Goal: Task Accomplishment & Management: Use online tool/utility

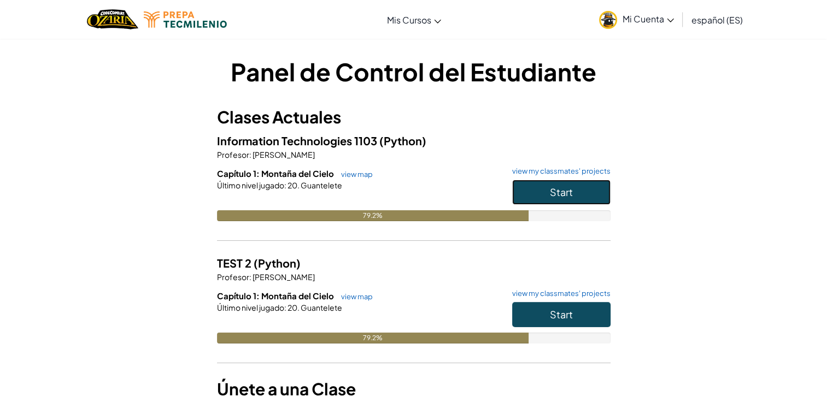
click at [536, 199] on button "Start" at bounding box center [561, 192] width 98 height 25
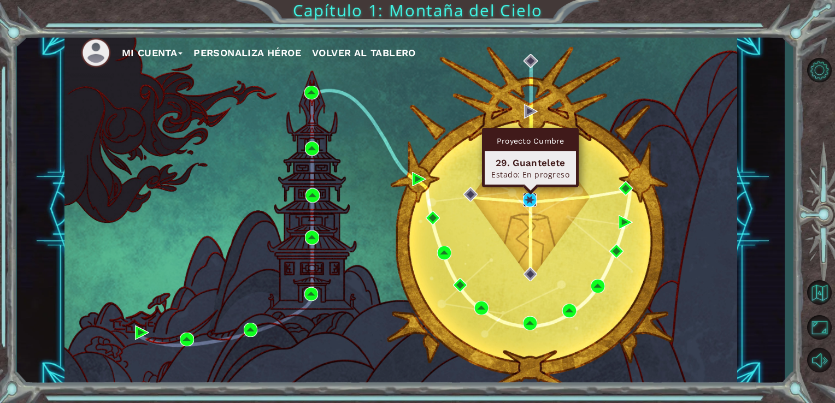
click at [529, 202] on img at bounding box center [530, 200] width 14 height 14
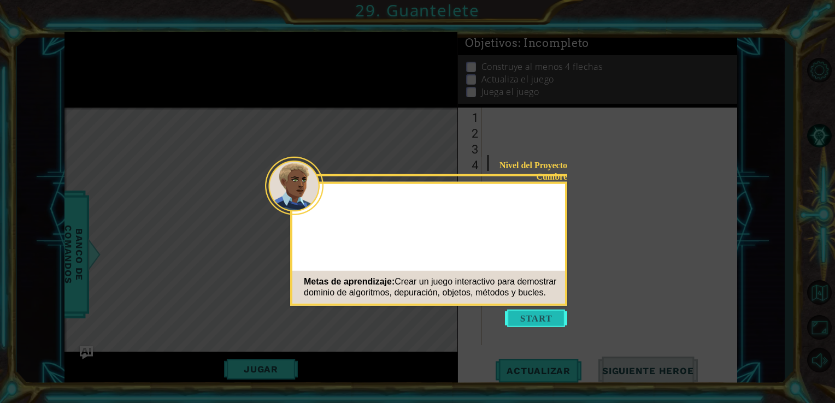
click at [539, 311] on button "Start" at bounding box center [536, 318] width 62 height 17
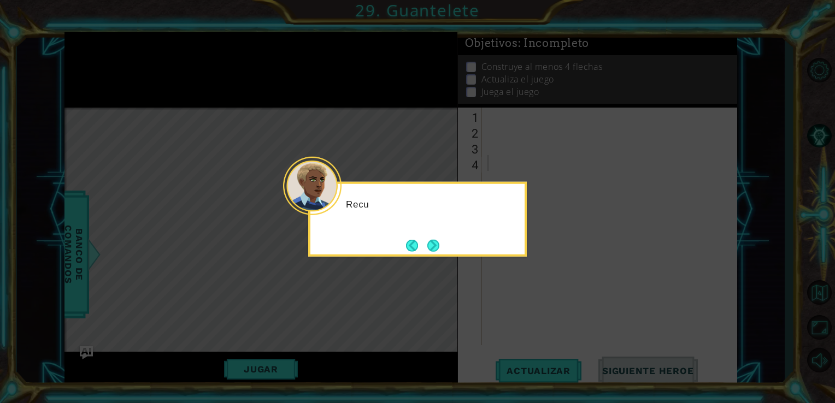
click at [536, 307] on icon at bounding box center [417, 201] width 835 height 403
click at [439, 246] on button "Next" at bounding box center [433, 245] width 12 height 12
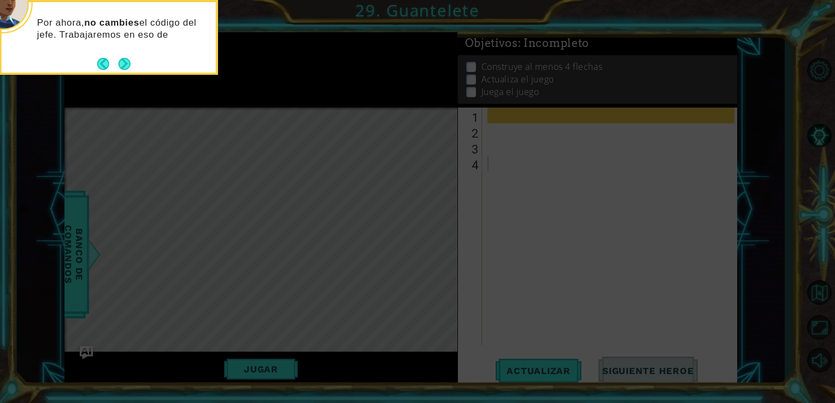
click at [130, 54] on div "Por ahora, no cambies el código del jefe. Trabajaremos en eso de" at bounding box center [109, 34] width 214 height 55
click at [120, 65] on button "Next" at bounding box center [125, 64] width 12 height 12
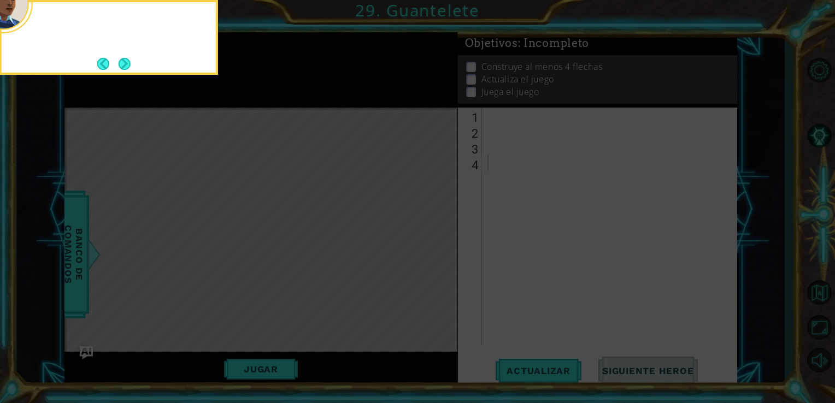
click at [121, 66] on button "Next" at bounding box center [125, 64] width 12 height 12
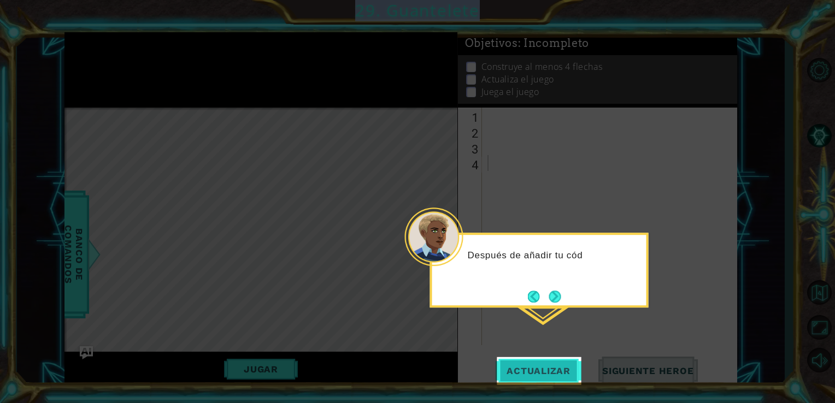
drag, startPoint x: 511, startPoint y: 352, endPoint x: 518, endPoint y: 363, distance: 12.7
click at [518, 363] on body "1 ההההההההההההההההההההההההההההההההההההההההההההההההההההההההההההההההההההההההההההה…" at bounding box center [417, 201] width 835 height 403
drag, startPoint x: 518, startPoint y: 363, endPoint x: 530, endPoint y: 373, distance: 15.5
click at [531, 374] on span "Actualizar" at bounding box center [539, 371] width 86 height 11
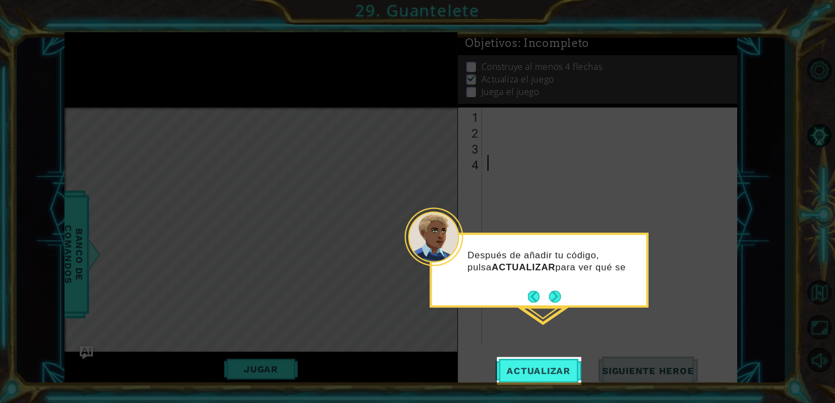
scroll to position [4, 0]
click at [551, 309] on icon at bounding box center [417, 201] width 835 height 403
click at [553, 301] on button "Next" at bounding box center [555, 298] width 12 height 12
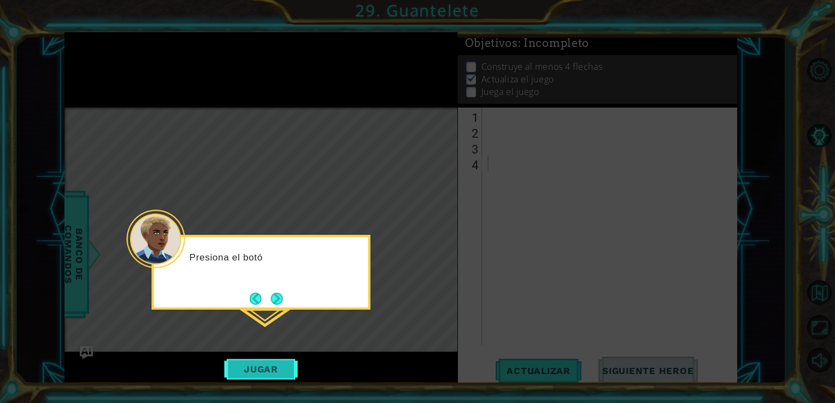
drag, startPoint x: 286, startPoint y: 353, endPoint x: 279, endPoint y: 360, distance: 10.4
click at [281, 357] on icon at bounding box center [417, 201] width 835 height 403
click at [277, 364] on button "Jugar" at bounding box center [261, 369] width 74 height 21
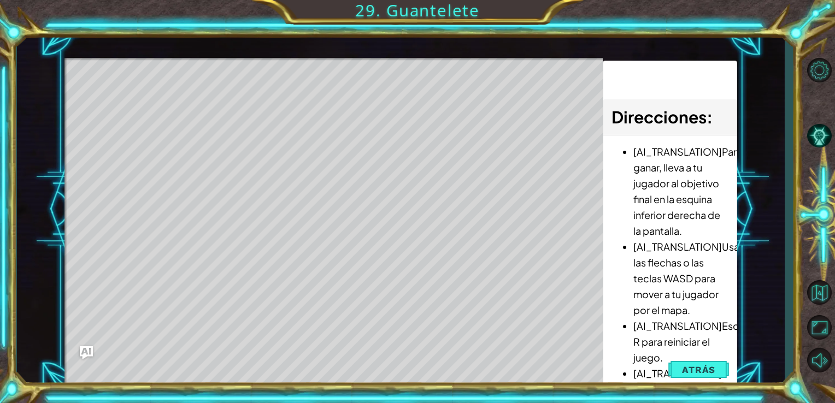
click at [691, 366] on span "Atrás" at bounding box center [698, 369] width 33 height 11
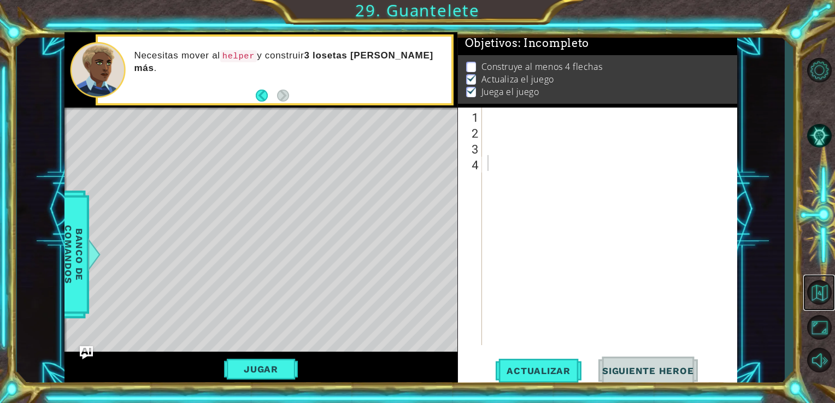
click at [824, 310] on link at bounding box center [819, 293] width 32 height 36
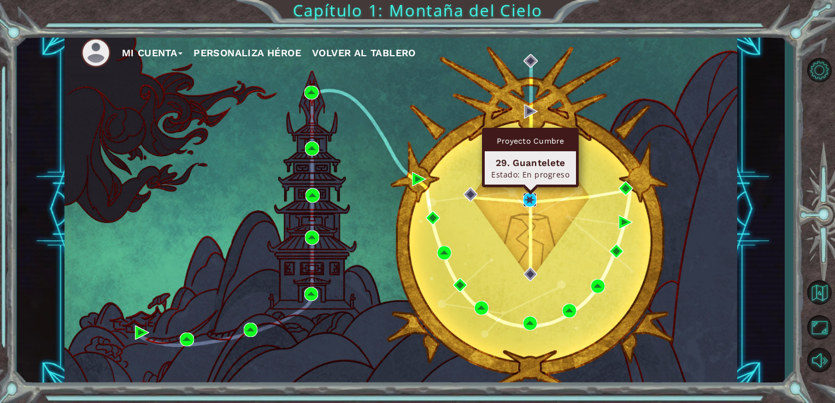
click at [527, 197] on img at bounding box center [530, 200] width 14 height 14
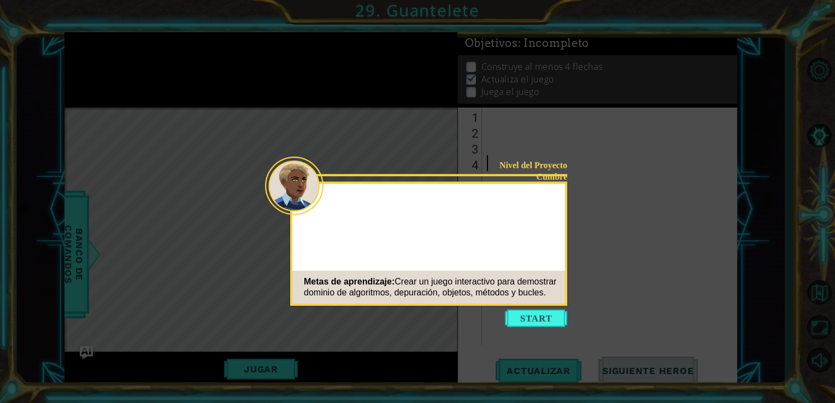
scroll to position [4, 0]
click at [547, 317] on button "Start" at bounding box center [536, 318] width 62 height 17
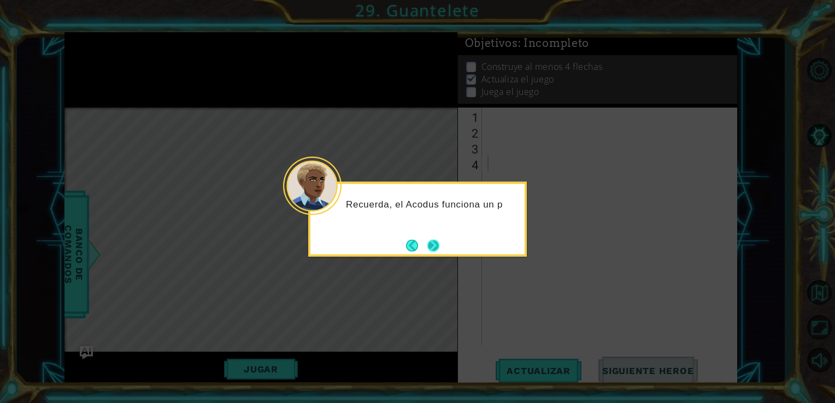
click at [435, 242] on button "Next" at bounding box center [433, 245] width 12 height 12
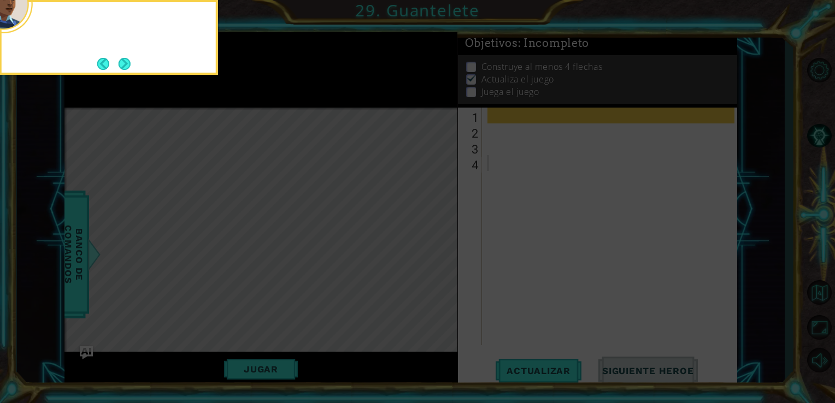
click at [435, 242] on icon at bounding box center [417, 60] width 835 height 686
click at [126, 62] on button "Next" at bounding box center [125, 64] width 12 height 12
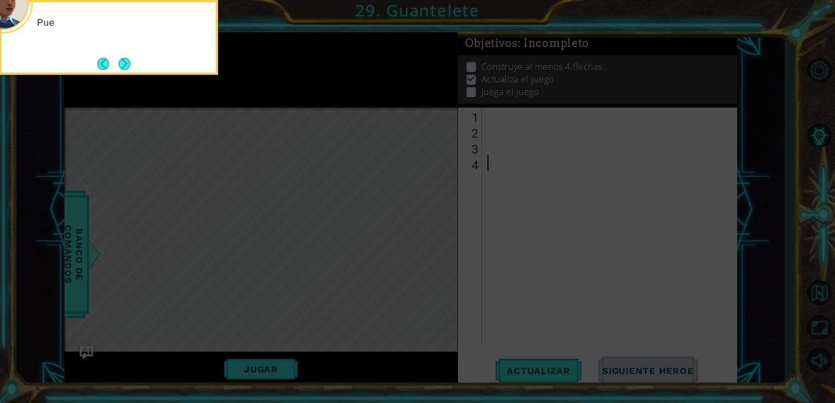
click at [126, 62] on button "Next" at bounding box center [125, 64] width 12 height 12
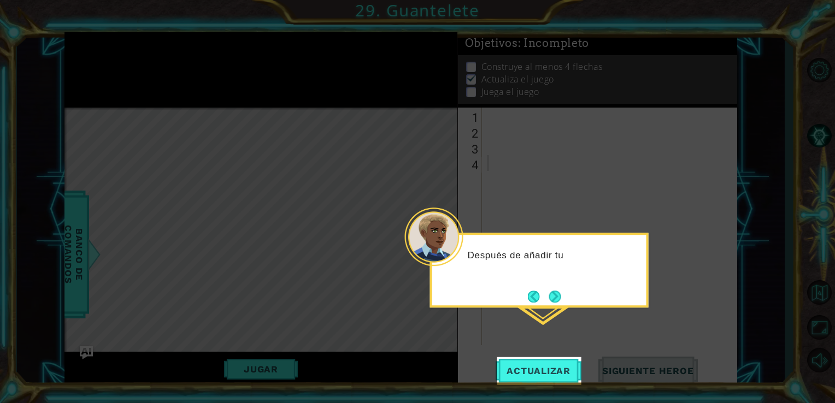
click at [503, 354] on icon at bounding box center [417, 201] width 835 height 403
click at [508, 365] on button "Actualizar" at bounding box center [539, 371] width 86 height 28
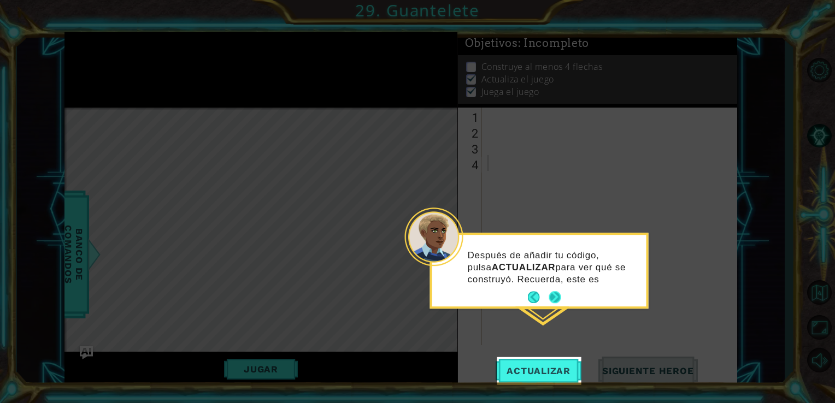
click at [555, 295] on button "Next" at bounding box center [555, 298] width 12 height 12
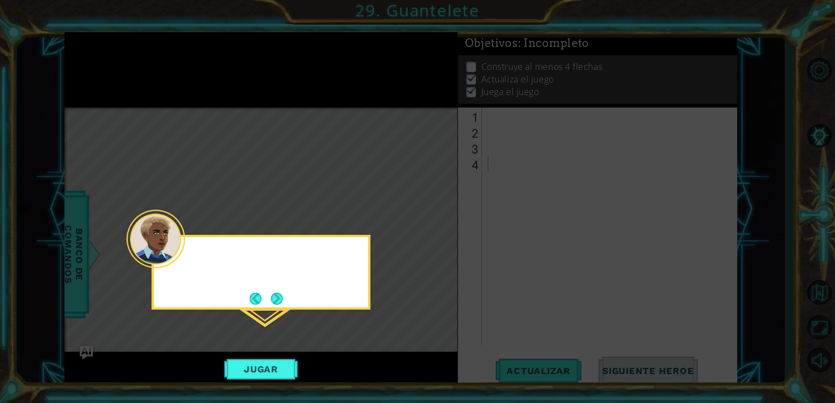
click at [555, 295] on icon at bounding box center [417, 201] width 835 height 403
click at [267, 355] on icon at bounding box center [417, 201] width 835 height 403
click at [266, 366] on button "Jugar" at bounding box center [261, 369] width 74 height 21
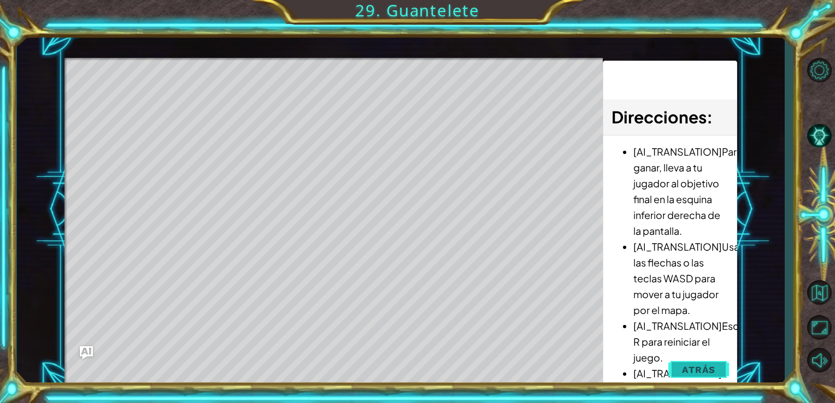
click at [679, 367] on button "Atrás" at bounding box center [698, 370] width 61 height 22
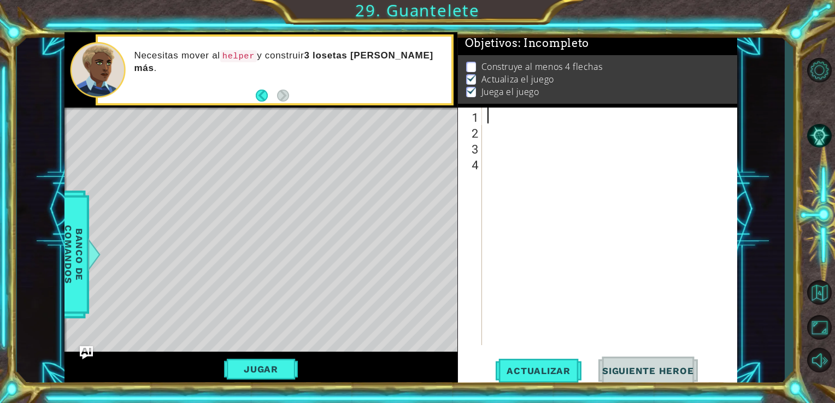
click at [487, 116] on div at bounding box center [612, 242] width 255 height 269
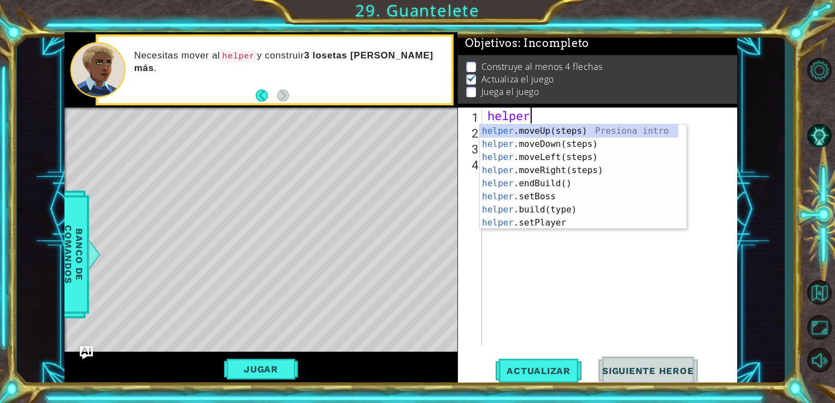
scroll to position [0, 1]
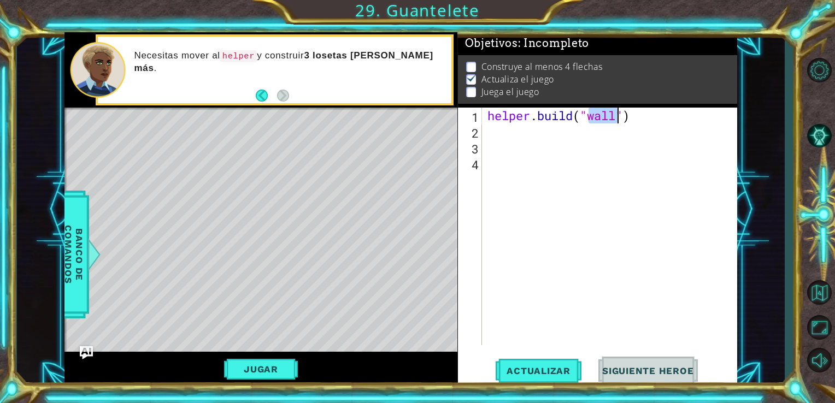
type textarea "[DOMAIN_NAME]("")"
click at [625, 127] on div "helper . build ( "" )" at bounding box center [612, 242] width 255 height 269
click at [616, 115] on div "helper . build ( "" )" at bounding box center [612, 242] width 255 height 269
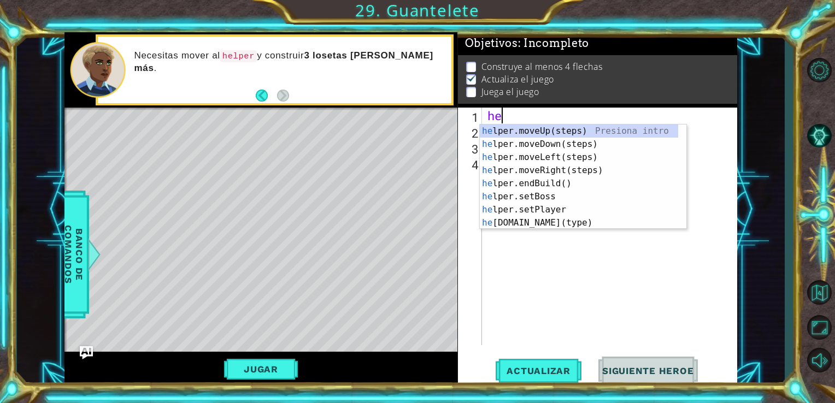
type textarea "h"
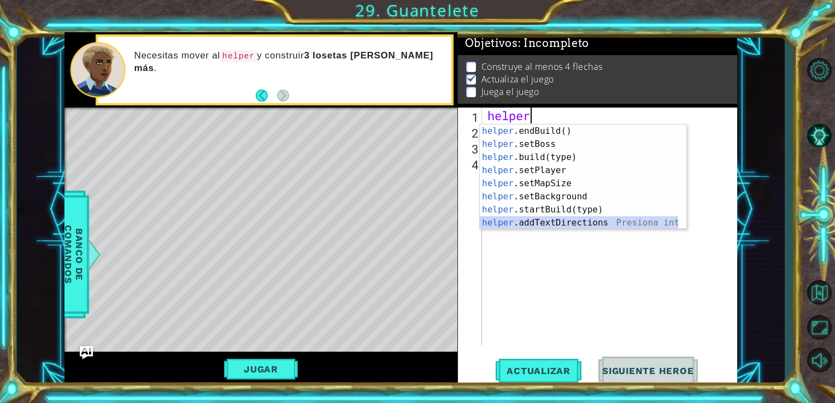
scroll to position [52, 0]
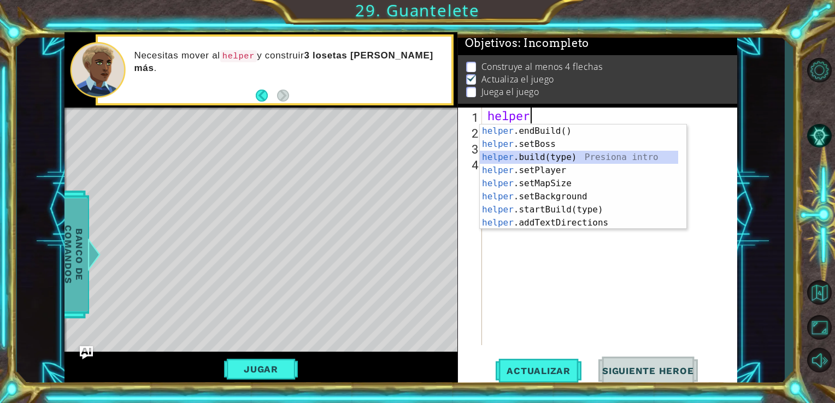
type textarea "helper"
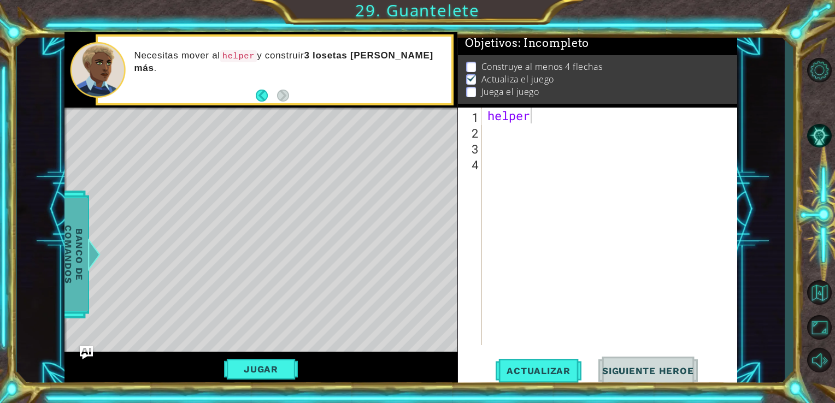
click at [74, 230] on span "Banco de comandos" at bounding box center [74, 254] width 28 height 113
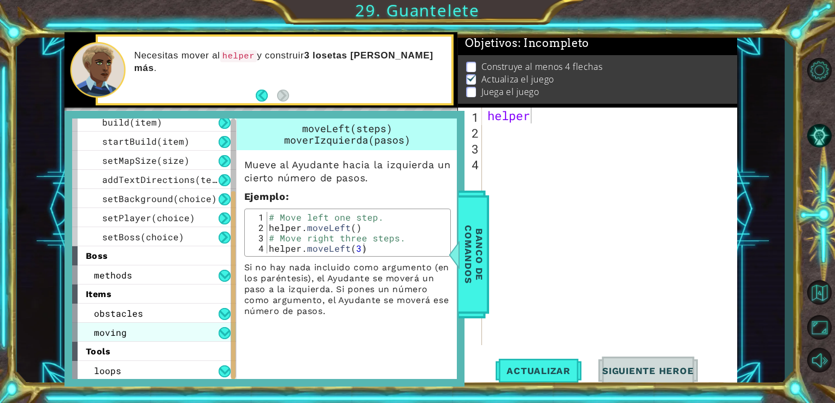
scroll to position [0, 0]
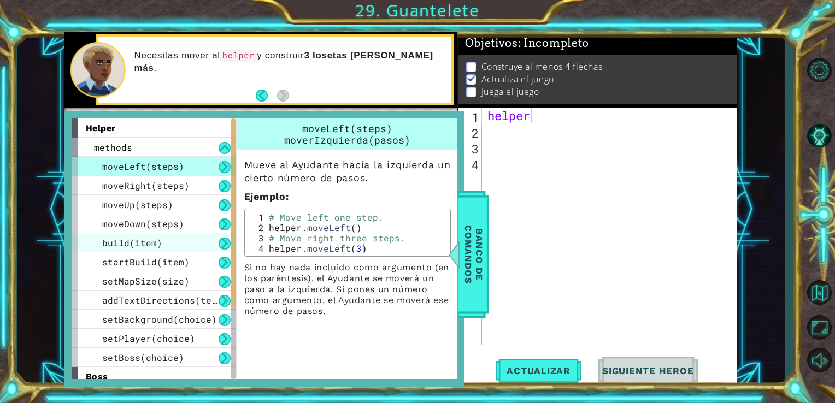
click at [146, 236] on div "build(item)" at bounding box center [154, 242] width 164 height 19
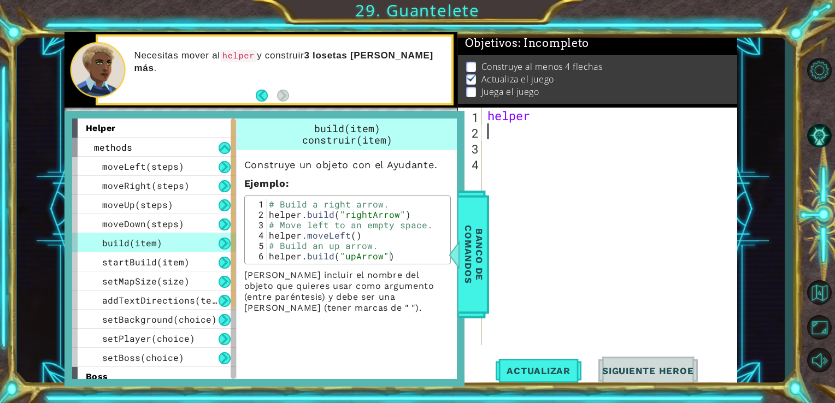
click at [577, 128] on div "helper" at bounding box center [612, 242] width 255 height 269
click at [483, 261] on span "Banco de comandos" at bounding box center [474, 254] width 28 height 113
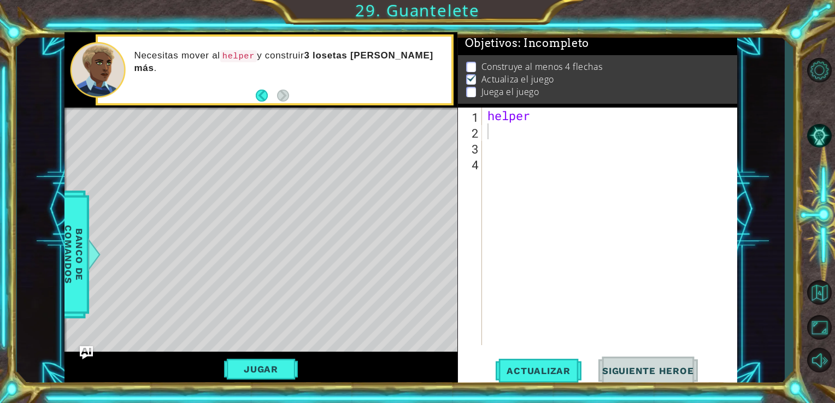
click at [547, 123] on div "helper" at bounding box center [612, 242] width 255 height 269
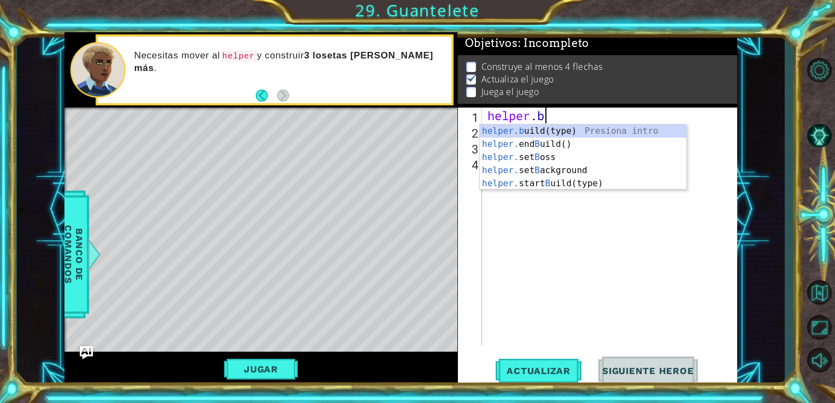
scroll to position [0, 2]
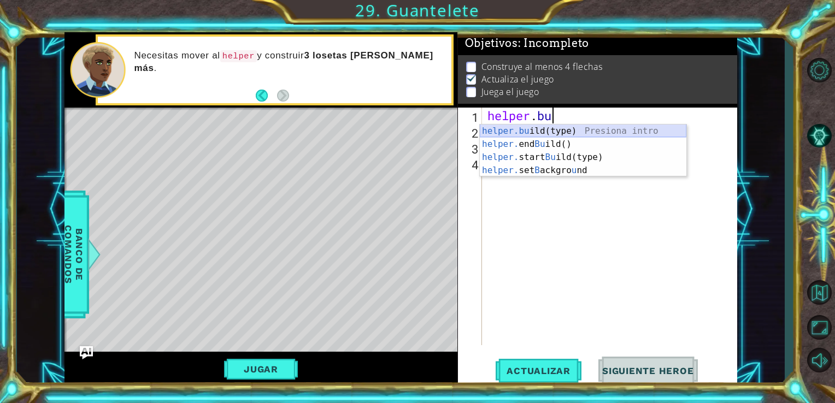
click at [556, 134] on div "helper.bu ild(type) Presiona intro helper. end Bu ild() Presiona intro helper. …" at bounding box center [583, 164] width 207 height 79
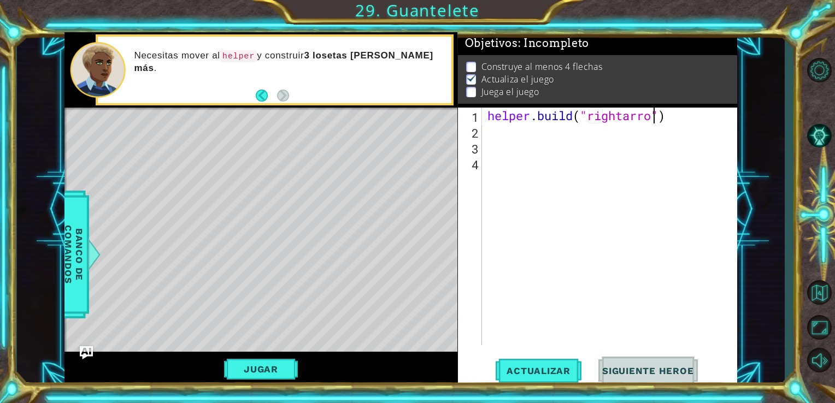
scroll to position [0, 7]
type textarea "[DOMAIN_NAME]("rightarrow")"
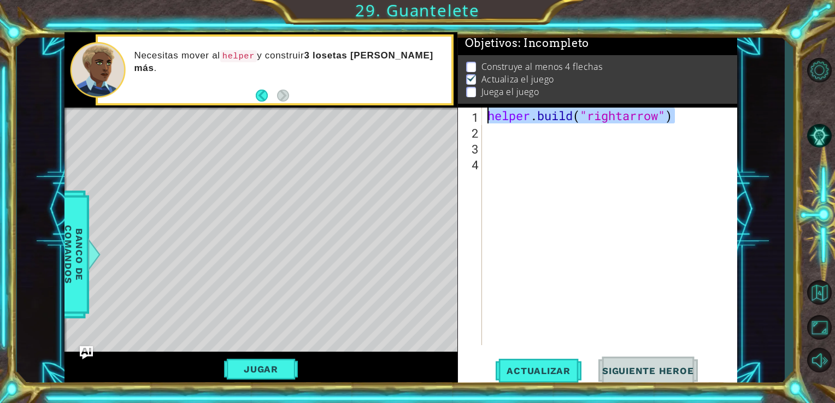
drag, startPoint x: 689, startPoint y: 122, endPoint x: 484, endPoint y: 113, distance: 205.1
click at [484, 113] on div "[DOMAIN_NAME]("rightarrow") 1 2 3 4 helper . build ( "rightarrow" ) ההההההההההה…" at bounding box center [596, 227] width 277 height 238
click at [490, 127] on div "helper . build ( "rightarrow" )" at bounding box center [612, 242] width 255 height 269
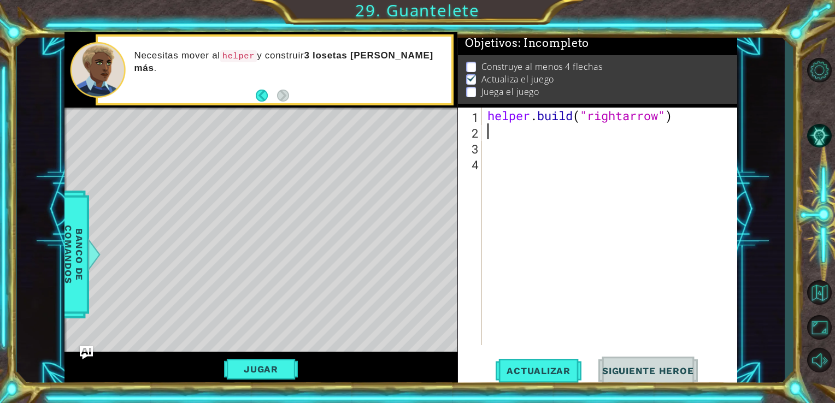
scroll to position [0, 0]
paste textarea "[DOMAIN_NAME]("rightarrow")"
type textarea "[DOMAIN_NAME]("rightarrow")"
click at [501, 150] on div "helper . build ( "rightarrow" ) helper . build ( "rightarrow" )" at bounding box center [612, 242] width 255 height 269
paste textarea "[DOMAIN_NAME]("rightarrow")"
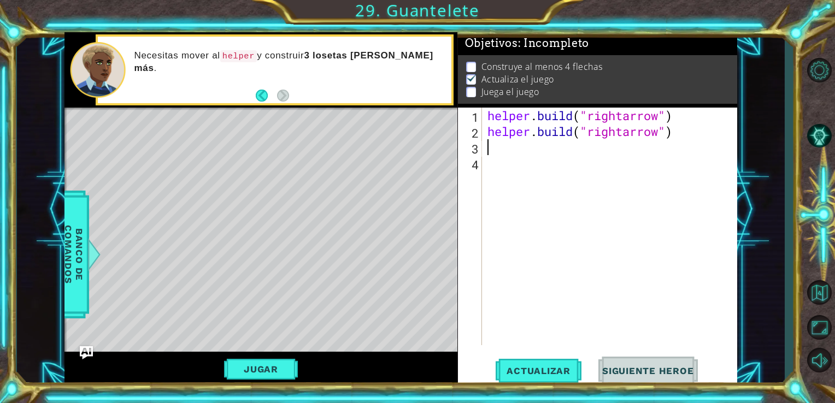
type textarea "[DOMAIN_NAME]("rightarrow")"
click at [505, 166] on div "helper . build ( "rightarrow" ) helper . build ( "rightarrow" ) helper . build …" at bounding box center [612, 242] width 255 height 269
paste textarea "[DOMAIN_NAME]("rightarrow")"
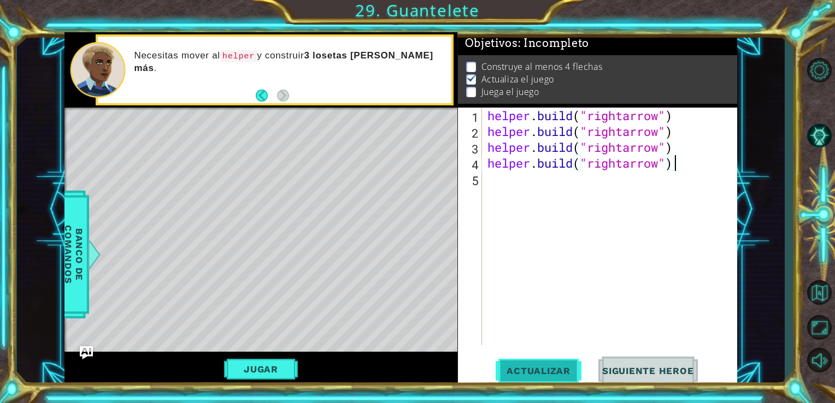
type textarea "[DOMAIN_NAME]("rightarrow")"
click at [555, 377] on span "Actualizar" at bounding box center [539, 371] width 86 height 11
click at [265, 370] on button "Jugar" at bounding box center [261, 369] width 74 height 21
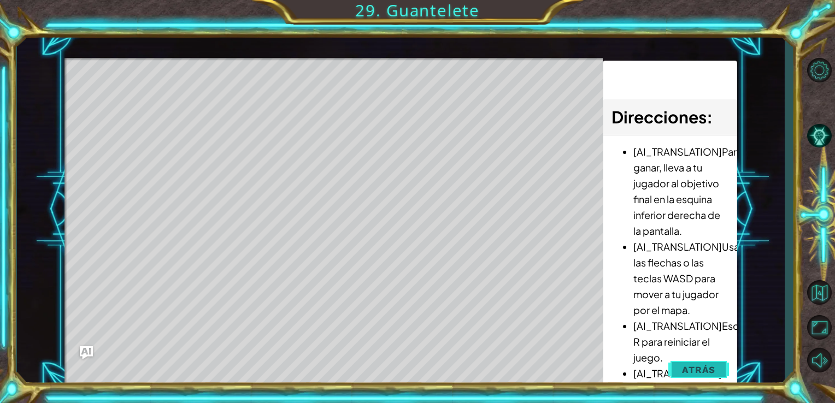
click at [697, 360] on button "Atrás" at bounding box center [698, 370] width 61 height 22
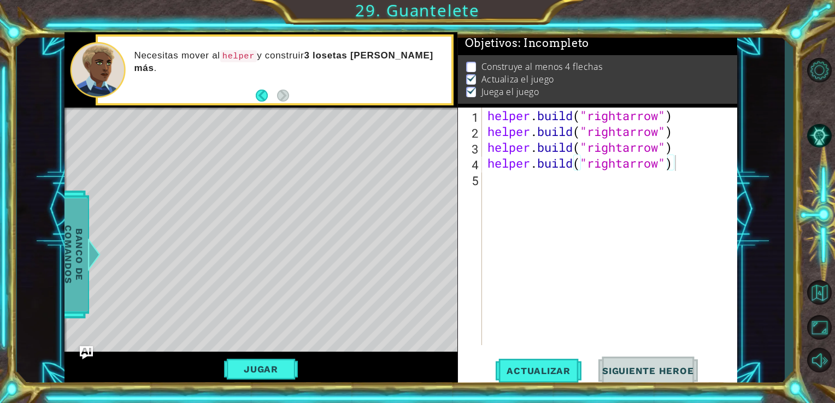
click at [77, 254] on span "Banco de comandos" at bounding box center [74, 254] width 28 height 113
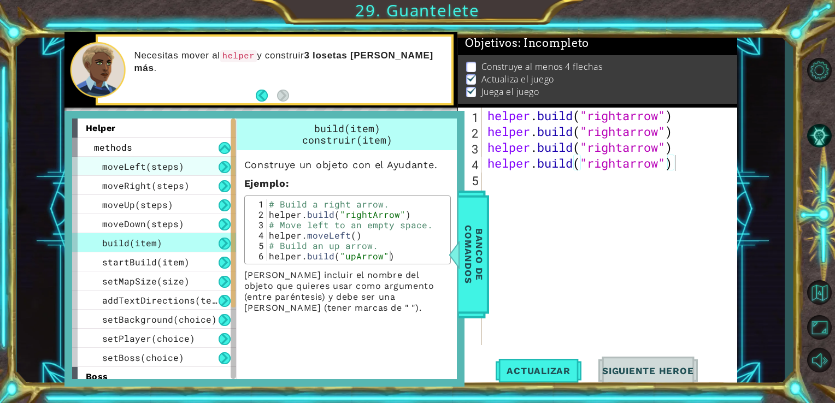
click at [165, 167] on span "moveLeft(steps)" at bounding box center [143, 166] width 82 height 11
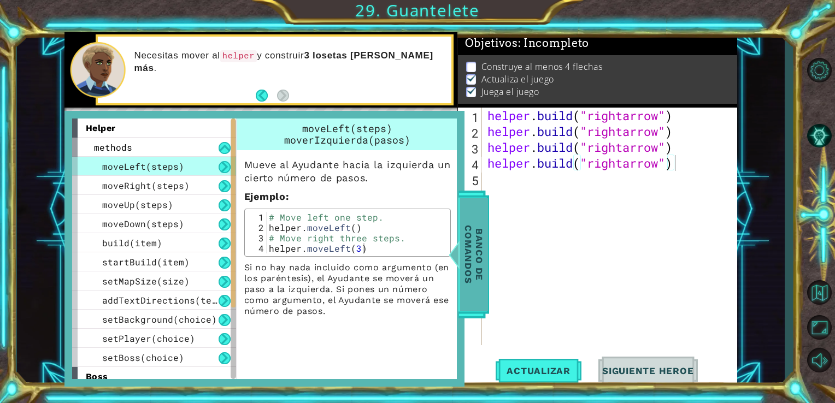
click at [487, 230] on span "Banco de comandos" at bounding box center [474, 254] width 28 height 113
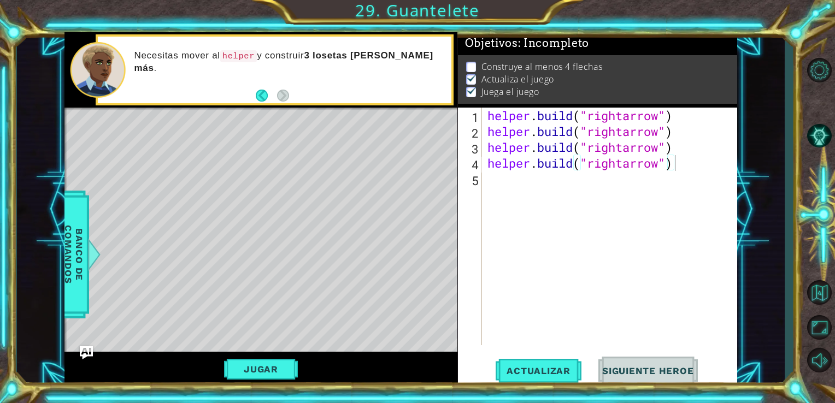
click at [509, 197] on div "helper . build ( "rightarrow" ) helper . build ( "rightarrow" ) helper . build …" at bounding box center [612, 242] width 255 height 269
type textarea "f"
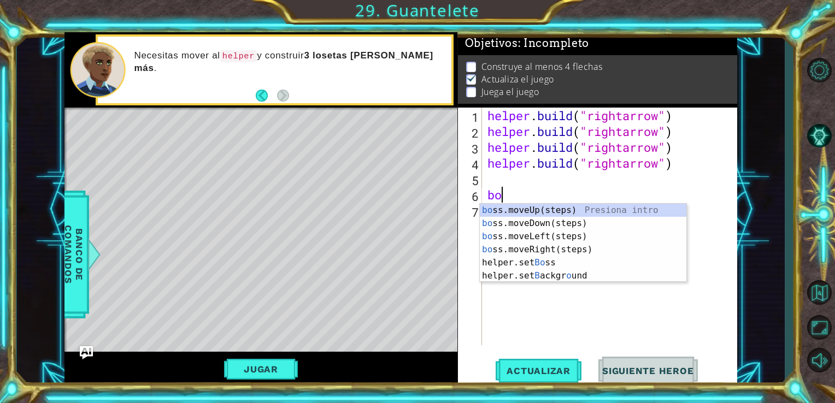
type textarea "boss"
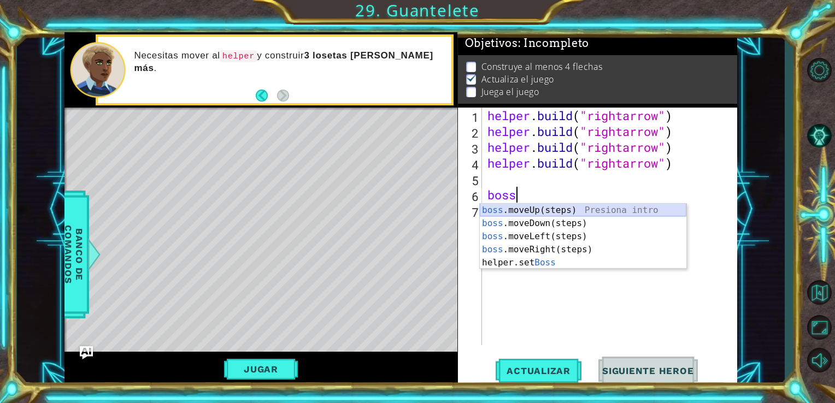
click at [519, 207] on div "boss .moveUp(steps) Presiona intro boss .moveDown(steps) Presiona intro boss .m…" at bounding box center [583, 250] width 207 height 92
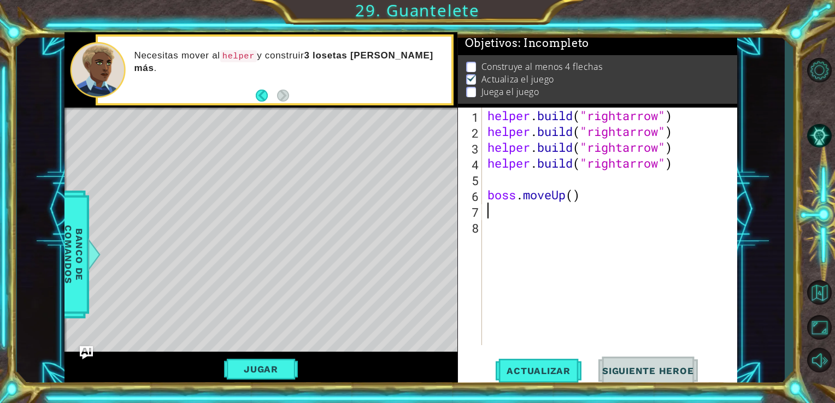
click at [567, 194] on div "helper . build ( "rightarrow" ) helper . build ( "rightarrow" ) helper . build …" at bounding box center [612, 242] width 255 height 269
click at [560, 370] on span "Actualizar" at bounding box center [539, 371] width 86 height 11
click at [286, 356] on div "Jugar" at bounding box center [260, 370] width 393 height 36
click at [287, 367] on button "Jugar" at bounding box center [261, 369] width 74 height 21
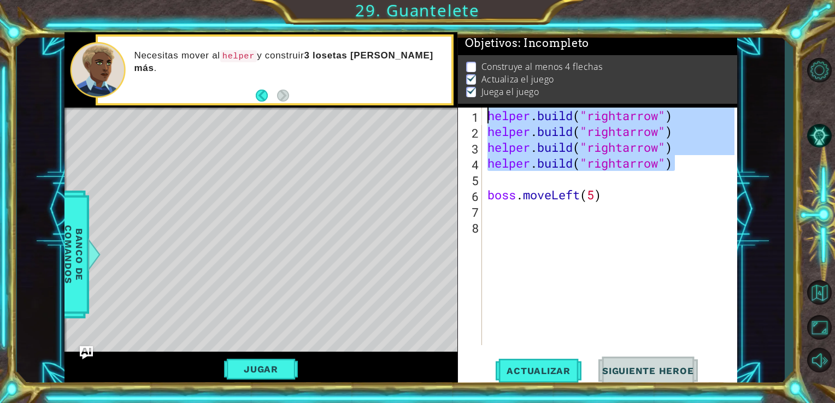
drag, startPoint x: 680, startPoint y: 168, endPoint x: 390, endPoint y: 54, distance: 311.8
click at [390, 54] on div "1 ההההההההההההההההההההההההההההההההההההההההההההההההההההההההההההההההההההההההההההה…" at bounding box center [400, 209] width 673 height 355
type textarea "[DOMAIN_NAME]("rightarrow") [DOMAIN_NAME]("rightarrow")"
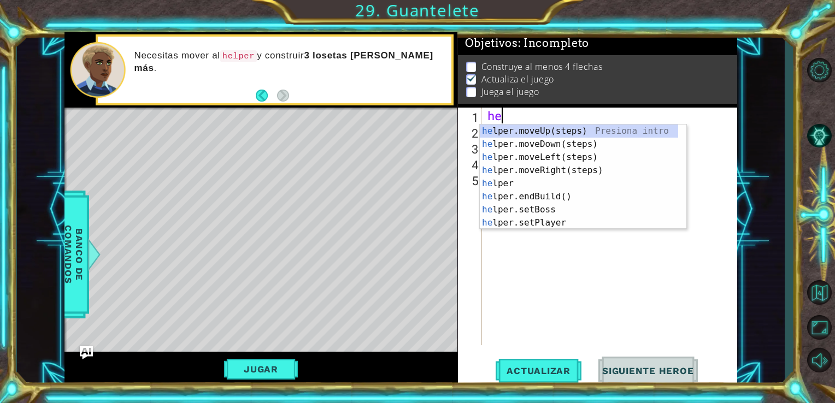
type textarea "hel"
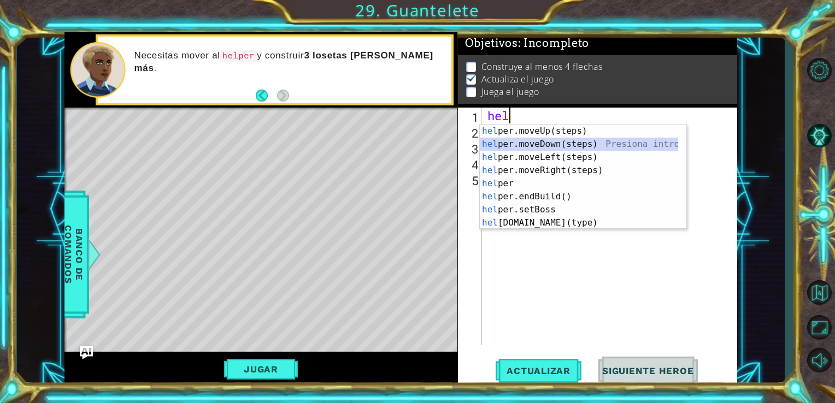
click at [567, 142] on div "hel per.moveUp(steps) Presiona intro hel per.moveDown(steps) Presiona intro hel…" at bounding box center [579, 190] width 198 height 131
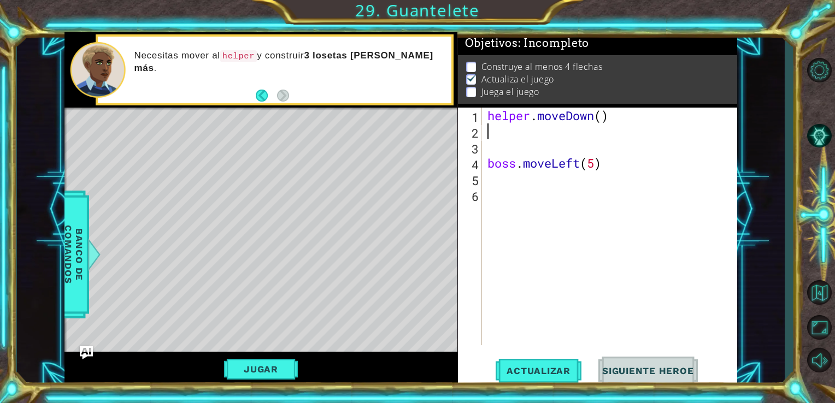
click at [601, 120] on div "helper . moveDown ( ) boss . moveLeft ( 5 )" at bounding box center [612, 242] width 255 height 269
type textarea "helper.moveDown(2)"
click at [573, 137] on div "helper . moveDown ( 2 ) boss . moveLeft ( 5 )" at bounding box center [612, 242] width 255 height 269
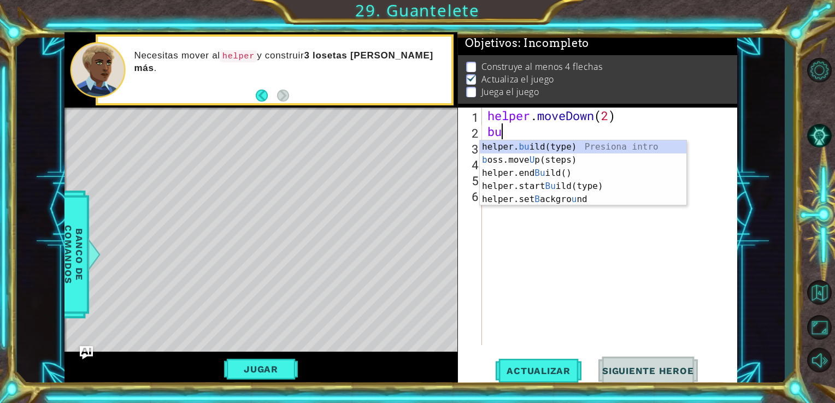
scroll to position [0, 0]
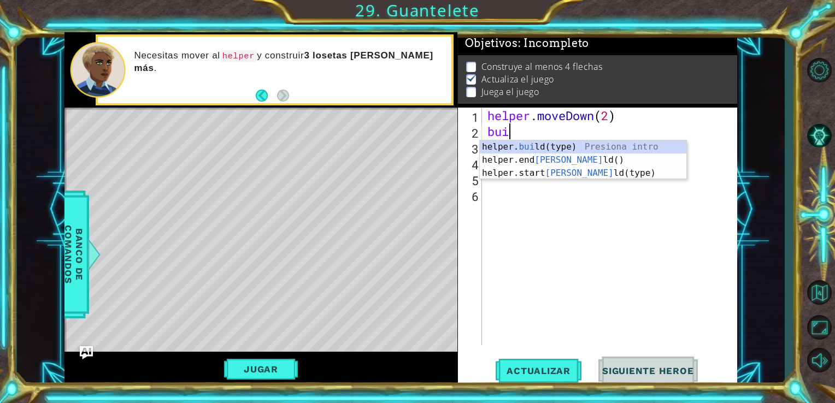
type textarea "build"
click at [530, 257] on div "helper . moveDown ( 2 ) build boss . moveLeft ( 5 )" at bounding box center [612, 242] width 255 height 269
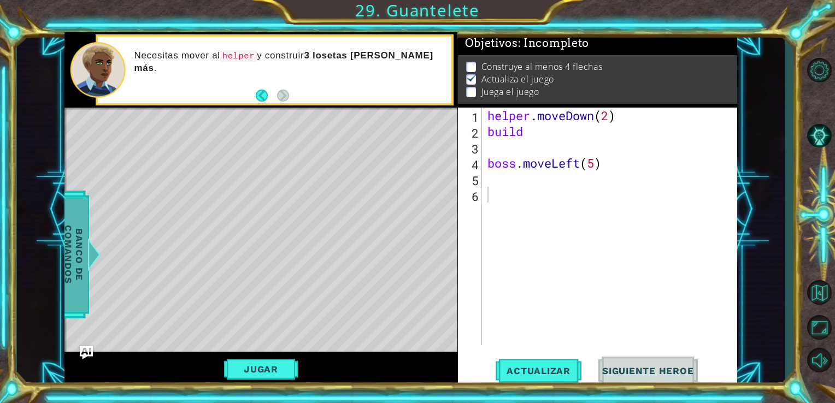
click at [77, 262] on span "Banco de comandos" at bounding box center [74, 254] width 28 height 113
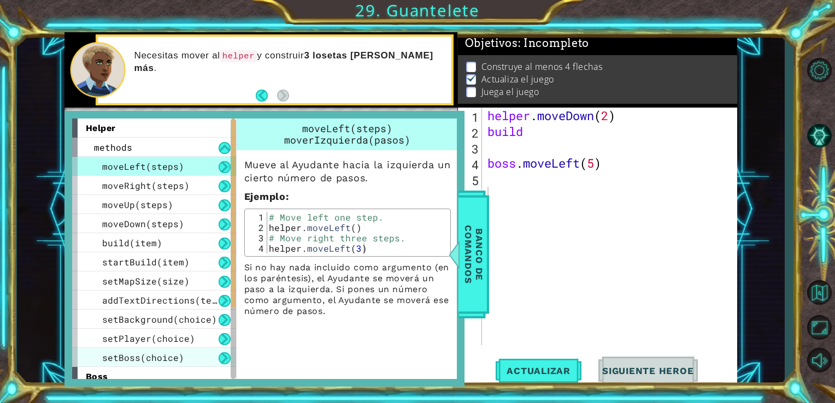
scroll to position [121, 0]
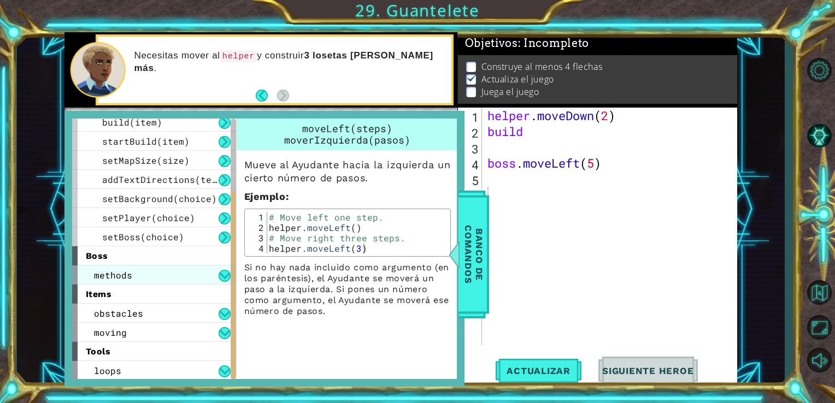
click at [177, 268] on div "methods" at bounding box center [154, 275] width 164 height 19
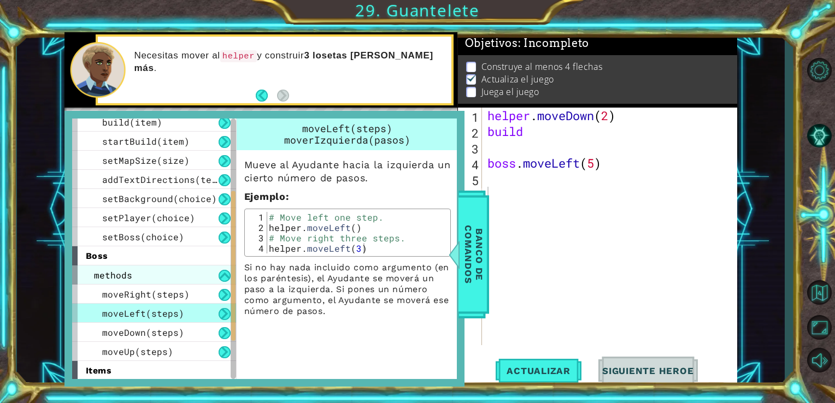
click at [177, 268] on div "methods" at bounding box center [154, 275] width 164 height 19
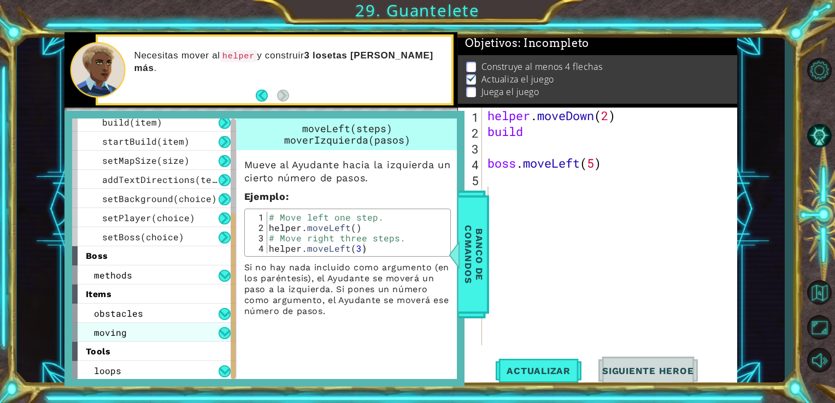
click at [175, 333] on div "moving" at bounding box center [154, 332] width 164 height 19
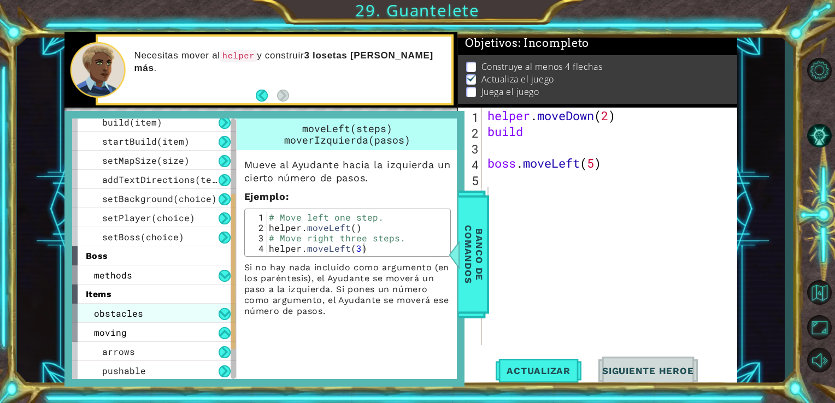
click at [188, 314] on div "obstacles" at bounding box center [154, 313] width 164 height 19
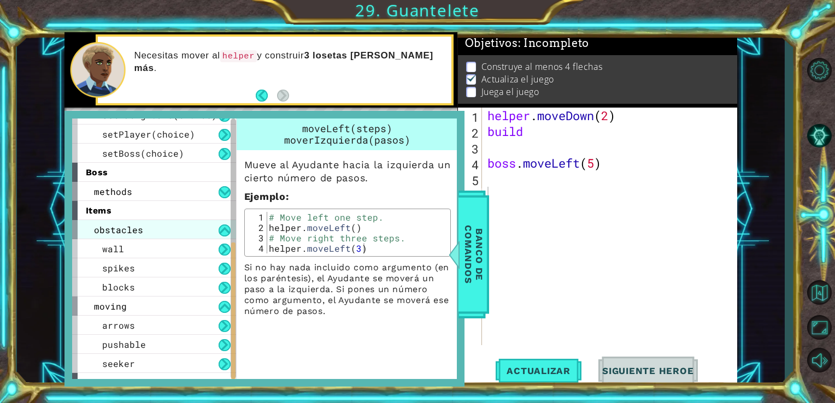
scroll to position [236, 0]
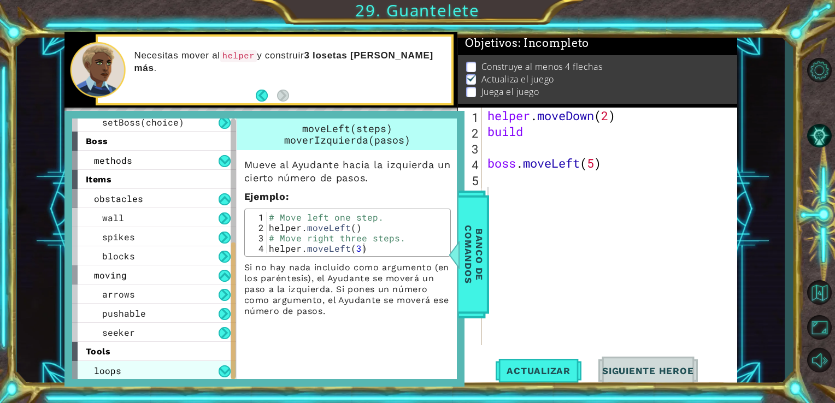
click at [155, 365] on div "loops" at bounding box center [154, 370] width 164 height 19
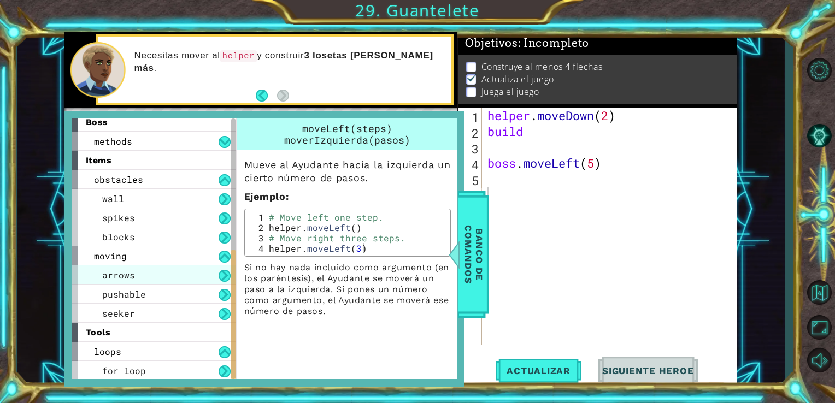
scroll to position [0, 0]
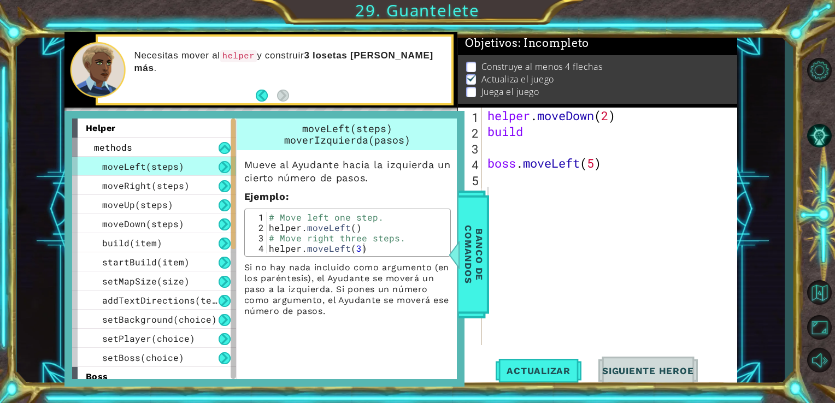
click at [605, 202] on div "helper . moveDown ( 2 ) build boss . moveLeft ( 5 )" at bounding box center [612, 242] width 255 height 269
click at [492, 236] on div "helper . moveDown ( 2 ) build boss . moveLeft ( 5 )" at bounding box center [612, 242] width 255 height 269
click at [487, 236] on span "Banco de comandos" at bounding box center [474, 254] width 28 height 113
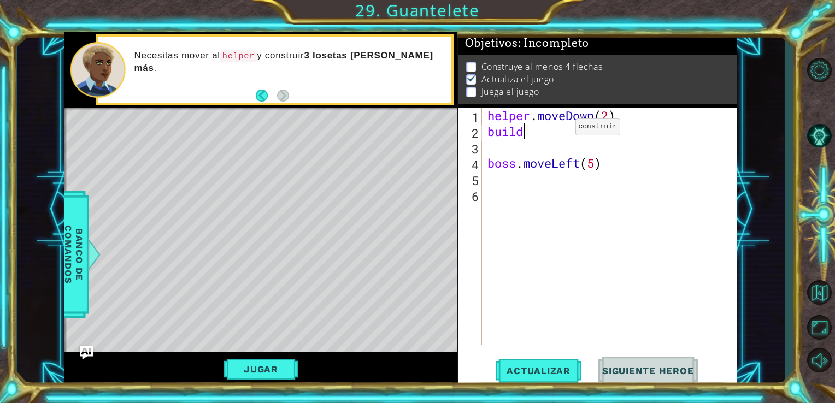
click at [558, 130] on div "helper . moveDown ( 2 ) build boss . moveLeft ( 5 )" at bounding box center [612, 242] width 255 height 269
click at [606, 123] on div "helper . moveDown ( 2 ) helper . build ( "wall" ) boss . moveLeft ( 5 )" at bounding box center [612, 242] width 255 height 269
click at [613, 131] on div "helper . moveDown ( 1 ) helper . build ( "wall" ) boss . moveLeft ( 5 )" at bounding box center [612, 242] width 255 height 269
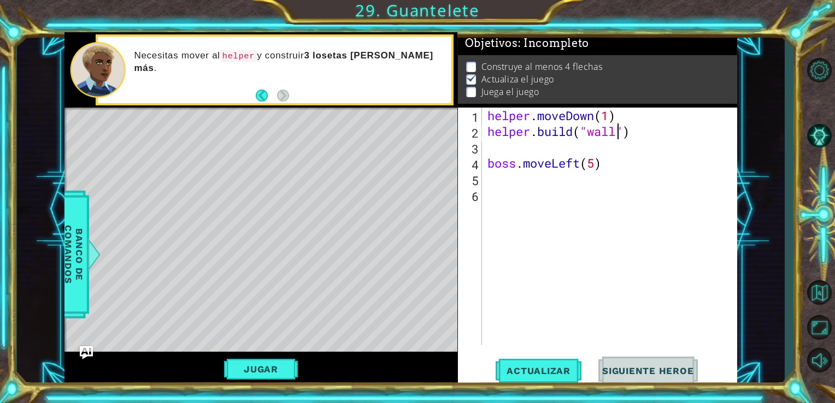
click at [618, 132] on div "helper . moveDown ( 1 ) helper . build ( "wall" ) boss . moveLeft ( 5 )" at bounding box center [612, 242] width 255 height 269
click at [625, 143] on div "" rightarrow" Presiona intro" at bounding box center [676, 159] width 207 height 39
type textarea "[DOMAIN_NAME]("rightarrow")"
click at [560, 370] on span "Actualizar" at bounding box center [539, 371] width 86 height 11
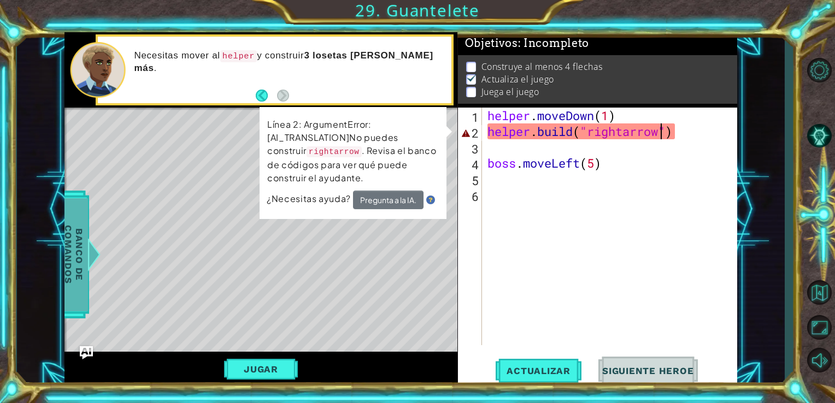
click at [75, 226] on span "Banco de comandos" at bounding box center [74, 254] width 28 height 113
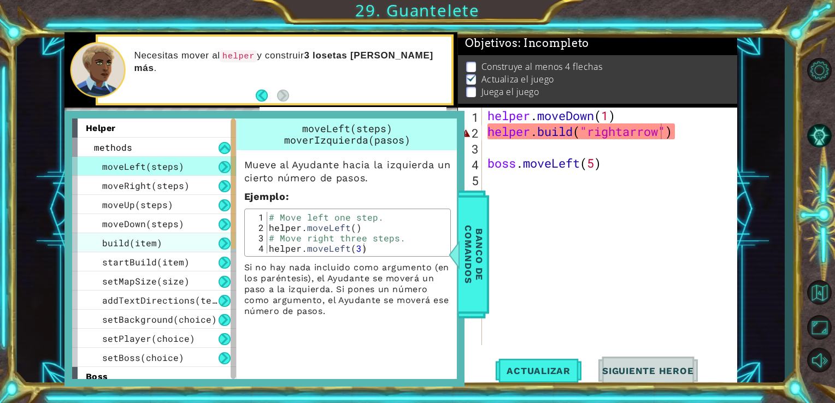
click at [140, 237] on span "build(item)" at bounding box center [132, 242] width 60 height 11
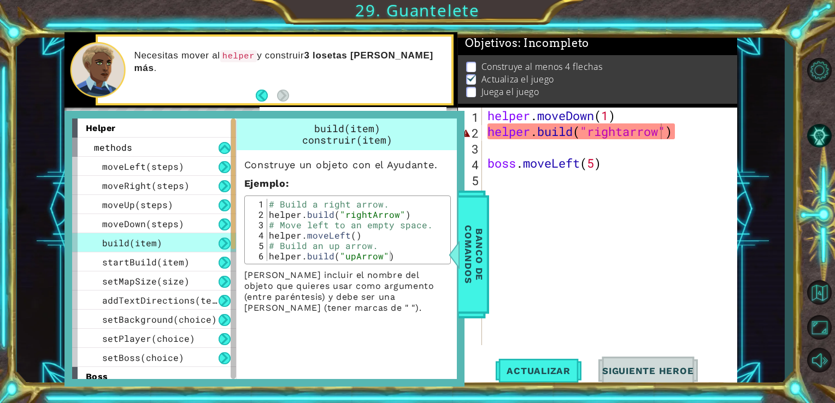
scroll to position [0, 0]
click at [669, 142] on div "helper . moveDown ( 1 ) helper . build ( "rightarrow" ) boss . moveLeft ( 5 )" at bounding box center [612, 242] width 255 height 269
click at [487, 279] on span "Banco de comandos" at bounding box center [474, 254] width 28 height 113
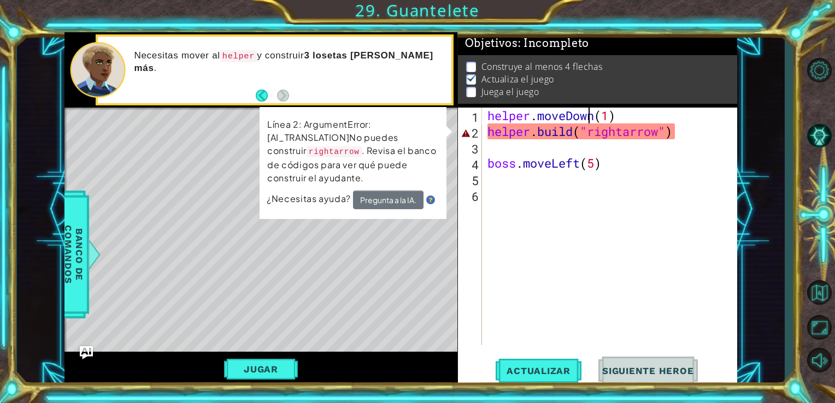
click at [591, 114] on div "helper . moveDown ( 1 ) helper . build ( "rightarrow" ) boss . moveLeft ( 5 )" at bounding box center [612, 242] width 255 height 269
click at [592, 115] on div "helper . moveDown ( 1 ) helper . build ( "rightarrow" ) boss . moveLeft ( 5 )" at bounding box center [612, 242] width 255 height 269
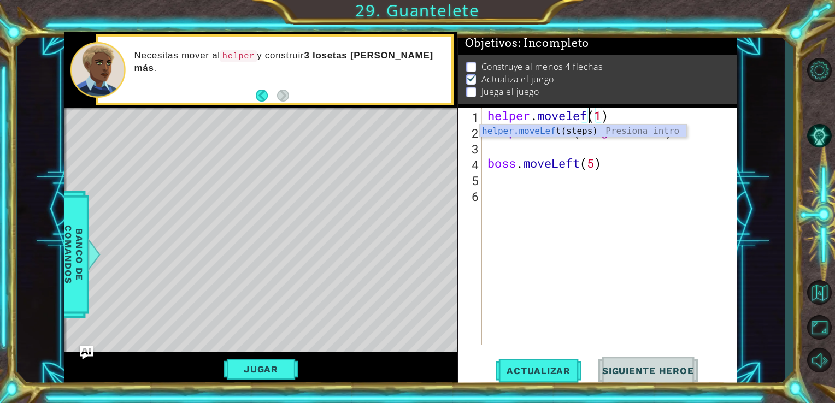
scroll to position [0, 4]
click at [597, 128] on div "helper.moveLef t(steps) Presiona intro" at bounding box center [583, 144] width 207 height 39
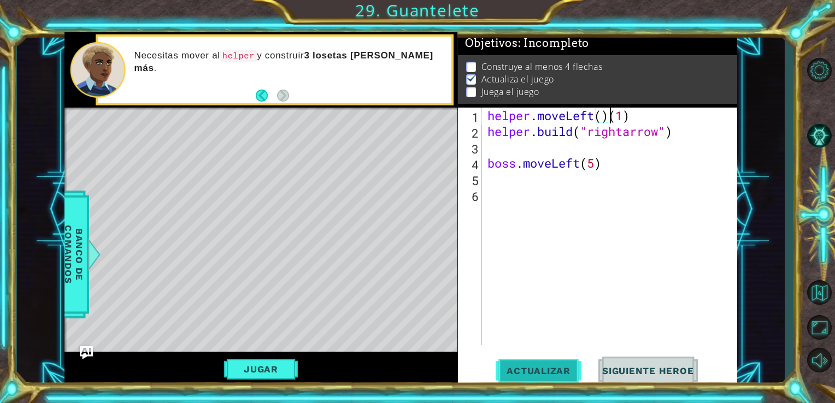
click at [541, 377] on button "Actualizar" at bounding box center [539, 371] width 86 height 28
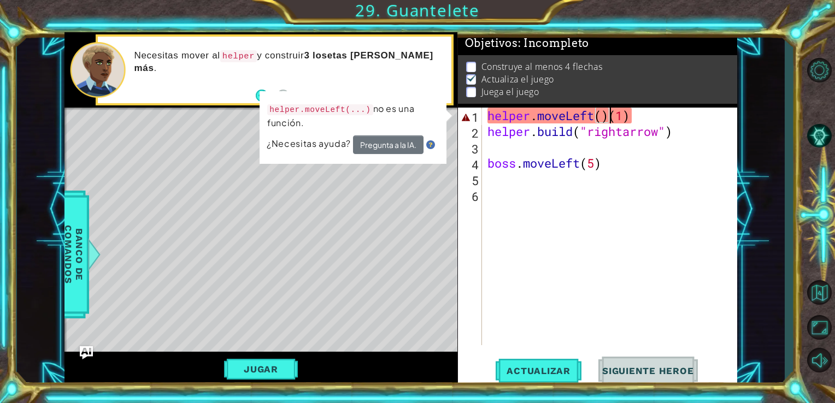
click at [637, 122] on div "helper . moveLeft ( ) ( 1 ) helper . build ( "rightarrow" ) boss . moveLeft ( 5…" at bounding box center [612, 242] width 255 height 269
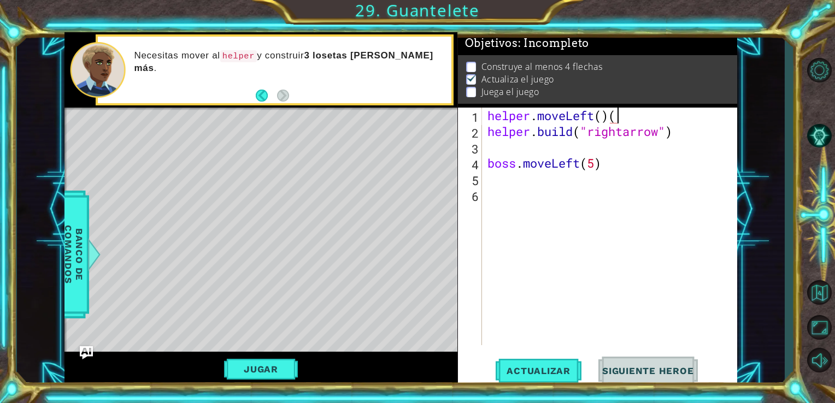
type textarea "helper.moveLeft()"
click at [562, 370] on span "Actualizar" at bounding box center [539, 371] width 86 height 11
click at [575, 146] on div "helper . moveLeft ( ) helper . build ( "rightarrow" ) boss . moveLeft ( 5 )" at bounding box center [612, 242] width 255 height 269
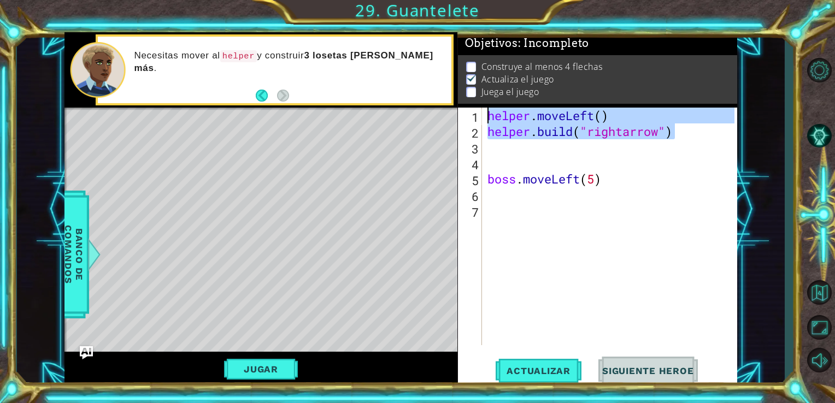
drag, startPoint x: 683, startPoint y: 137, endPoint x: 483, endPoint y: 110, distance: 201.2
click at [483, 110] on div "1 2 3 4 5 6 7 helper . moveLeft ( ) helper . build ( "rightarrow" ) boss . move…" at bounding box center [596, 227] width 277 height 238
type textarea "helper.moveLeft() [DOMAIN_NAME]("rightarrow")"
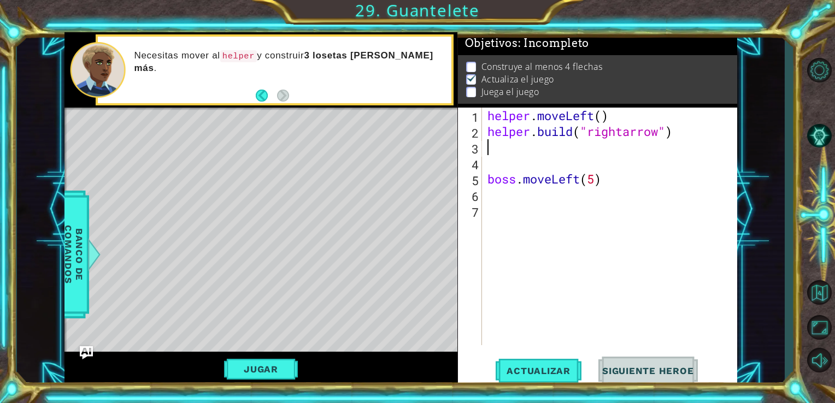
click at [501, 155] on div "helper . moveLeft ( ) helper . build ( "rightarrow" ) boss . moveLeft ( 5 )" at bounding box center [612, 242] width 255 height 269
paste textarea "[DOMAIN_NAME]("rightarrow")"
type textarea "[DOMAIN_NAME]("rightarrow")"
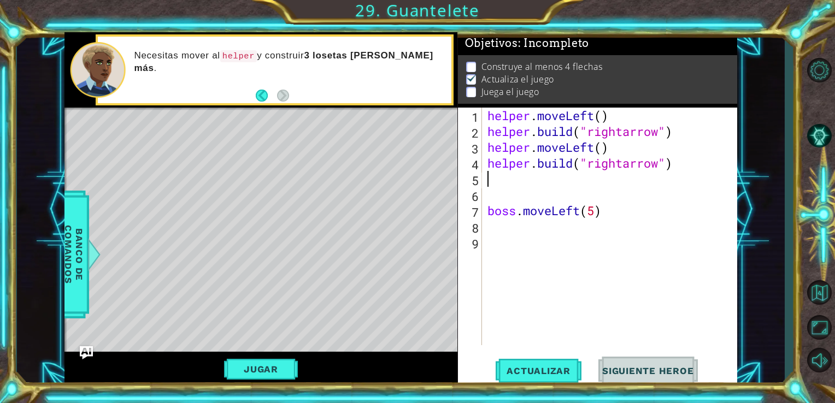
paste textarea "[DOMAIN_NAME]("rightarrow")"
type textarea "[DOMAIN_NAME]("rightarrow")"
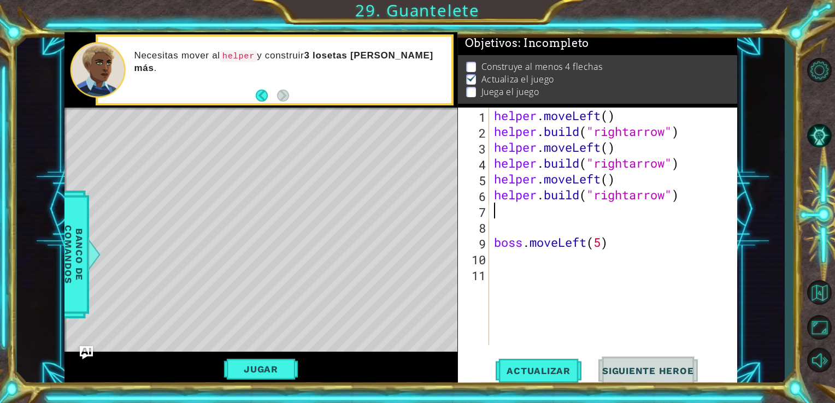
paste textarea "[DOMAIN_NAME]("rightarrow")"
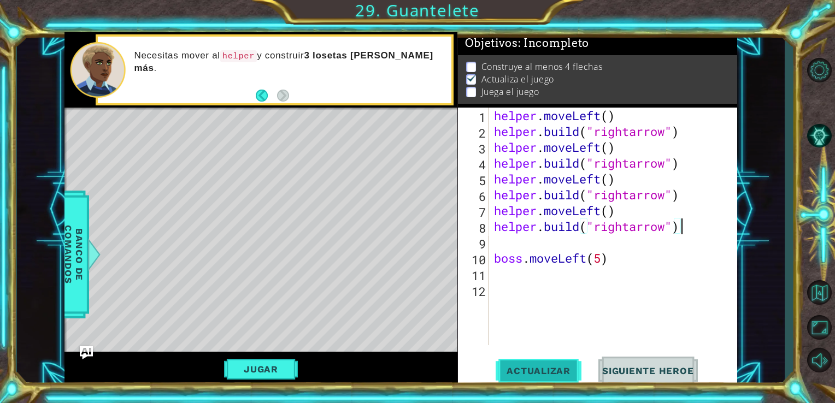
click at [546, 368] on span "Actualizar" at bounding box center [539, 371] width 86 height 11
click at [257, 375] on button "Jugar" at bounding box center [261, 369] width 74 height 21
drag, startPoint x: 700, startPoint y: 228, endPoint x: 675, endPoint y: 231, distance: 24.7
click at [675, 231] on div "helper . moveLeft ( ) helper . build ( "rightarrow" ) helper . moveLeft ( ) hel…" at bounding box center [616, 242] width 249 height 269
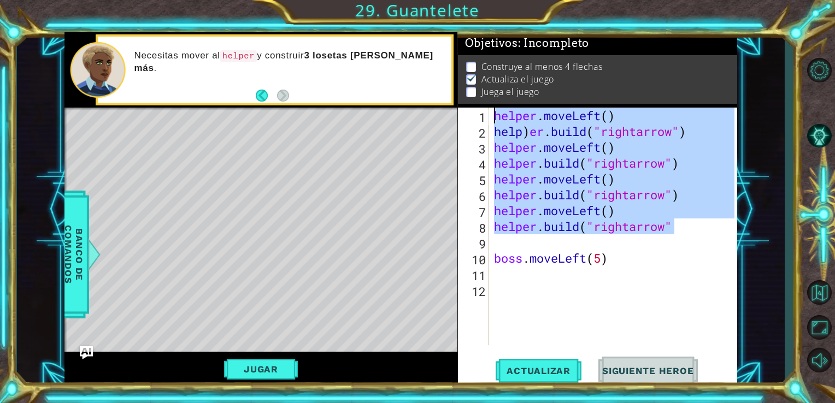
drag, startPoint x: 680, startPoint y: 232, endPoint x: 495, endPoint y: 101, distance: 226.7
click at [495, 101] on div "Objetivos : Incompleto Construye al menos 4 flechas Actualiza el juego Juega el…" at bounding box center [598, 209] width 280 height 355
type textarea "helper.moveLeft() help)[DOMAIN_NAME]("rightarrow")"
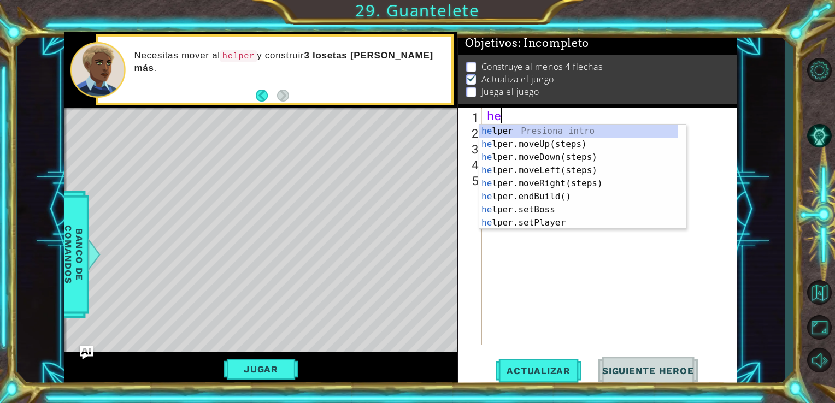
scroll to position [0, 0]
type textarea "helpre"
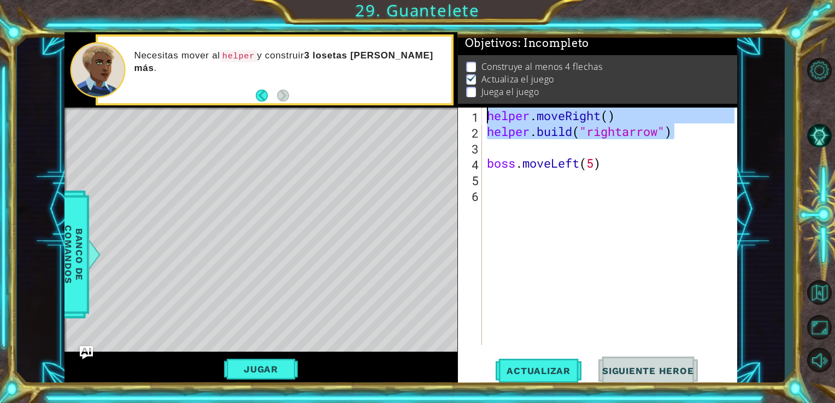
drag, startPoint x: 700, startPoint y: 139, endPoint x: 483, endPoint y: 113, distance: 218.5
click at [483, 113] on div "[DOMAIN_NAME]("rightarrow") 1 2 3 4 5 6 helper . moveRight ( ) helper . build (…" at bounding box center [596, 227] width 277 height 238
click at [498, 159] on div "helper . moveRight ( ) helper . build ( "rightarrow" ) boss . moveLeft ( 5 )" at bounding box center [613, 242] width 256 height 269
type textarea "boss.moveLeft(5)"
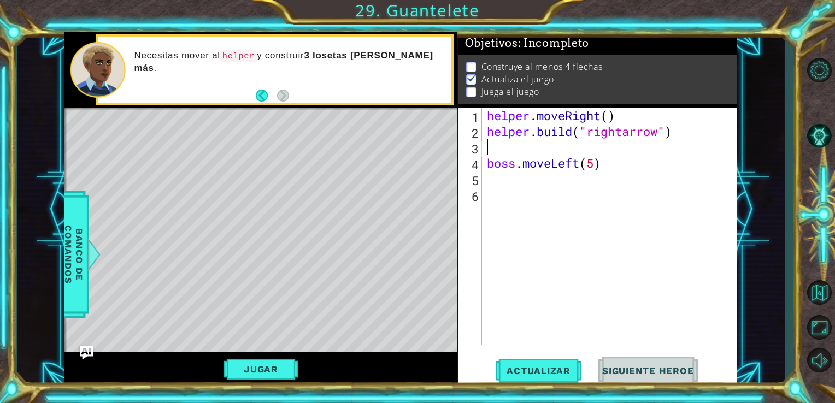
click at [490, 145] on div "helper . moveRight ( ) helper . build ( "rightarrow" ) boss . moveLeft ( 5 )" at bounding box center [613, 242] width 256 height 269
paste textarea "[DOMAIN_NAME]("rightarrow")"
type textarea "[DOMAIN_NAME]("rightarrow")"
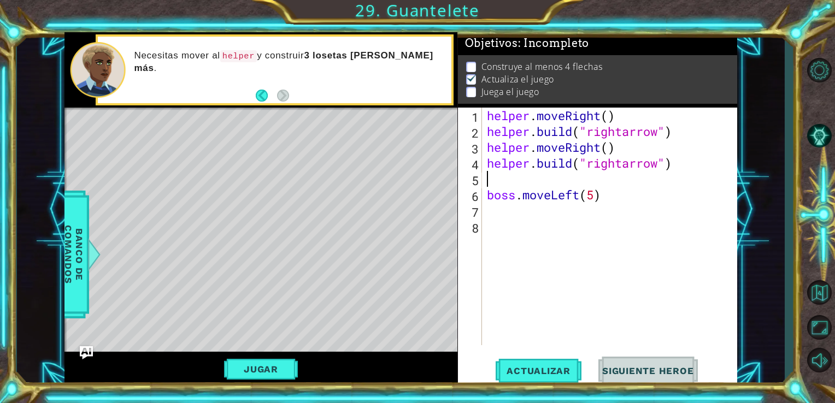
paste textarea "[DOMAIN_NAME]("rightarrow")"
type textarea "[DOMAIN_NAME]("rightarrow")"
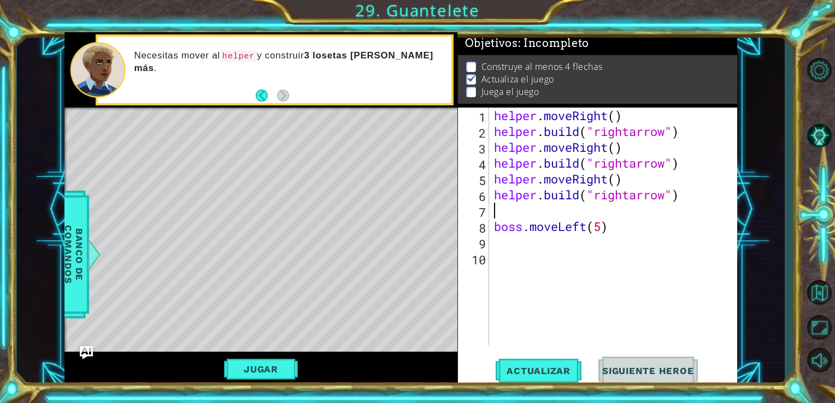
paste textarea "[DOMAIN_NAME]("rightarrow")"
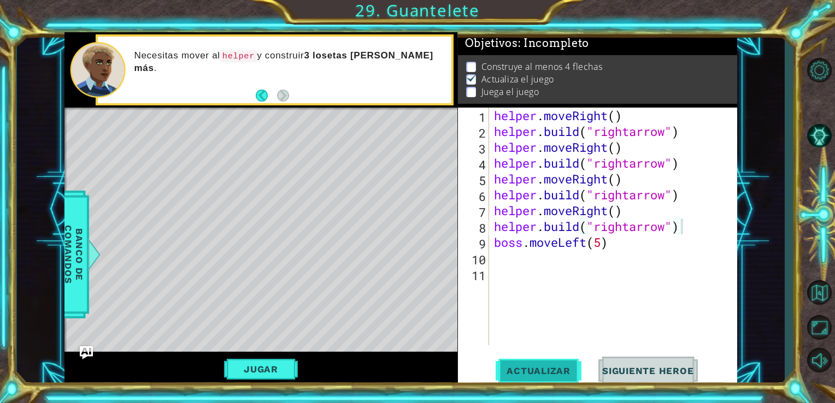
click at [548, 370] on span "Actualizar" at bounding box center [539, 371] width 86 height 11
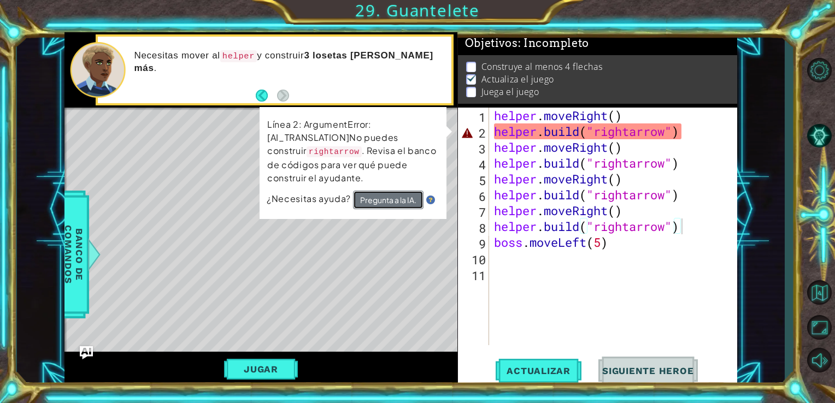
click at [395, 197] on button "Pregunta a la IA." at bounding box center [388, 200] width 70 height 19
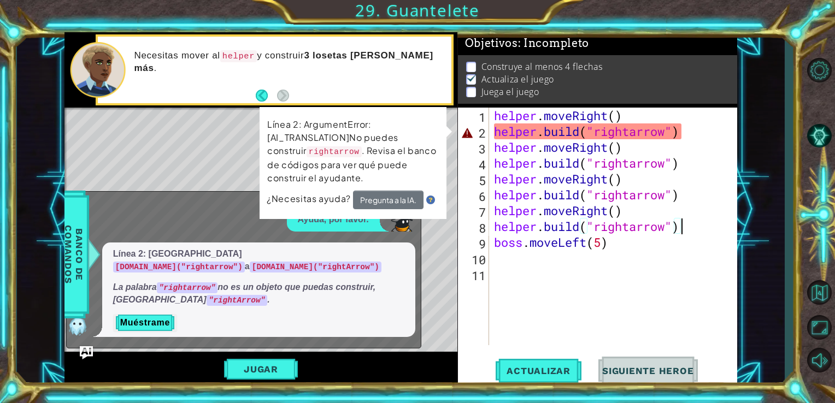
click at [408, 238] on div "Ayuda, por favor. Línea 2: Cambiar [DOMAIN_NAME]("rightarrow") a [DOMAIN_NAME](…" at bounding box center [241, 272] width 349 height 129
click at [603, 135] on div "helper . moveRight ( ) helper . build ( "rightarrow" ) helper . moveRight ( ) h…" at bounding box center [616, 242] width 249 height 269
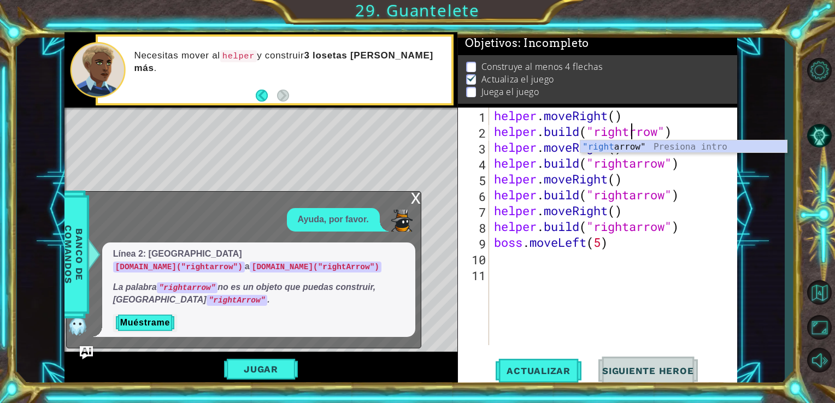
scroll to position [0, 6]
click at [639, 165] on div "helper . moveRight ( ) helper . build ( "rightArrow" ) helper . moveRight ( ) h…" at bounding box center [616, 242] width 249 height 269
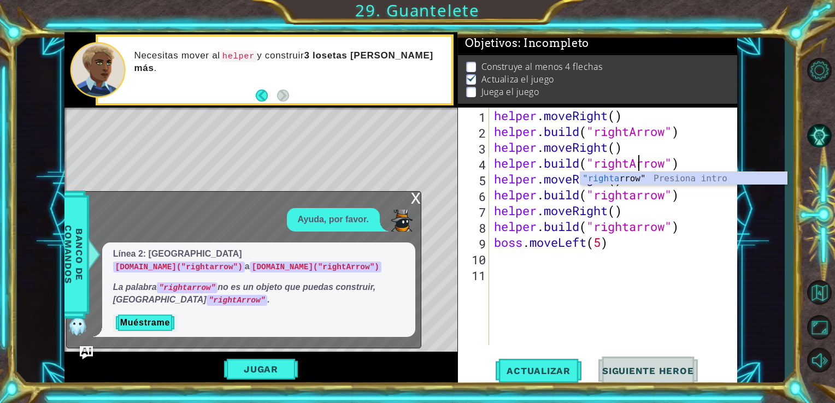
click at [638, 192] on div "helper . moveRight ( ) helper . build ( "rightArrow" ) helper . moveRight ( ) h…" at bounding box center [616, 242] width 249 height 269
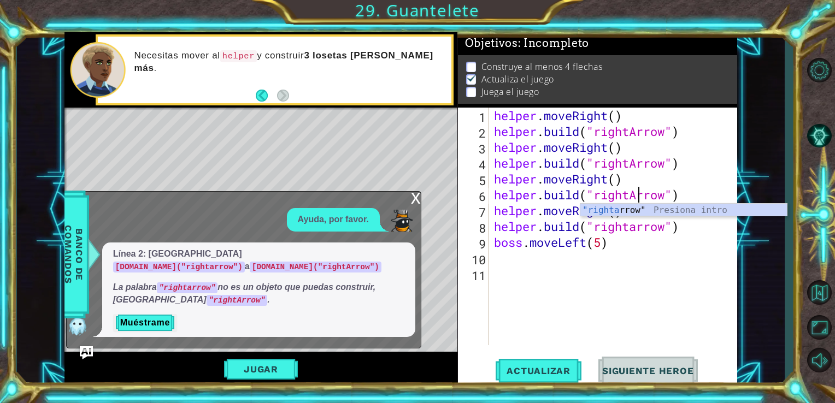
click at [639, 232] on div "helper . moveRight ( ) helper . build ( "rightArrow" ) helper . moveRight ( ) h…" at bounding box center [616, 242] width 249 height 269
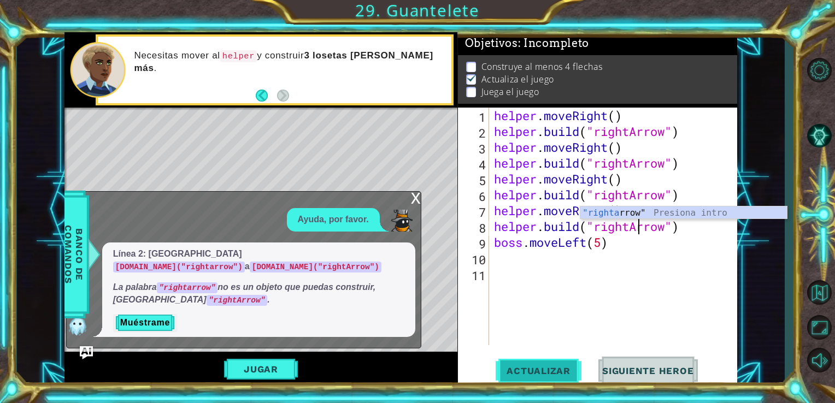
type textarea "[DOMAIN_NAME]("rightArrow")"
click at [557, 370] on span "Actualizar" at bounding box center [539, 371] width 86 height 11
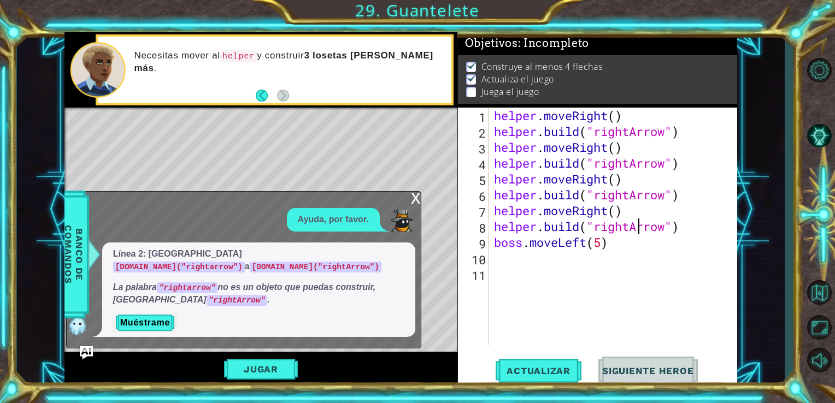
click at [411, 201] on div "x" at bounding box center [416, 197] width 10 height 11
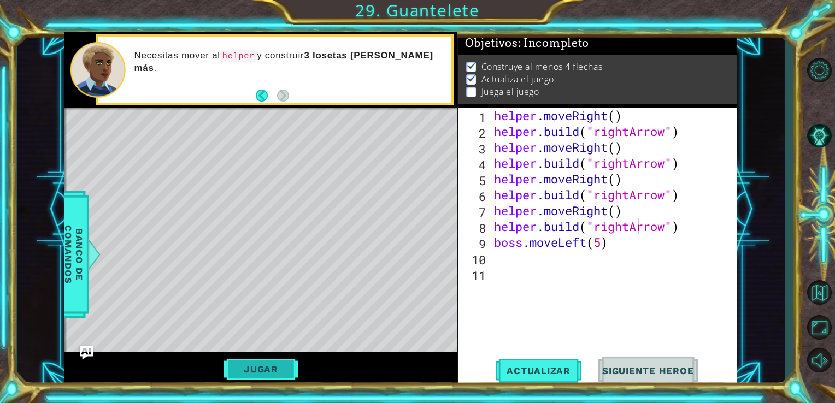
click at [269, 364] on button "Jugar" at bounding box center [261, 369] width 74 height 21
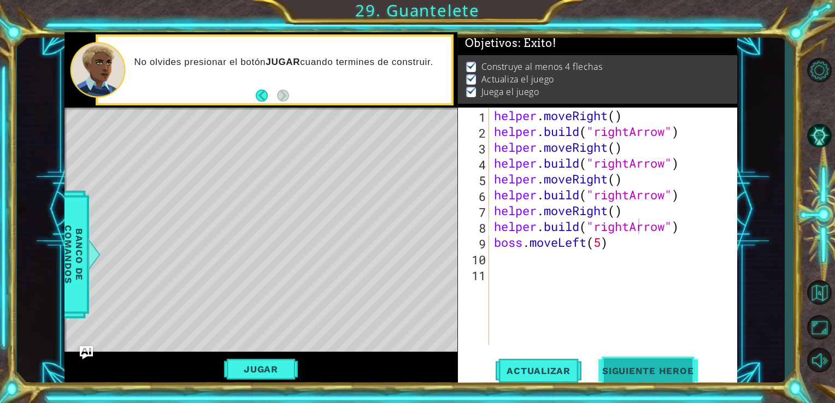
click at [662, 362] on button "Siguiente Heroe" at bounding box center [648, 371] width 114 height 28
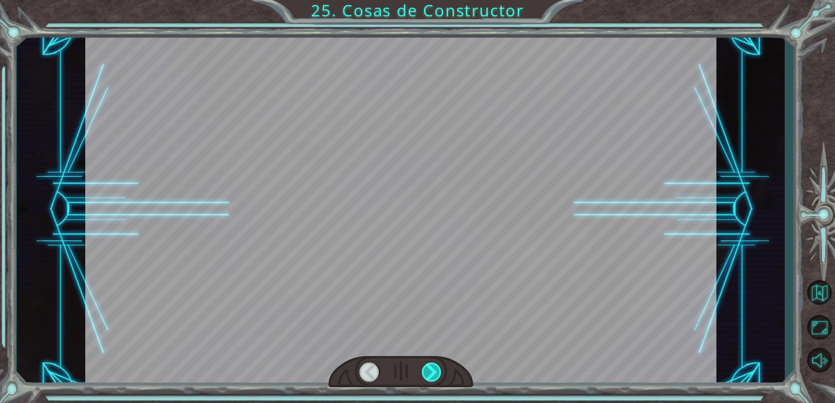
click at [433, 372] on div at bounding box center [432, 372] width 20 height 19
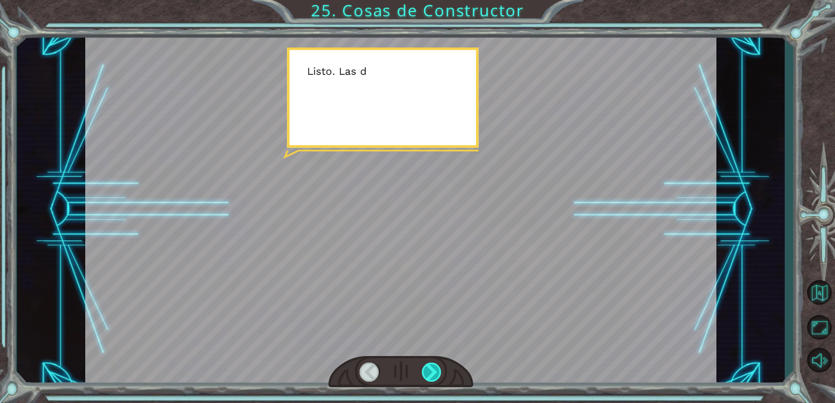
click at [433, 372] on div at bounding box center [432, 372] width 20 height 19
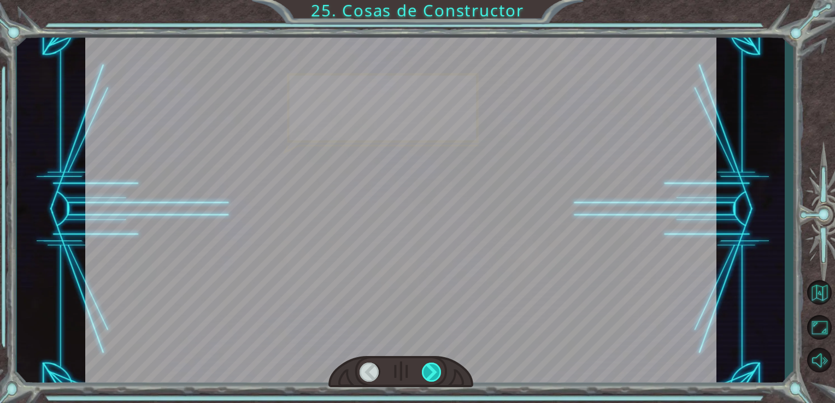
click at [433, 372] on div at bounding box center [432, 372] width 20 height 19
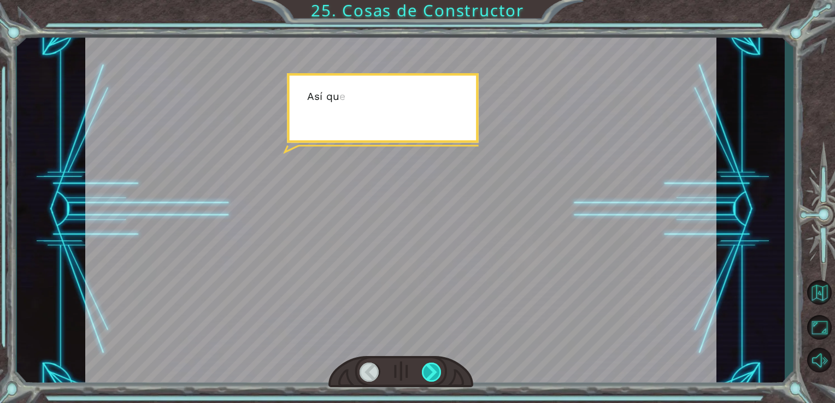
click at [433, 372] on div at bounding box center [432, 372] width 20 height 19
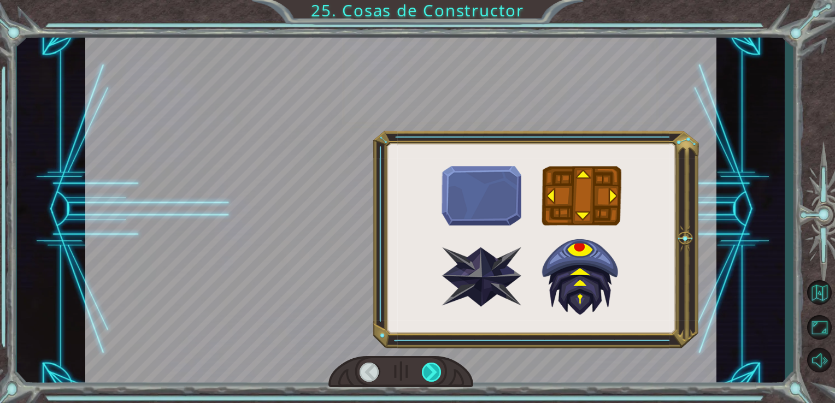
click at [433, 372] on div at bounding box center [432, 372] width 20 height 19
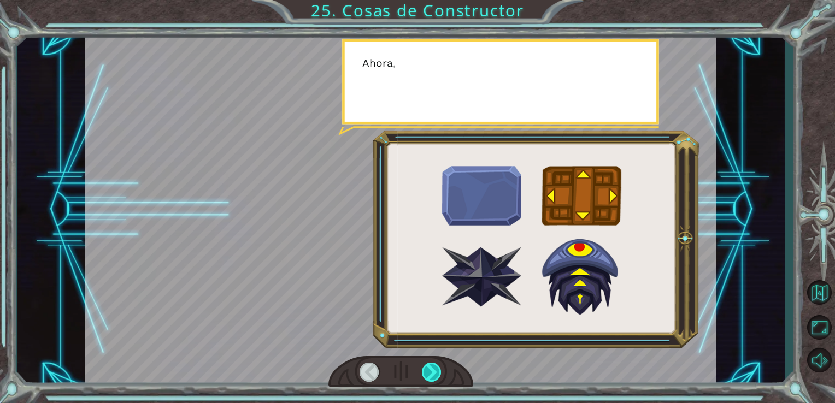
click at [433, 372] on div at bounding box center [432, 372] width 20 height 19
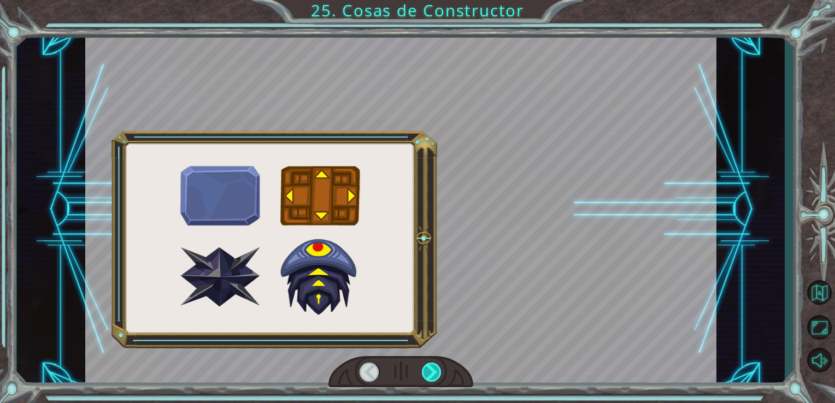
click at [433, 372] on div at bounding box center [432, 372] width 20 height 19
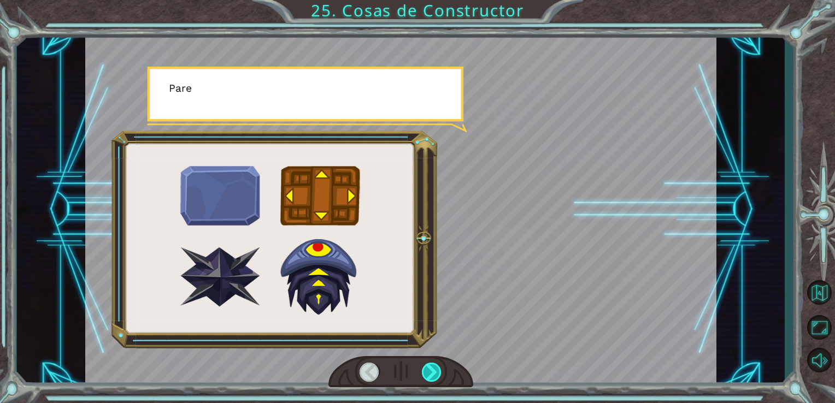
click at [433, 372] on div at bounding box center [432, 372] width 20 height 19
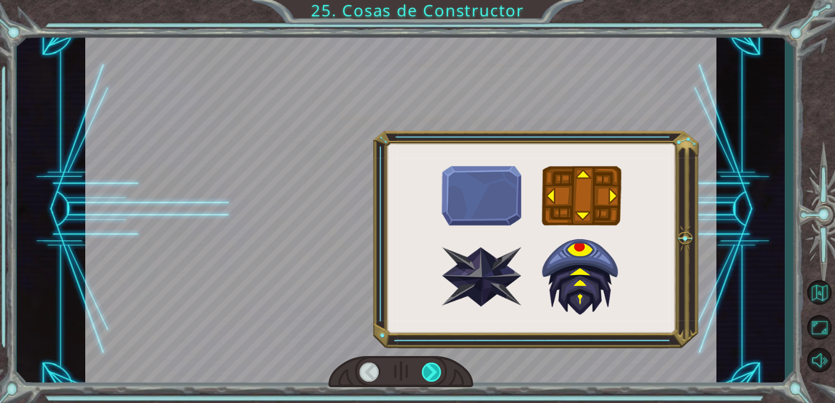
click at [433, 372] on div at bounding box center [432, 372] width 20 height 19
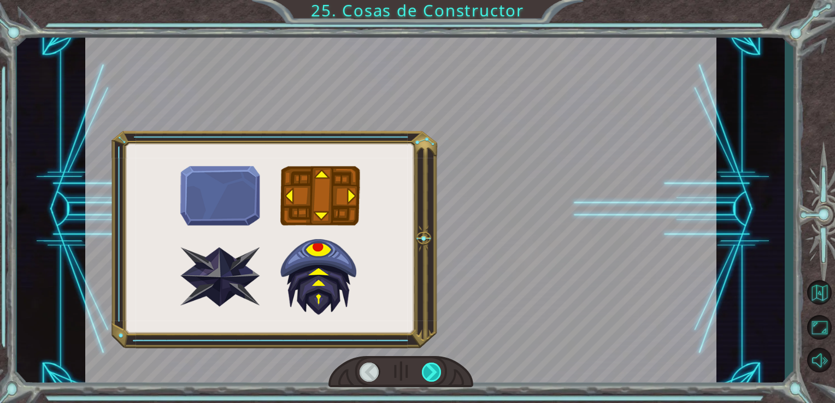
click at [433, 372] on div at bounding box center [432, 372] width 20 height 19
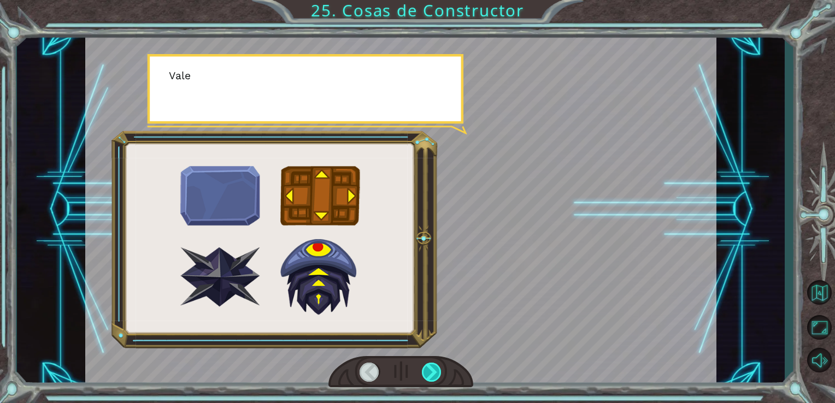
click at [433, 372] on div at bounding box center [432, 372] width 20 height 19
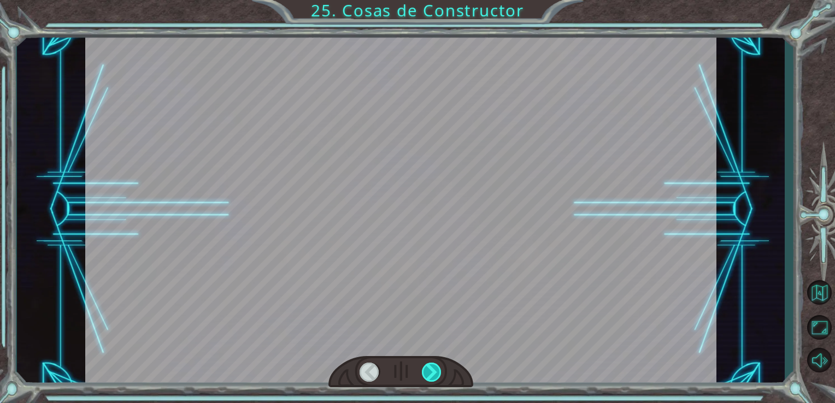
click at [433, 372] on div at bounding box center [432, 372] width 20 height 19
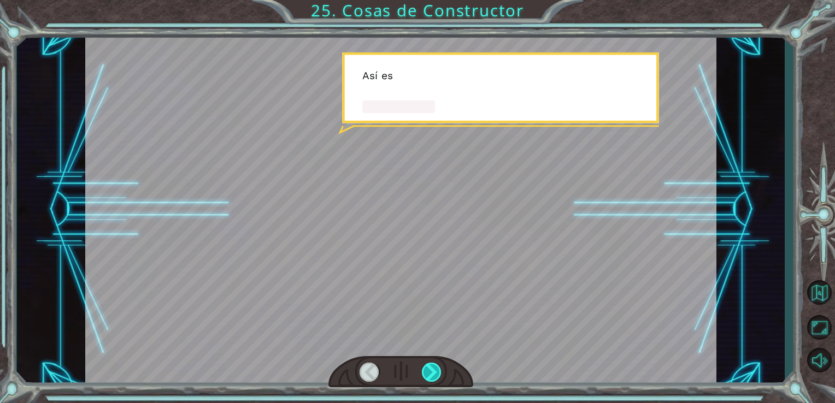
click at [433, 372] on div at bounding box center [432, 372] width 20 height 19
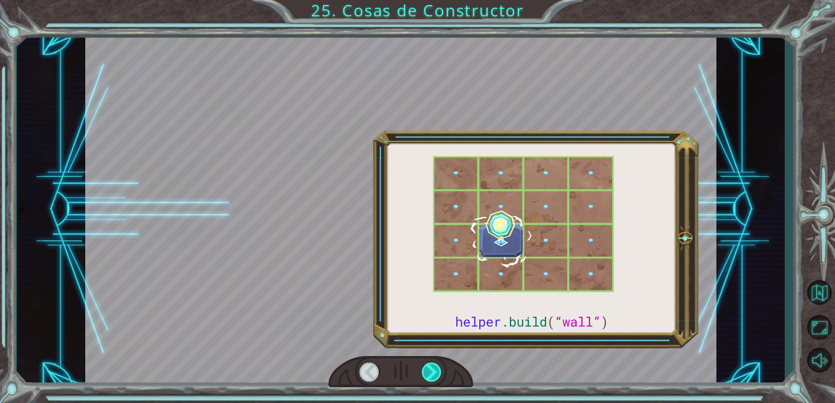
click at [433, 372] on div at bounding box center [432, 372] width 20 height 19
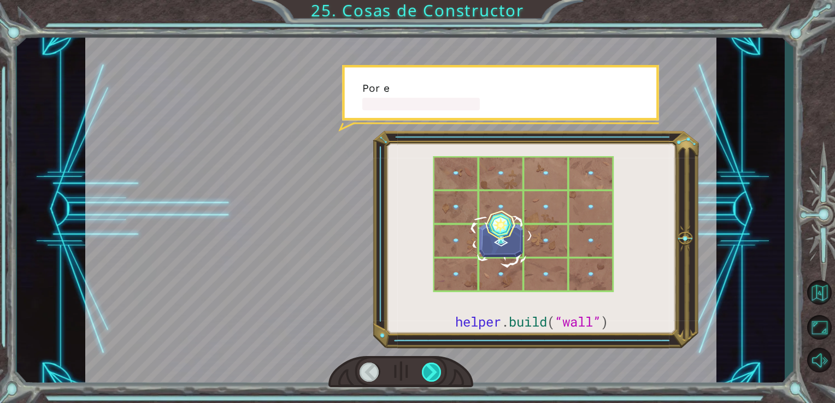
click at [433, 372] on div at bounding box center [432, 372] width 20 height 19
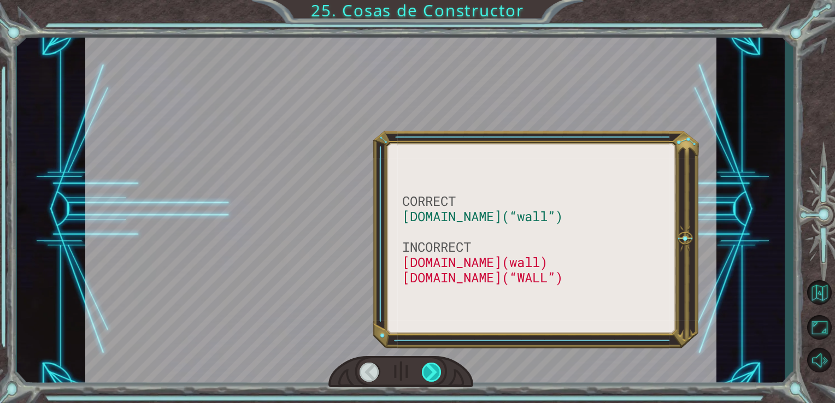
click at [433, 372] on div at bounding box center [432, 372] width 20 height 19
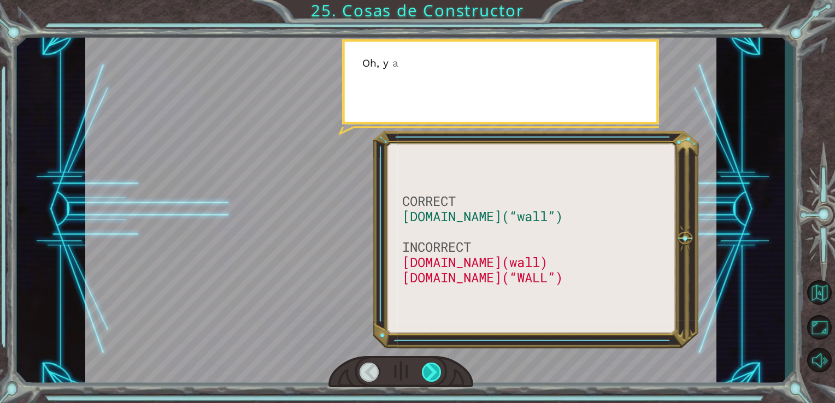
click at [433, 372] on div at bounding box center [432, 372] width 20 height 19
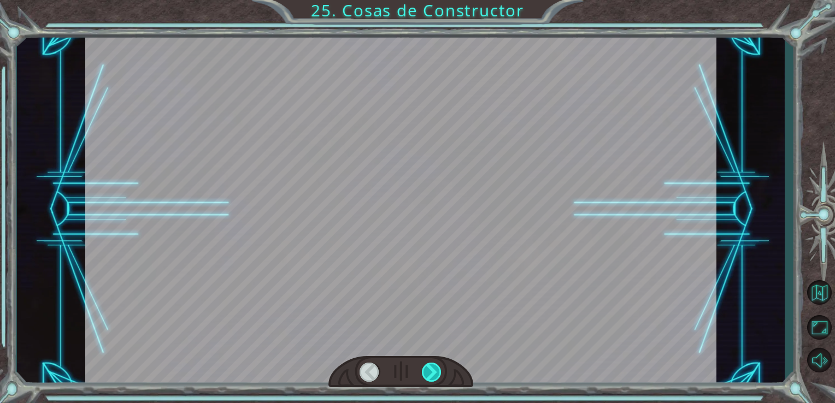
click at [433, 372] on div at bounding box center [432, 372] width 20 height 19
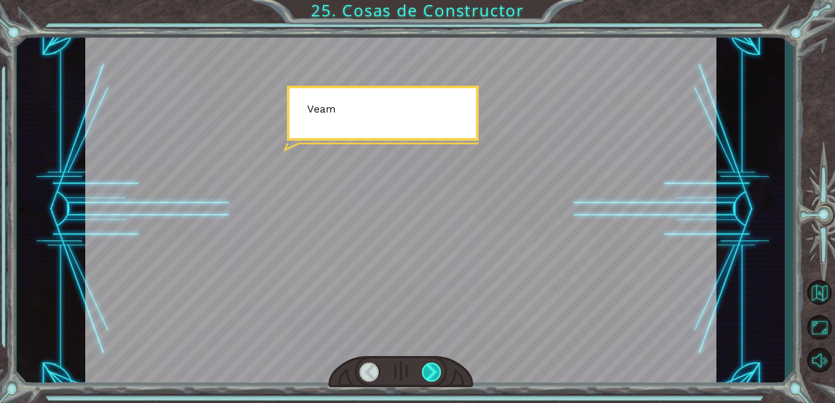
click at [433, 372] on div at bounding box center [432, 372] width 20 height 19
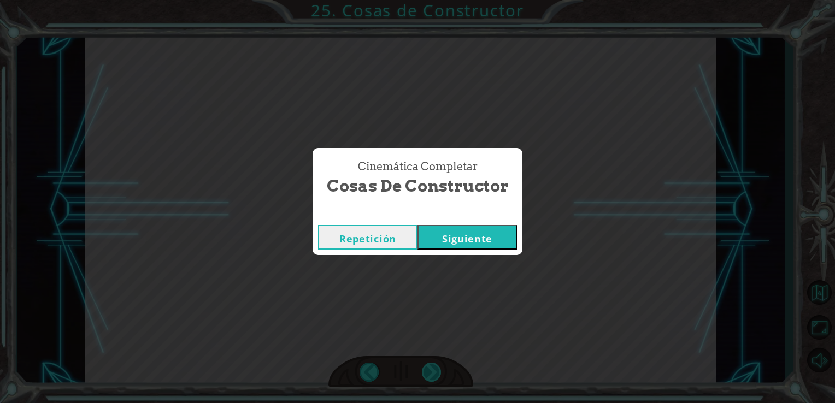
click at [433, 372] on div "Cinemática Completar Cosas de Constructor Repetición [GEOGRAPHIC_DATA]" at bounding box center [417, 201] width 835 height 403
drag, startPoint x: 433, startPoint y: 372, endPoint x: 470, endPoint y: 238, distance: 139.1
click at [470, 238] on button "Siguiente" at bounding box center [466, 237] width 99 height 25
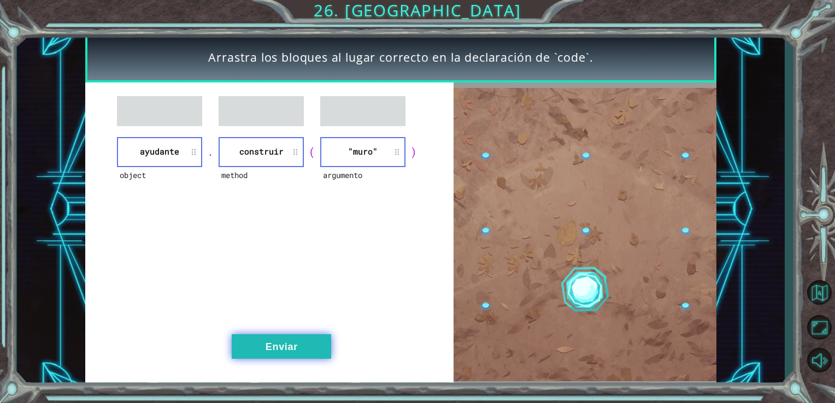
click at [282, 344] on button "Enviar" at bounding box center [281, 346] width 99 height 25
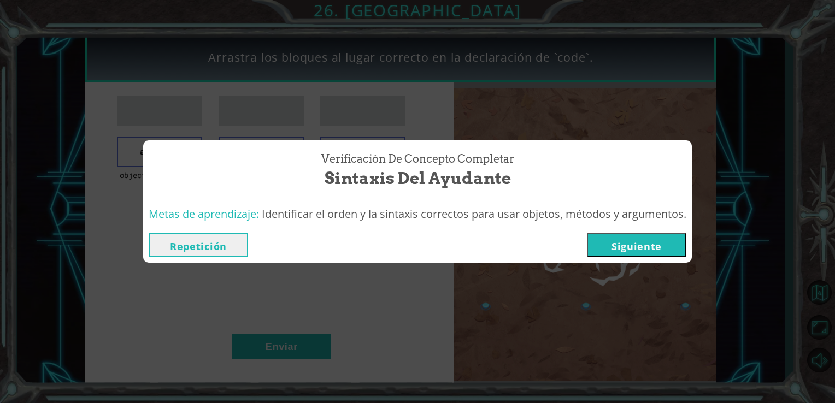
click at [655, 250] on button "Siguiente" at bounding box center [636, 245] width 99 height 25
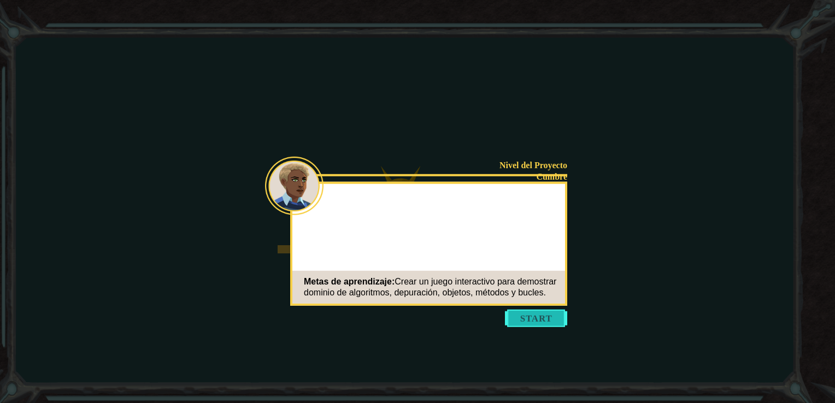
click at [529, 319] on button "Start" at bounding box center [536, 318] width 62 height 17
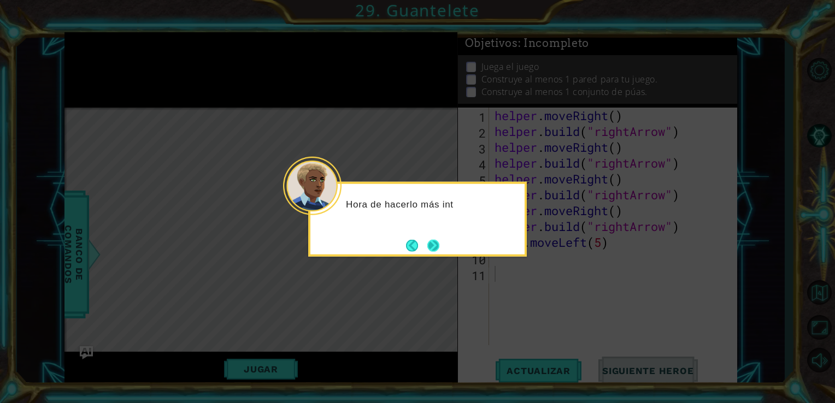
click at [437, 246] on button "Next" at bounding box center [433, 245] width 12 height 12
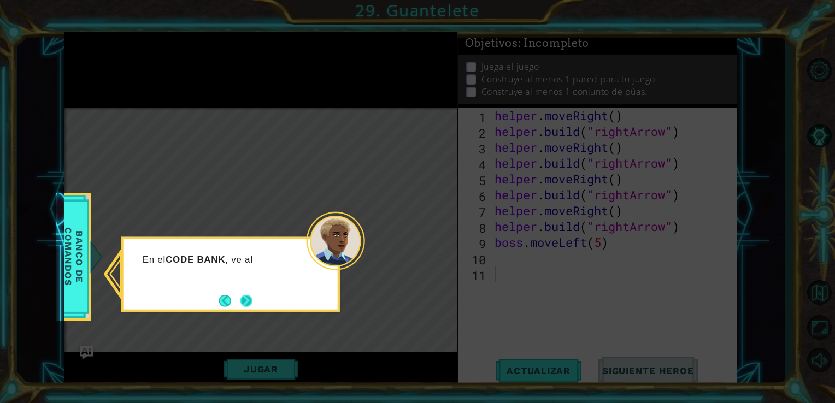
click at [252, 298] on button "Next" at bounding box center [246, 301] width 12 height 12
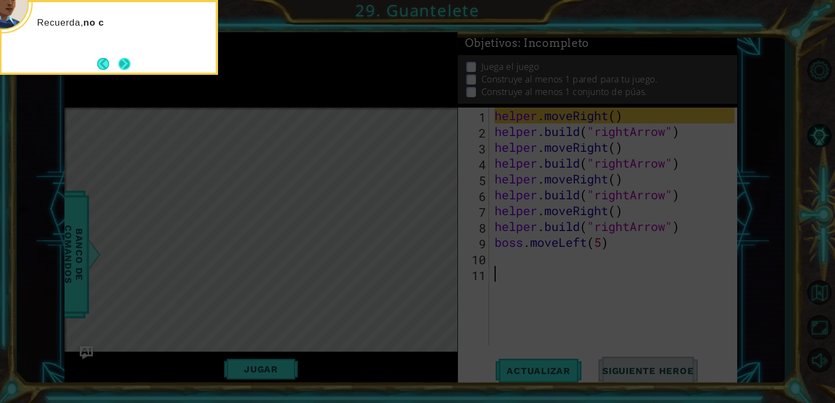
click at [131, 68] on button "Next" at bounding box center [125, 64] width 12 height 12
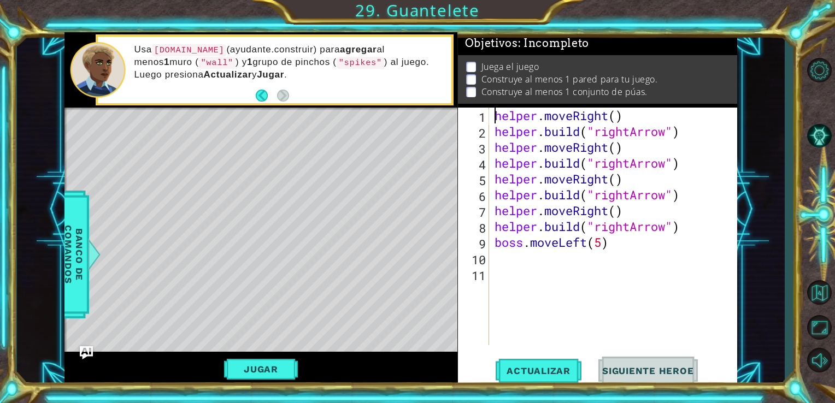
click at [492, 115] on div "helper . moveRight ( ) helper . build ( "rightArrow" ) helper . moveRight ( ) h…" at bounding box center [616, 242] width 248 height 269
type textarea "helper.moveRight()"
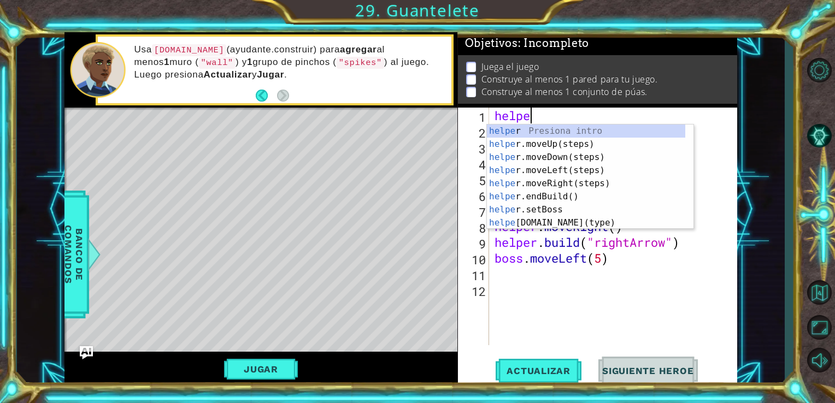
scroll to position [0, 1]
type textarea "helper"
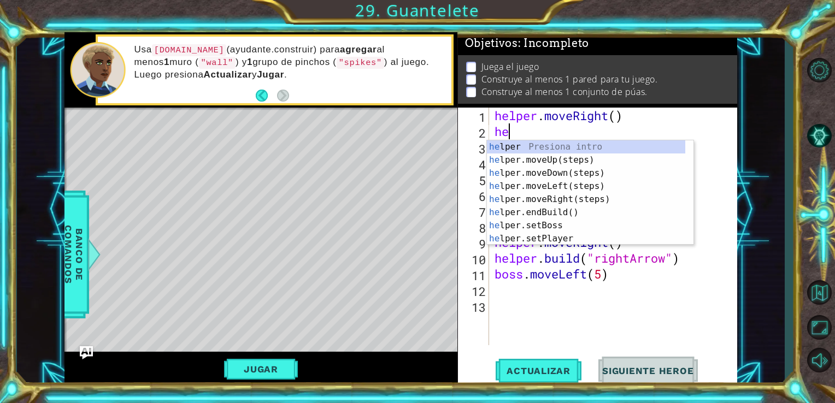
scroll to position [0, 0]
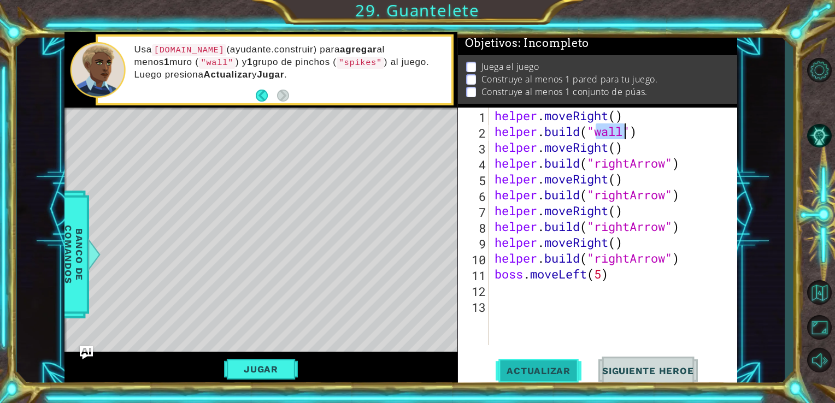
type textarea "[DOMAIN_NAME]("wall")"
click at [540, 373] on span "Actualizar" at bounding box center [539, 371] width 86 height 11
click at [555, 370] on span "Actualizar" at bounding box center [539, 371] width 86 height 11
click at [252, 368] on button "Jugar" at bounding box center [261, 369] width 74 height 21
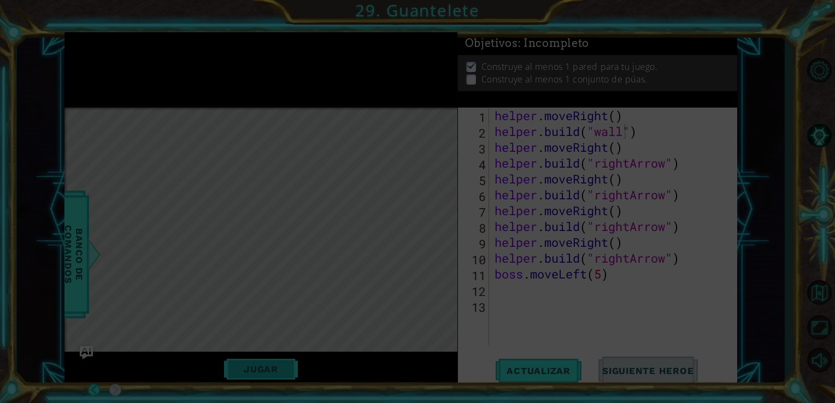
scroll to position [0, 0]
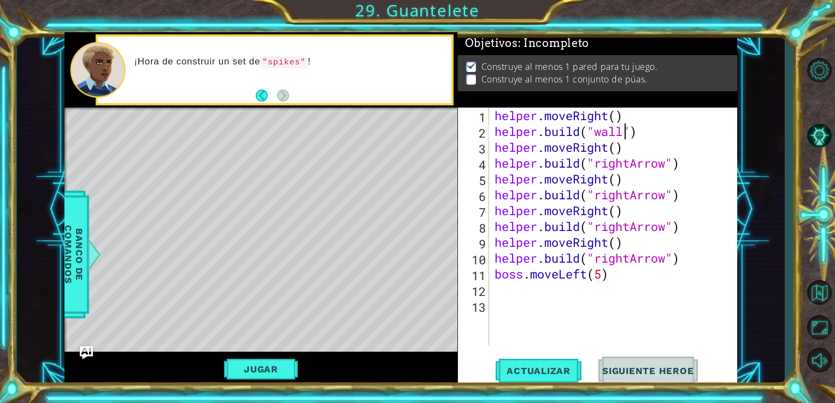
click at [650, 284] on div "helper . moveRight ( ) helper . build ( "wall" ) helper . moveRight ( ) helper …" at bounding box center [616, 242] width 248 height 269
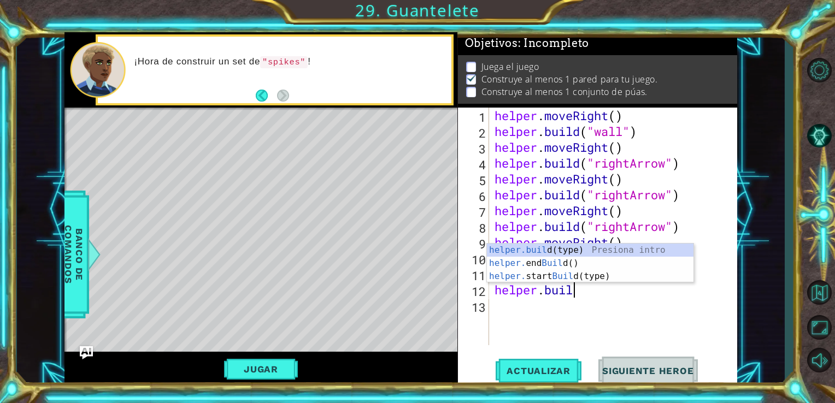
scroll to position [0, 3]
click at [604, 248] on div "helper.buil d(type) Presiona intro helper. end Buil d() Presiona intro helper. …" at bounding box center [590, 277] width 207 height 66
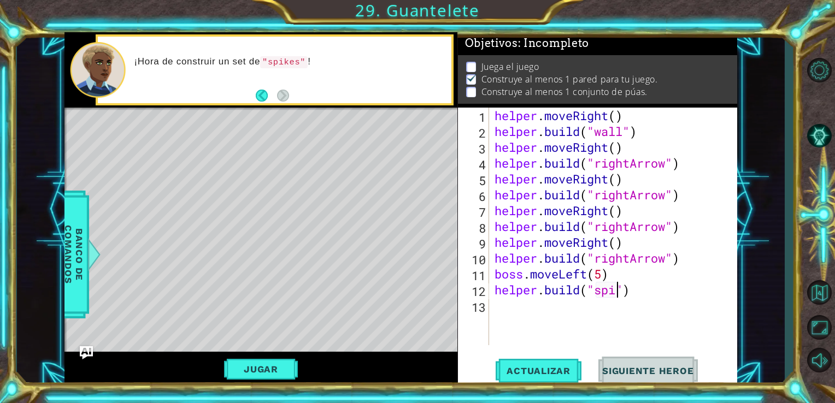
scroll to position [0, 6]
type textarea "[DOMAIN_NAME]("spikes")"
click at [552, 364] on button "Actualizar" at bounding box center [539, 371] width 86 height 28
click at [274, 370] on button "Jugar" at bounding box center [261, 369] width 74 height 21
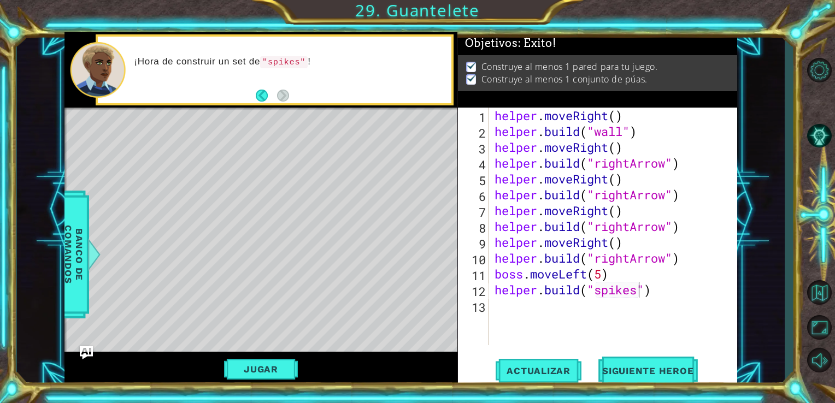
scroll to position [0, 0]
click at [642, 367] on button "Siguiente Heroe" at bounding box center [648, 371] width 114 height 28
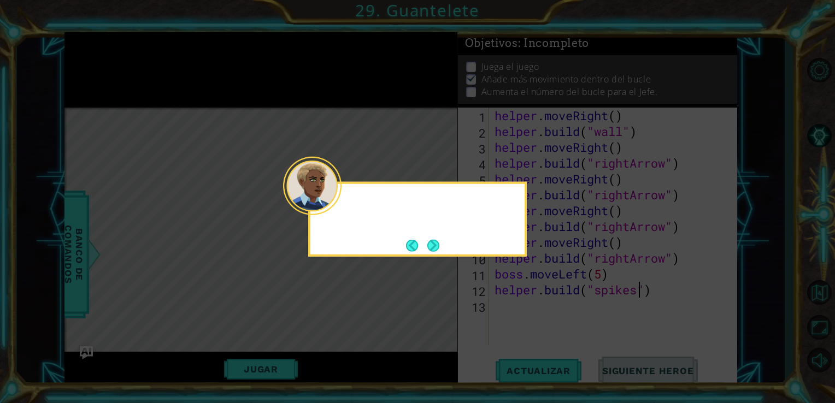
scroll to position [9, 0]
click at [436, 244] on button "Next" at bounding box center [433, 245] width 12 height 12
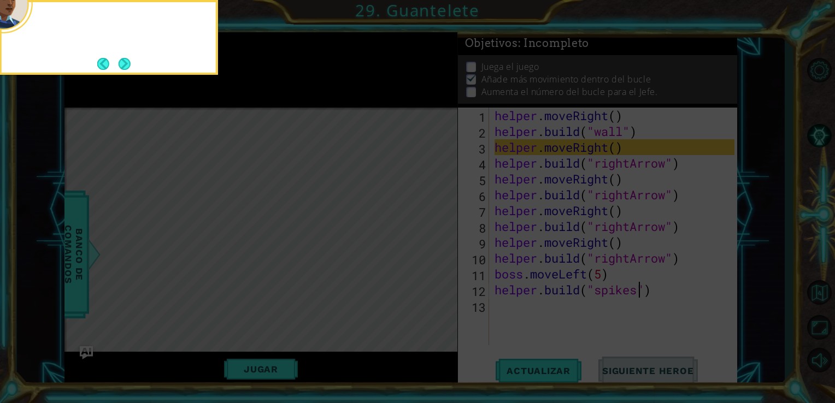
click at [436, 244] on icon at bounding box center [417, 60] width 835 height 686
click at [125, 63] on button "Next" at bounding box center [125, 64] width 12 height 12
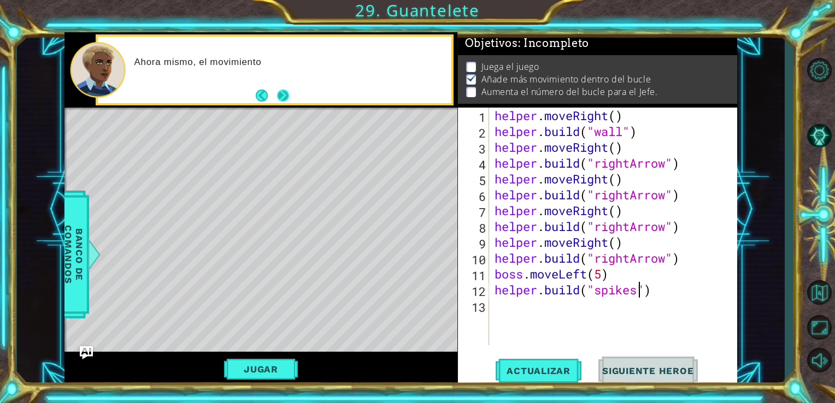
click at [289, 102] on button "Next" at bounding box center [283, 96] width 12 height 12
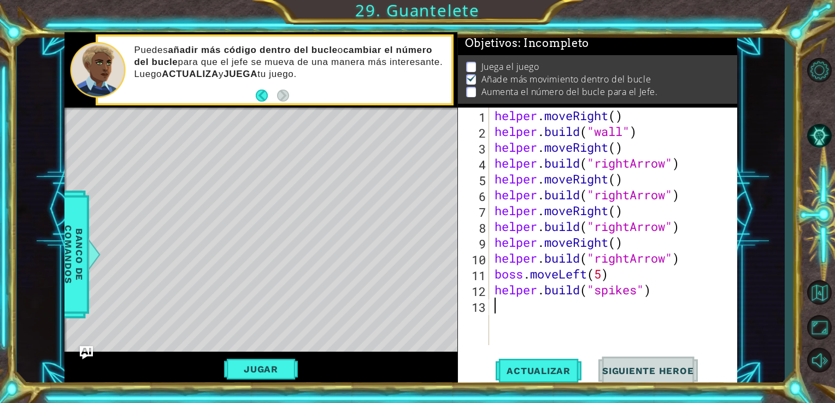
click at [667, 304] on div "helper . moveRight ( ) helper . build ( "wall" ) helper . moveRight ( ) helper …" at bounding box center [616, 242] width 248 height 269
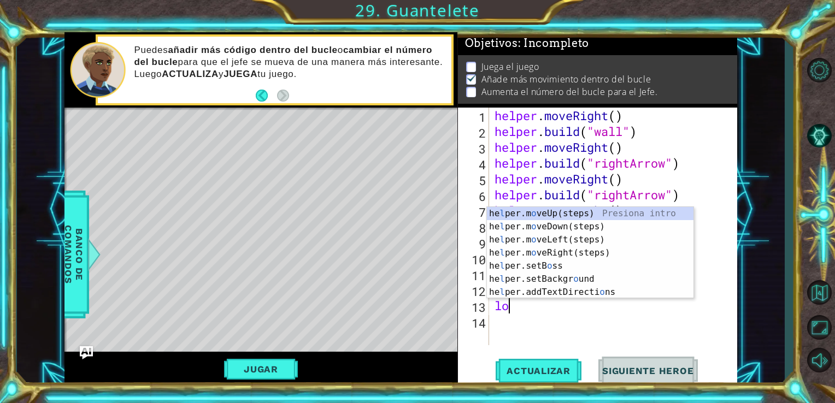
scroll to position [0, 0]
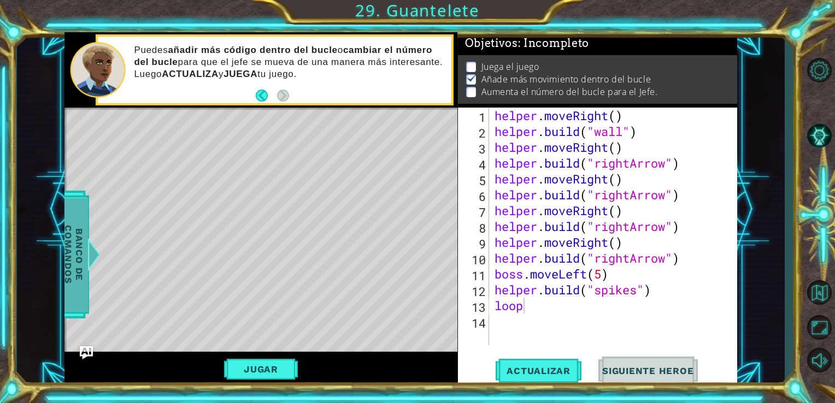
click at [78, 252] on span "Banco de comandos" at bounding box center [74, 254] width 28 height 113
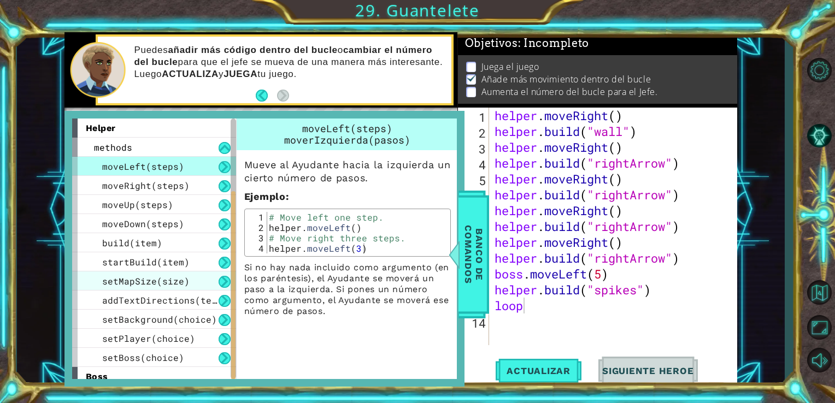
scroll to position [121, 0]
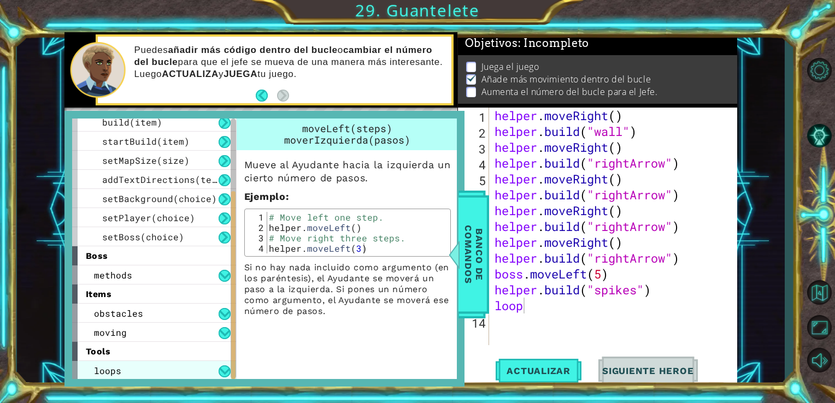
click at [136, 374] on div "loops" at bounding box center [154, 370] width 164 height 19
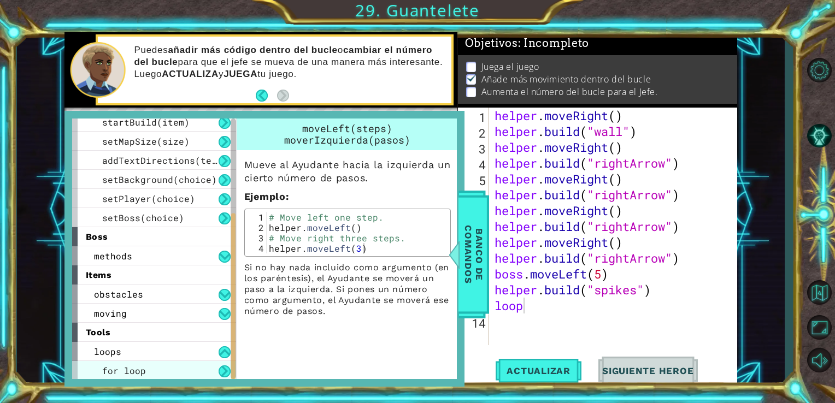
click at [140, 361] on div "for loop" at bounding box center [154, 370] width 164 height 19
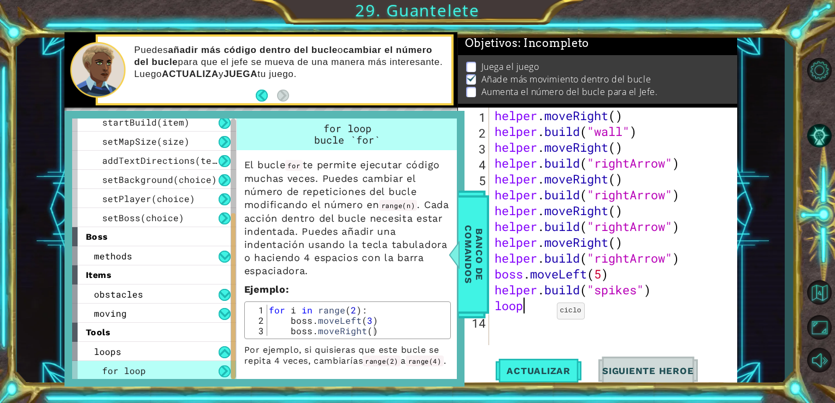
click at [547, 314] on div "helper . moveRight ( ) helper . build ( "wall" ) helper . moveRight ( ) helper …" at bounding box center [616, 242] width 248 height 269
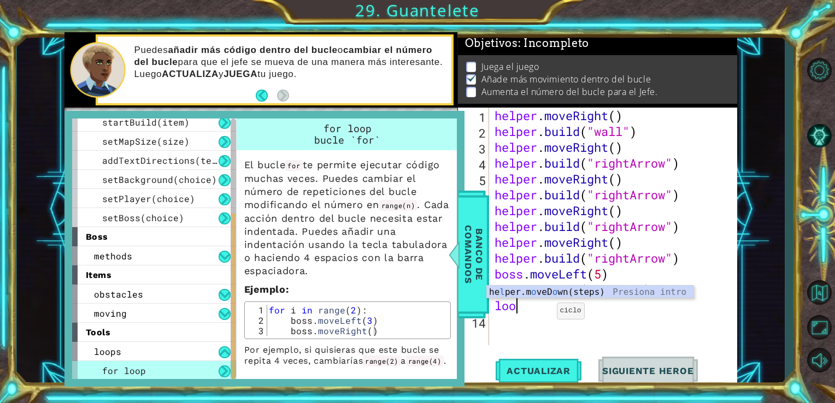
scroll to position [0, 0]
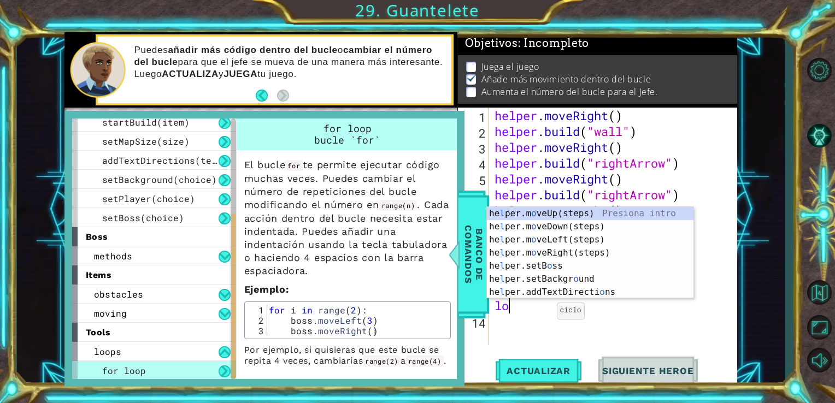
type textarea "l"
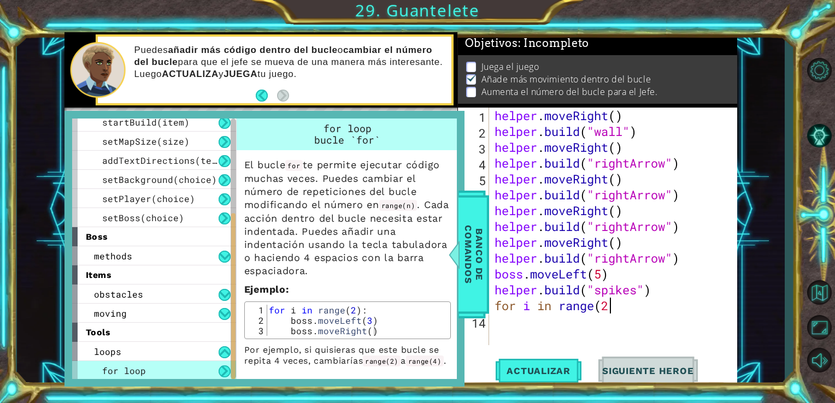
scroll to position [0, 4]
type textarea "for i in range(2):"
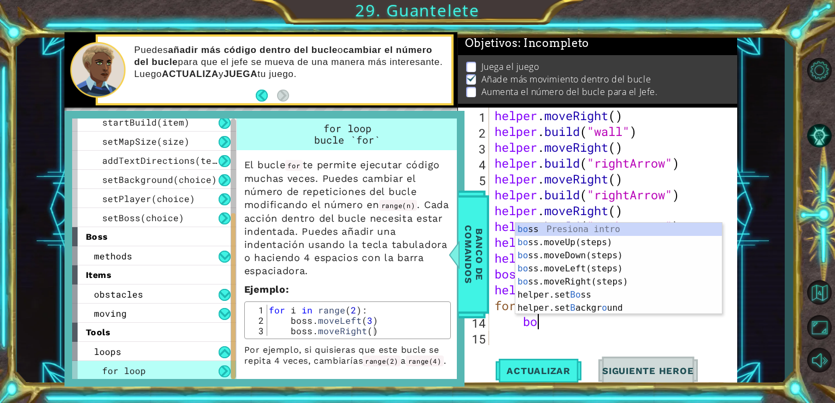
scroll to position [0, 2]
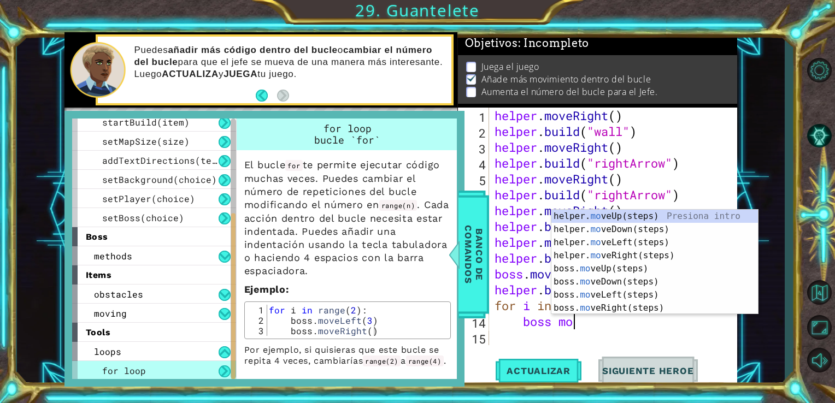
type textarea "boss move"
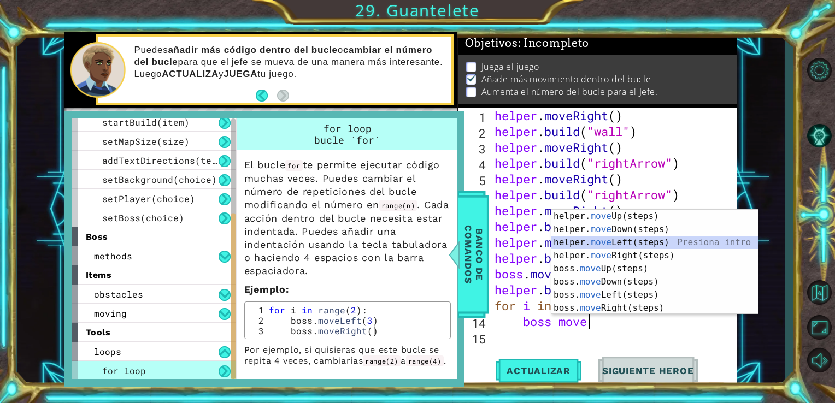
click at [620, 243] on div "helper. move Up(steps) Presiona intro helper. move Down(steps) Presiona intro h…" at bounding box center [654, 275] width 207 height 131
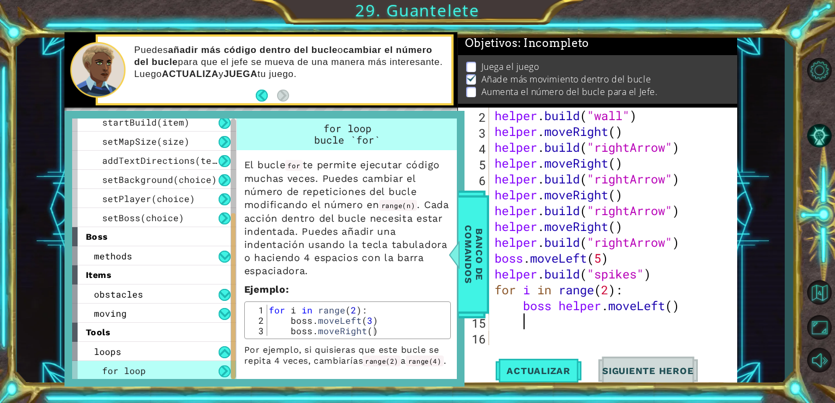
click at [674, 307] on div "helper . build ( "wall" ) helper . moveRight ( ) helper . build ( "rightArrow" …" at bounding box center [612, 242] width 240 height 269
type textarea "boss helper.moveLeft(10)"
click at [680, 321] on div "helper . build ( "wall" ) helper . moveRight ( ) helper . build ( "rightArrow" …" at bounding box center [612, 242] width 240 height 269
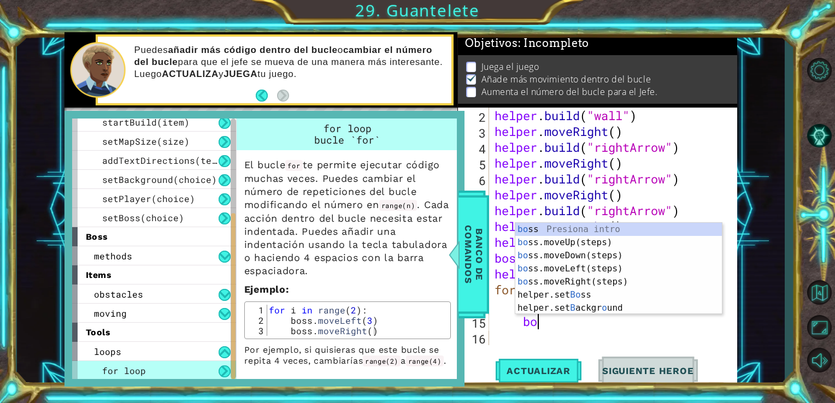
scroll to position [0, 2]
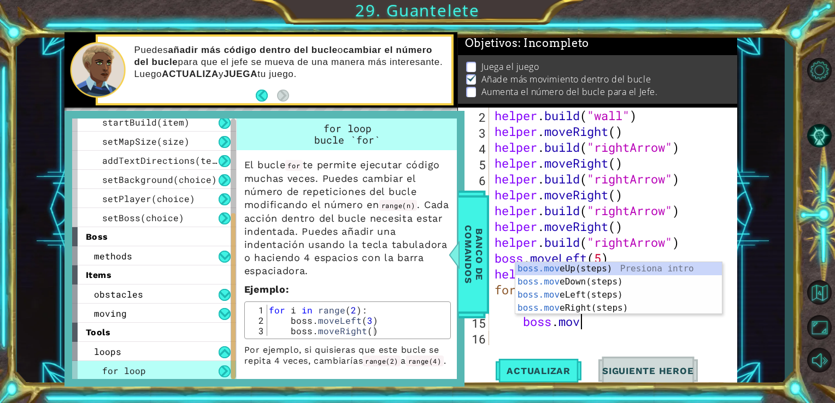
type textarea "boss.move"
click at [579, 303] on div "boss.move Up(steps) Presiona intro boss.move Down(steps) Presiona intro boss.mo…" at bounding box center [618, 301] width 207 height 79
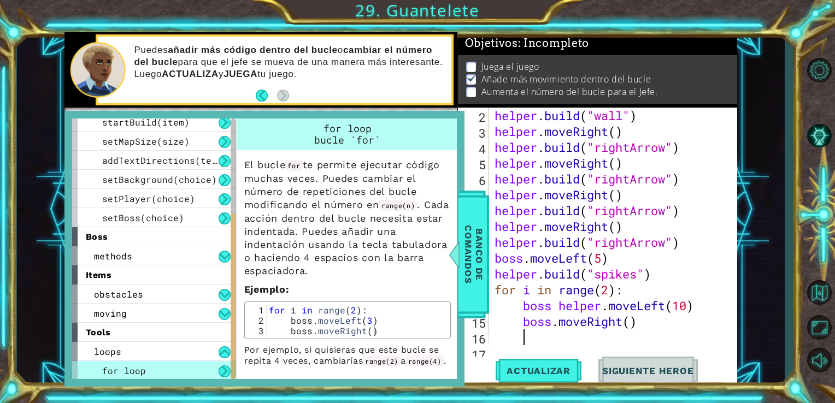
scroll to position [31, 0]
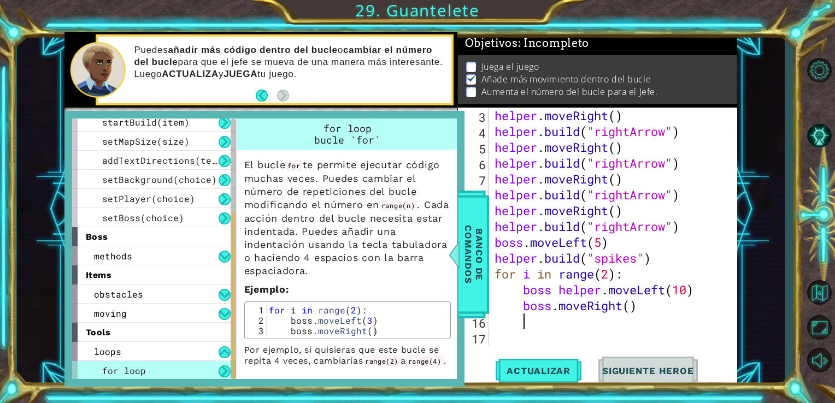
click at [627, 310] on div "helper . moveRight ( ) helper . build ( "rightArrow" ) helper . moveRight ( ) h…" at bounding box center [612, 242] width 240 height 269
click at [631, 311] on div "helper . moveRight ( ) helper . build ( "rightArrow" ) helper . moveRight ( ) h…" at bounding box center [612, 242] width 240 height 269
click at [603, 293] on div "helper . moveRight ( ) helper . build ( "rightArrow" ) helper . moveRight ( ) h…" at bounding box center [612, 242] width 240 height 269
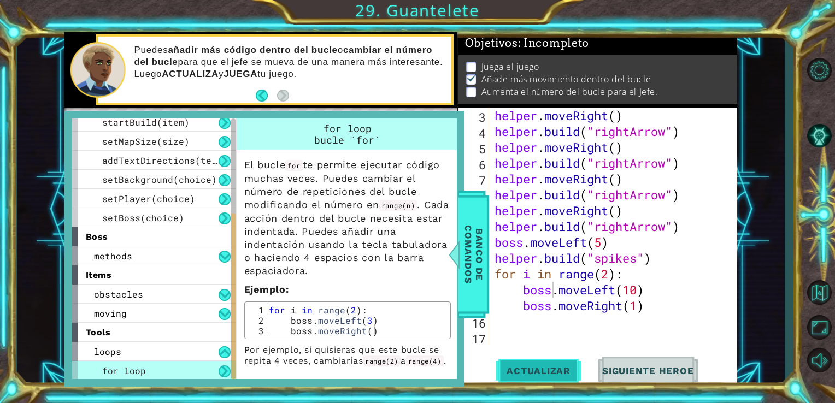
click at [557, 373] on span "Actualizar" at bounding box center [539, 371] width 86 height 11
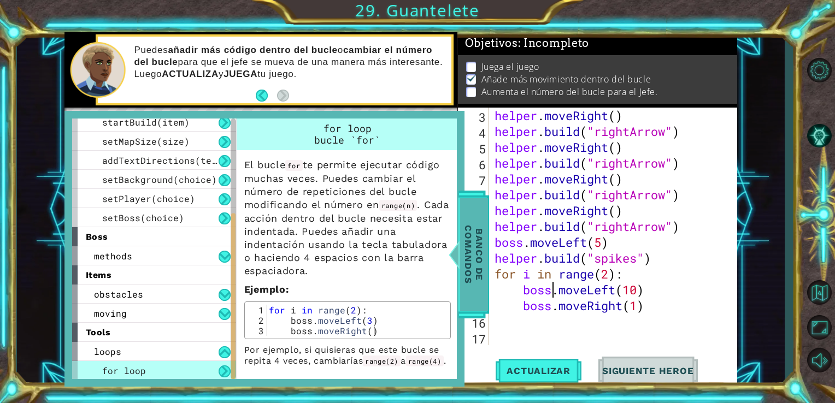
scroll to position [4, 0]
click at [484, 210] on span "Banco de comandos" at bounding box center [474, 254] width 28 height 113
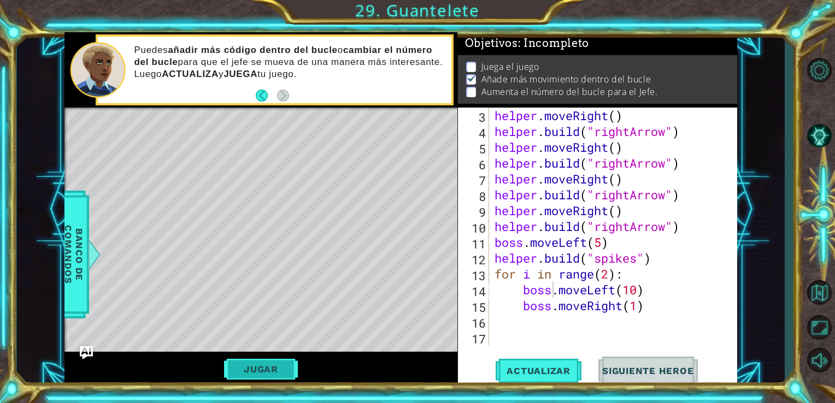
click at [272, 367] on button "Jugar" at bounding box center [261, 369] width 74 height 21
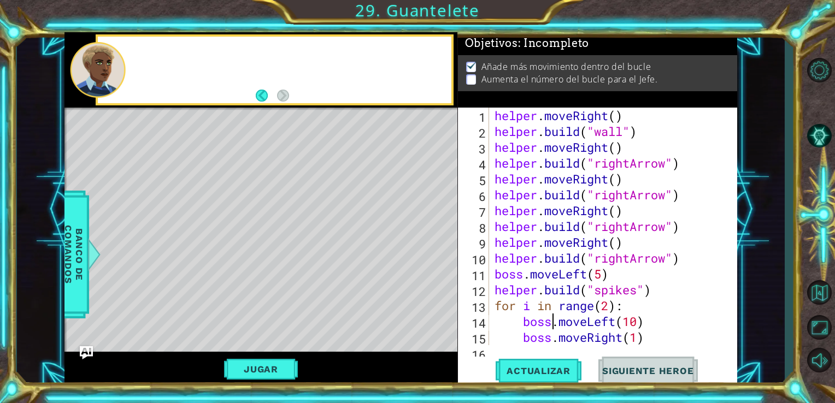
scroll to position [0, 0]
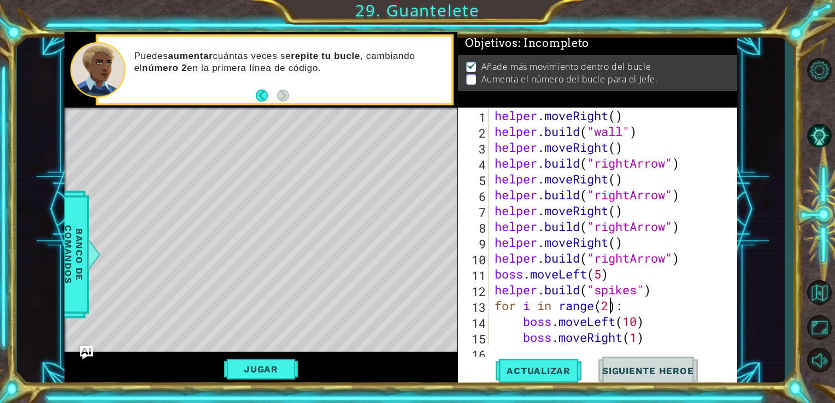
click at [611, 305] on div "helper . moveRight ( ) helper . build ( "wall" ) helper . moveRight ( ) helper …" at bounding box center [612, 242] width 240 height 269
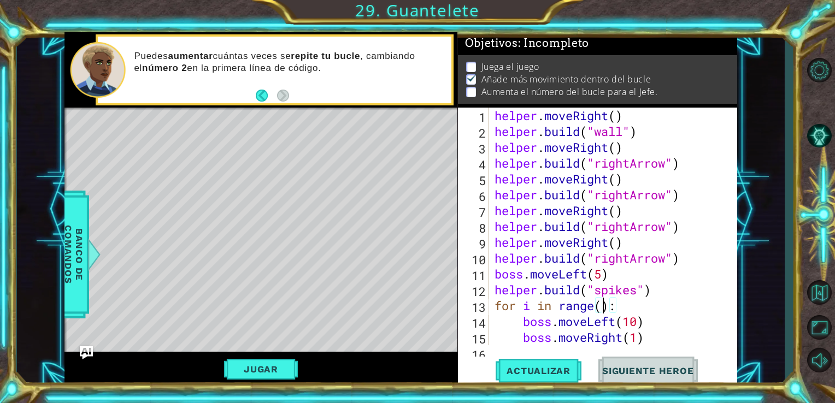
scroll to position [0, 4]
type textarea "for i in range(3):"
click at [546, 364] on button "Actualizar" at bounding box center [539, 371] width 86 height 28
click at [244, 369] on button "Jugar" at bounding box center [261, 369] width 74 height 21
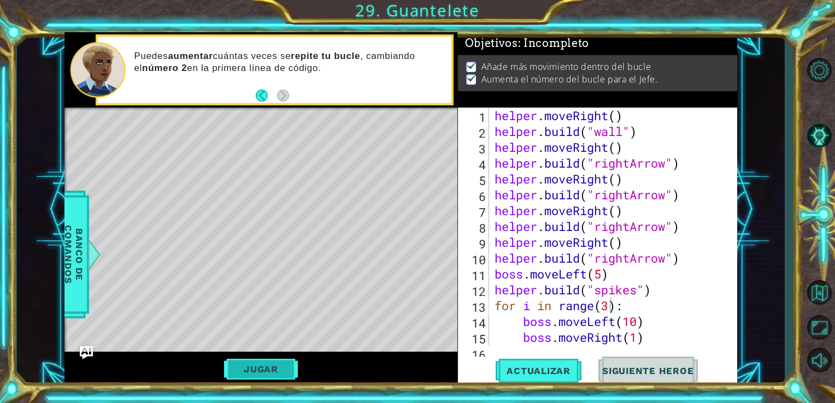
scroll to position [0, 0]
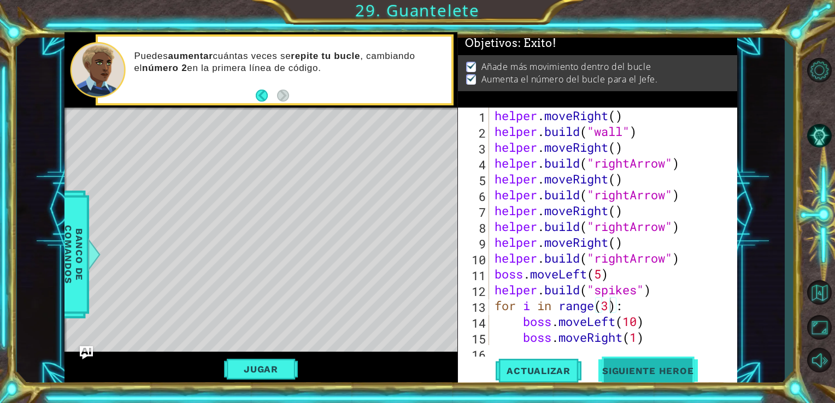
click at [677, 367] on span "Siguiente Heroe" at bounding box center [648, 371] width 114 height 11
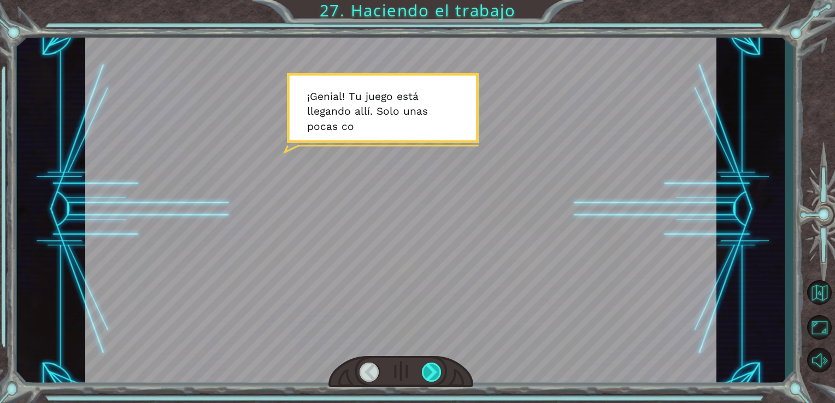
click at [431, 367] on div at bounding box center [432, 372] width 20 height 19
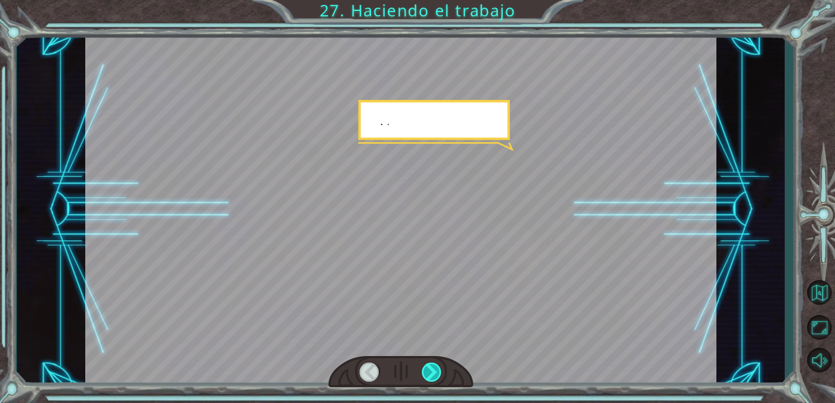
click at [431, 367] on div at bounding box center [432, 372] width 20 height 19
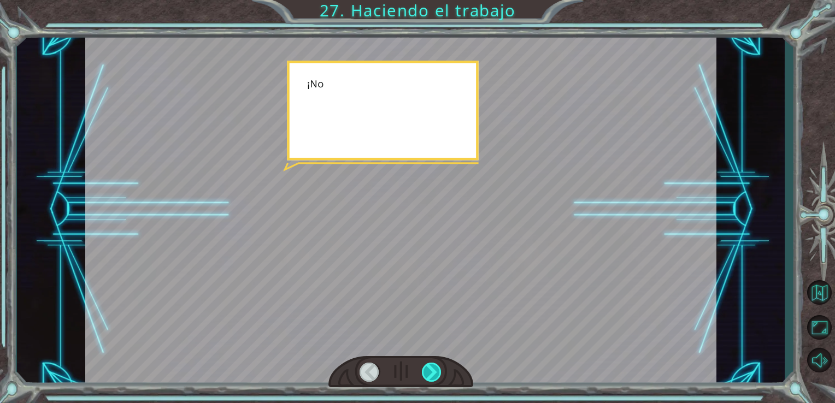
click at [431, 367] on div at bounding box center [432, 372] width 20 height 19
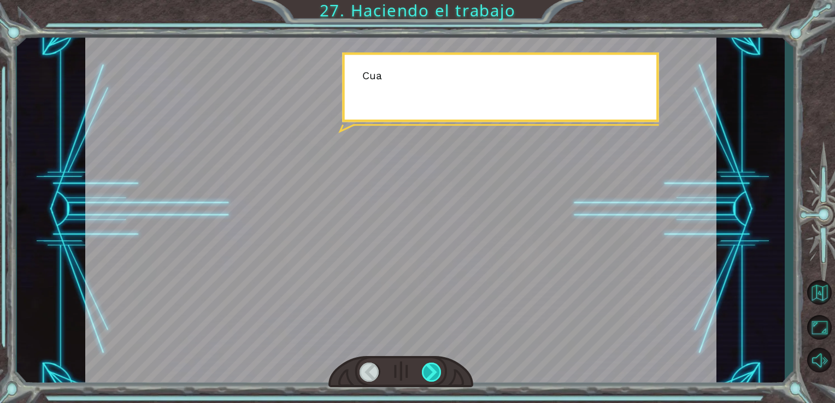
click at [431, 367] on div at bounding box center [432, 372] width 20 height 19
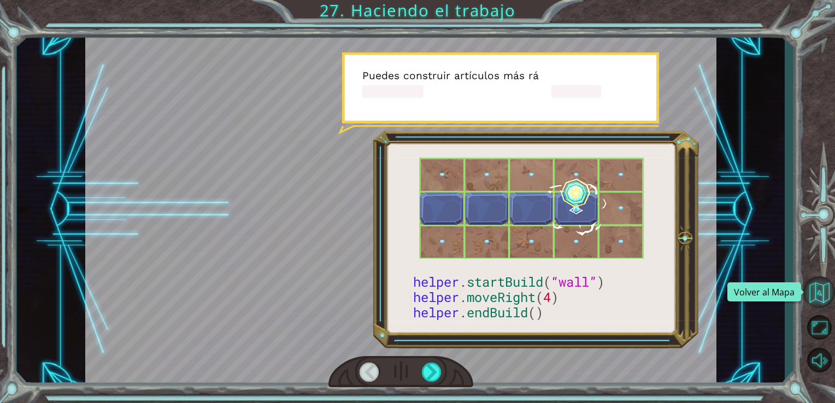
click at [807, 287] on button "Volver al Mapa" at bounding box center [819, 293] width 32 height 32
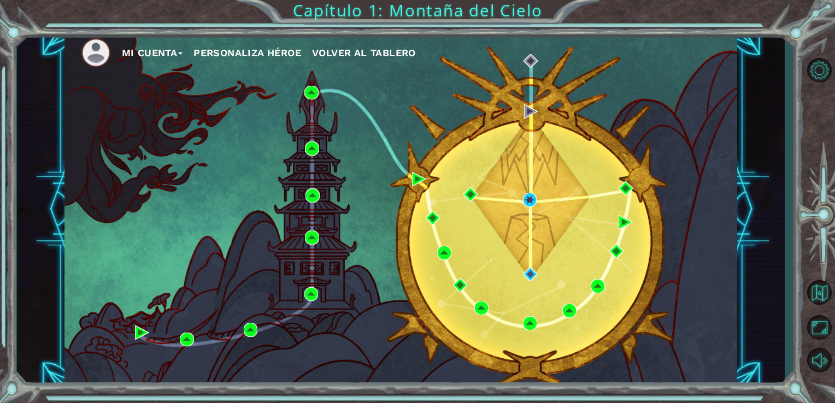
click at [376, 50] on span "Volver al Tablero" at bounding box center [364, 52] width 104 height 11
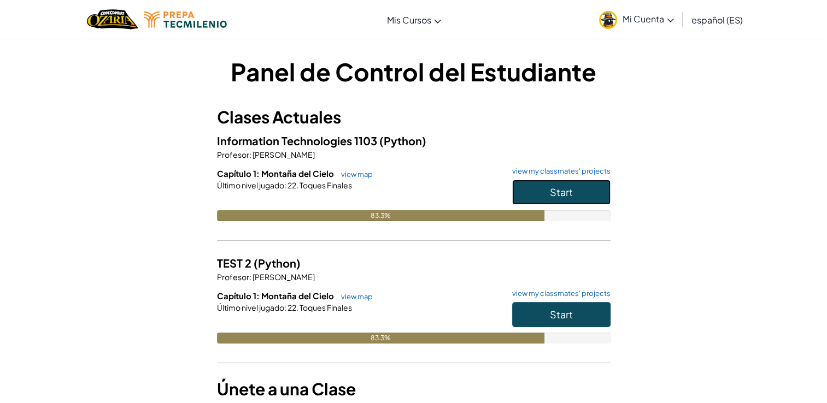
click at [558, 187] on span "Start" at bounding box center [561, 192] width 23 height 13
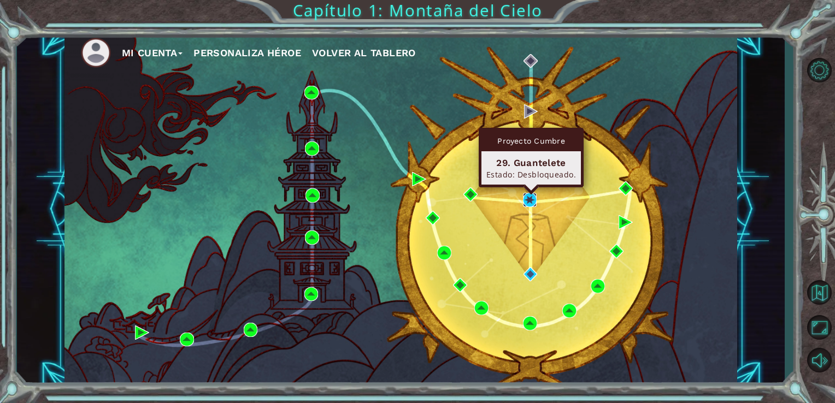
click at [534, 195] on img at bounding box center [530, 200] width 14 height 14
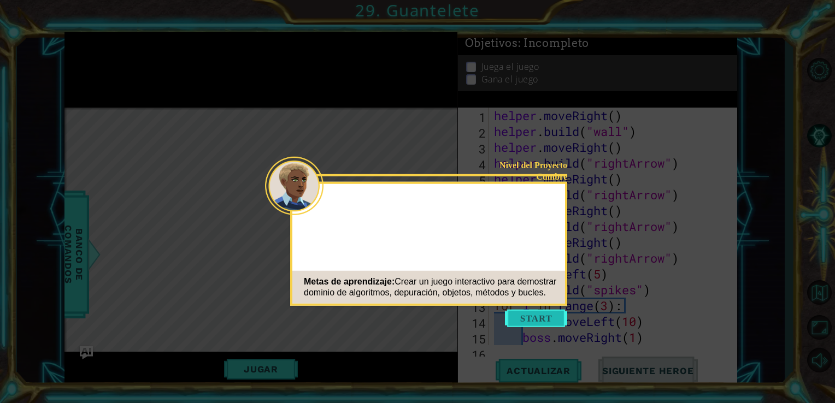
click at [527, 322] on button "Start" at bounding box center [536, 318] width 62 height 17
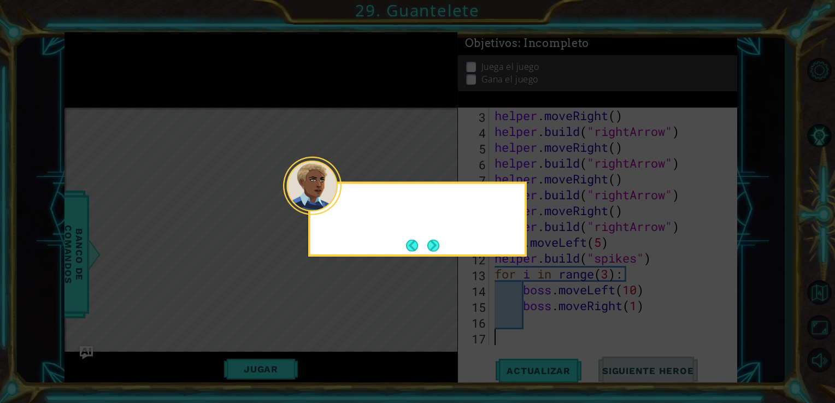
scroll to position [31, 0]
click at [439, 243] on button "Next" at bounding box center [433, 245] width 12 height 12
click at [431, 244] on button "Next" at bounding box center [433, 245] width 12 height 12
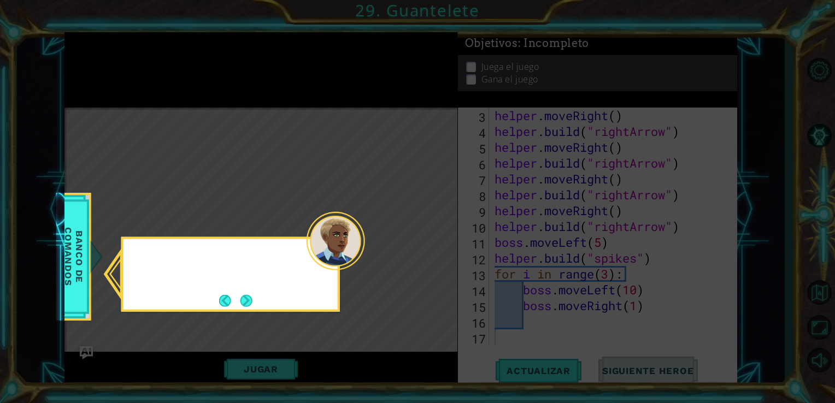
click at [431, 244] on icon at bounding box center [417, 201] width 835 height 403
click at [248, 289] on div "Echa un vistazo a los métodos d" at bounding box center [230, 274] width 219 height 75
click at [248, 297] on button "Next" at bounding box center [246, 301] width 12 height 12
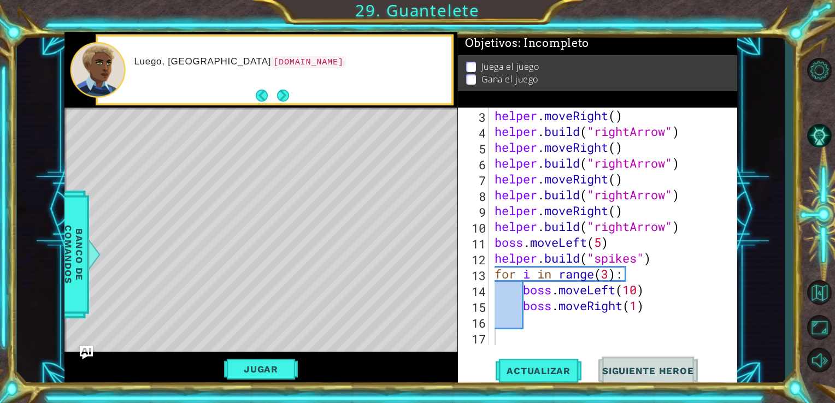
click at [639, 370] on span "Siguiente Heroe" at bounding box center [648, 371] width 114 height 11
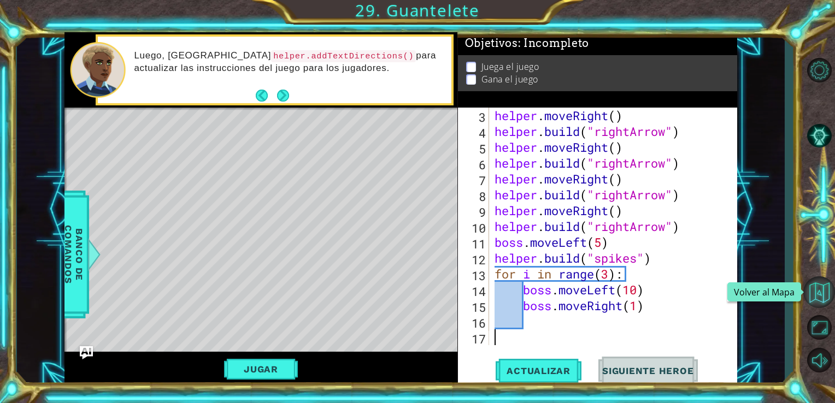
click at [826, 289] on button "Volver al Mapa" at bounding box center [819, 293] width 32 height 32
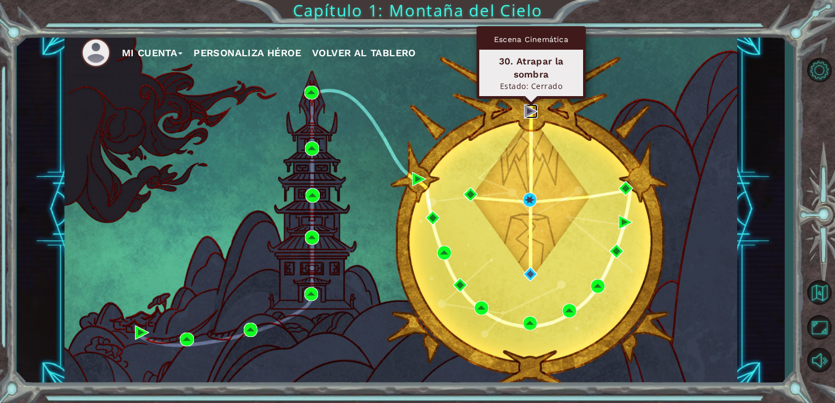
click at [530, 111] on img at bounding box center [531, 111] width 14 height 14
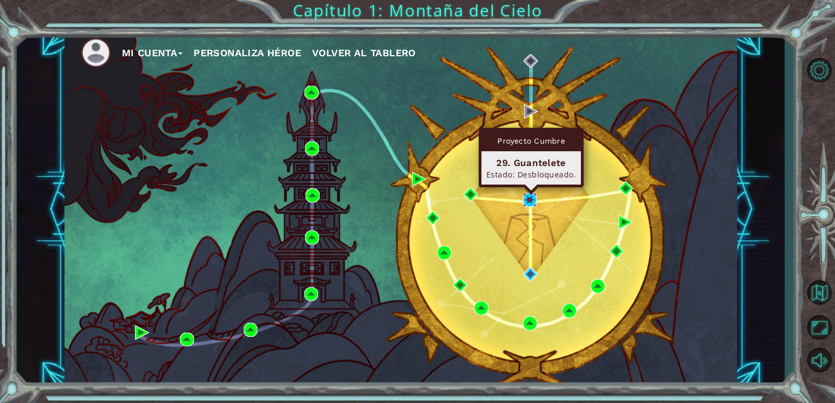
click at [525, 200] on img at bounding box center [530, 200] width 14 height 14
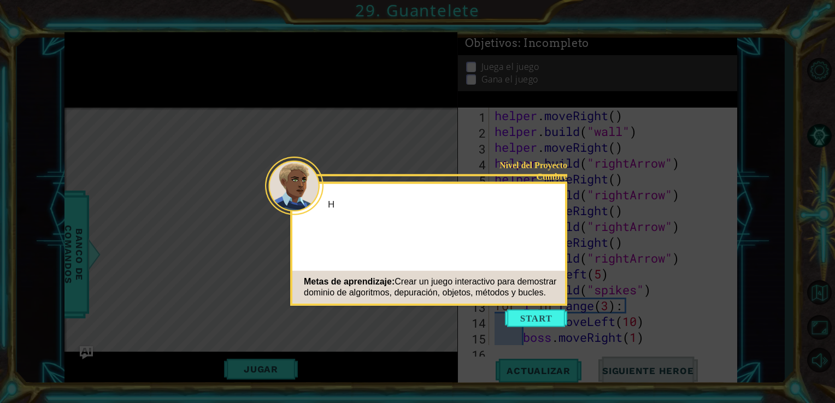
scroll to position [31, 0]
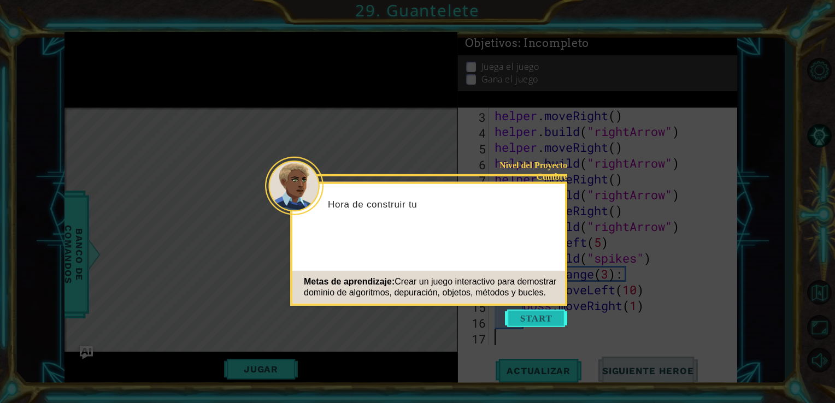
click at [542, 316] on button "Start" at bounding box center [536, 318] width 62 height 17
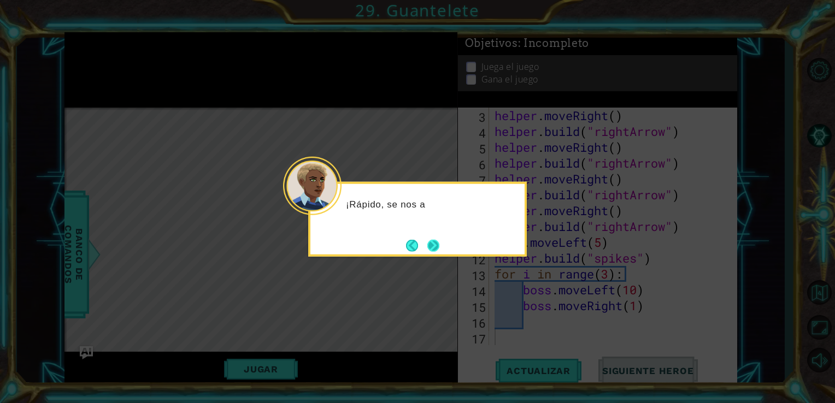
click at [437, 243] on button "Next" at bounding box center [433, 245] width 12 height 12
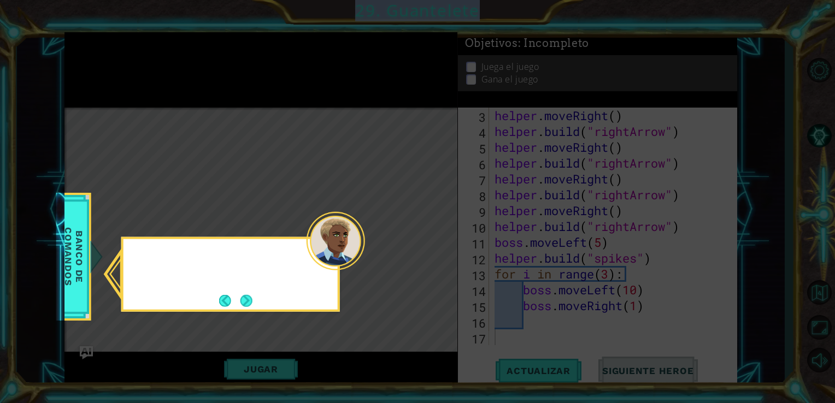
click at [437, 243] on icon at bounding box center [417, 201] width 835 height 403
click at [252, 295] on button "Next" at bounding box center [246, 301] width 12 height 12
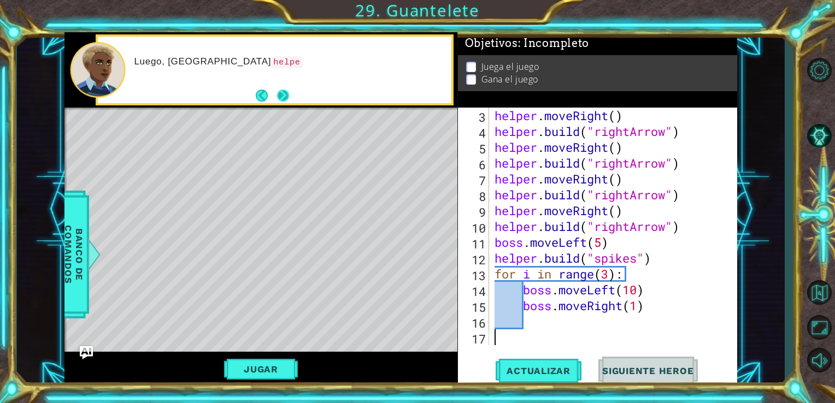
click at [287, 93] on button "Next" at bounding box center [283, 96] width 12 height 12
click at [279, 90] on button "Next" at bounding box center [283, 96] width 12 height 12
click at [279, 89] on footer at bounding box center [272, 95] width 33 height 16
click at [566, 367] on span "Actualizar" at bounding box center [539, 371] width 86 height 11
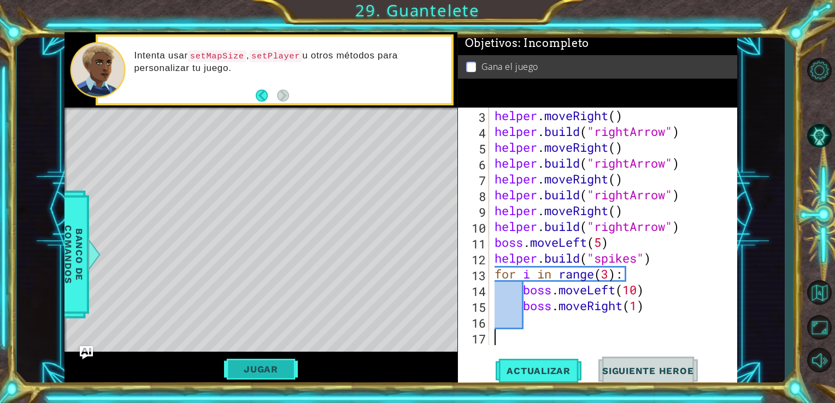
click at [278, 369] on button "Jugar" at bounding box center [261, 369] width 74 height 21
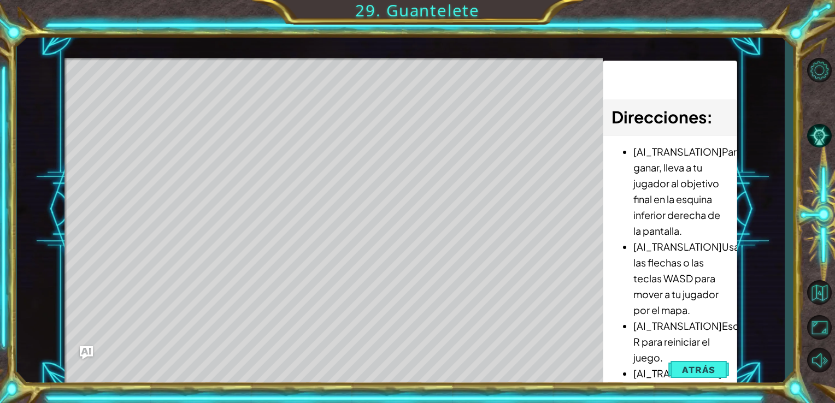
click at [278, 369] on div "Level Map" at bounding box center [316, 219] width 505 height 322
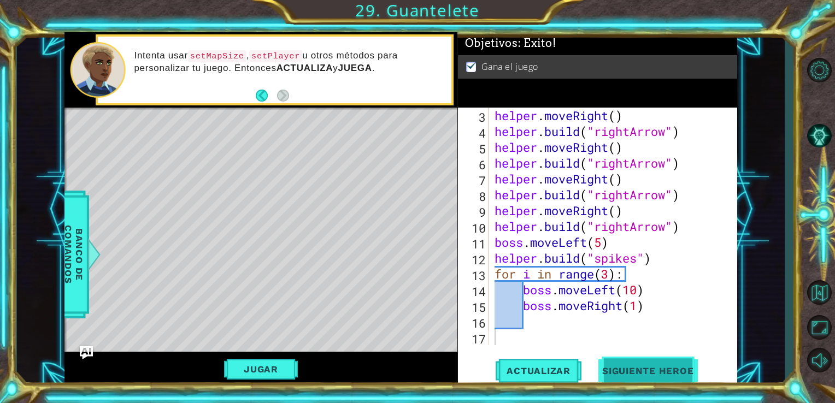
click at [644, 361] on button "Siguiente Heroe" at bounding box center [648, 371] width 114 height 28
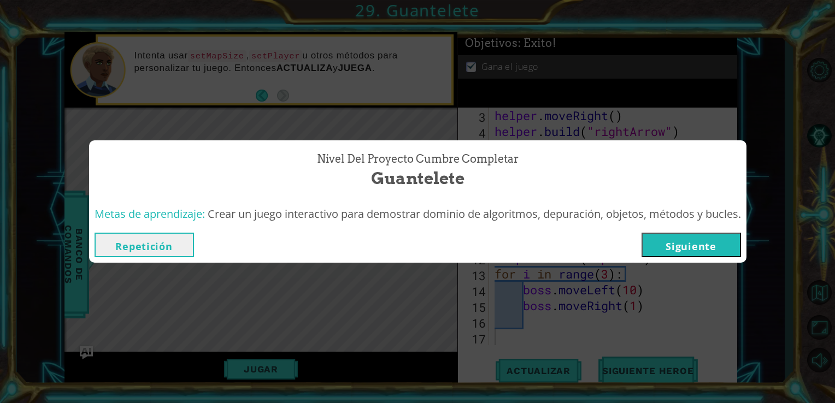
click at [710, 244] on button "Siguiente" at bounding box center [691, 245] width 99 height 25
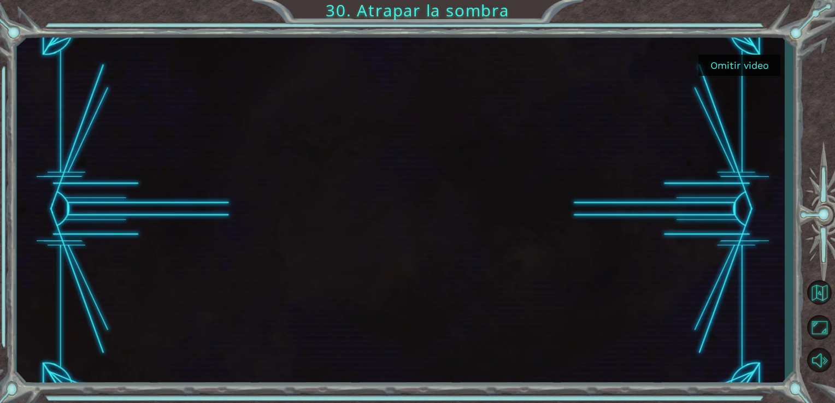
click at [751, 62] on button "Omitir video" at bounding box center [739, 65] width 82 height 21
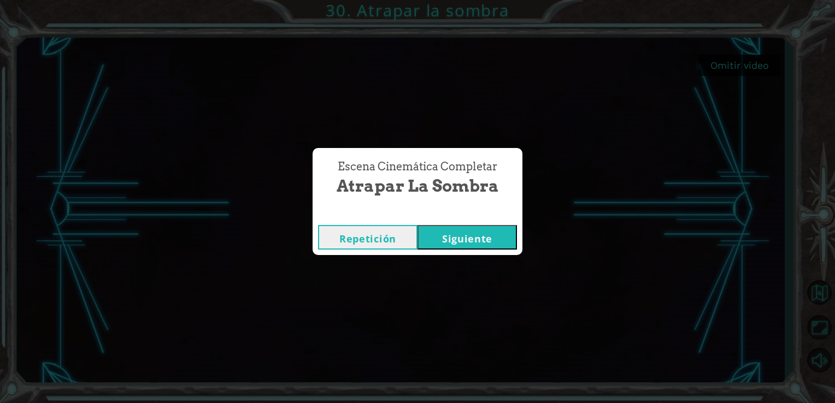
click at [437, 241] on button "Siguiente" at bounding box center [466, 237] width 99 height 25
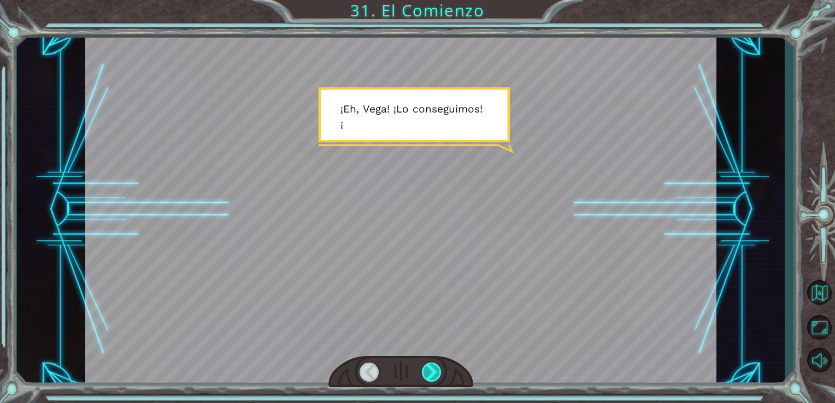
click at [425, 377] on div at bounding box center [432, 372] width 20 height 19
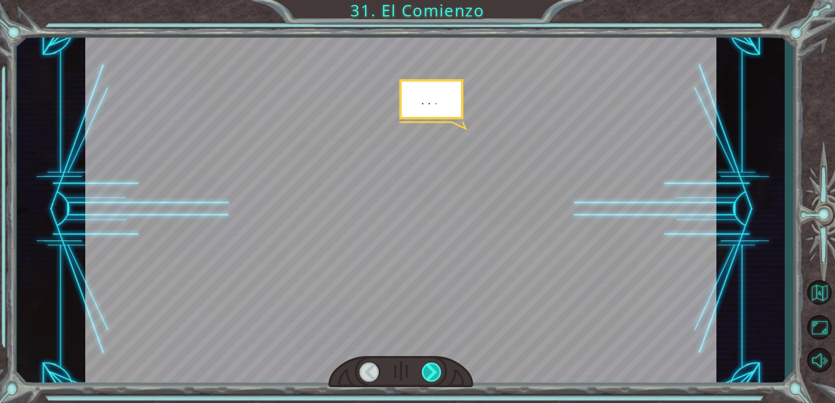
click at [425, 377] on div at bounding box center [432, 372] width 20 height 19
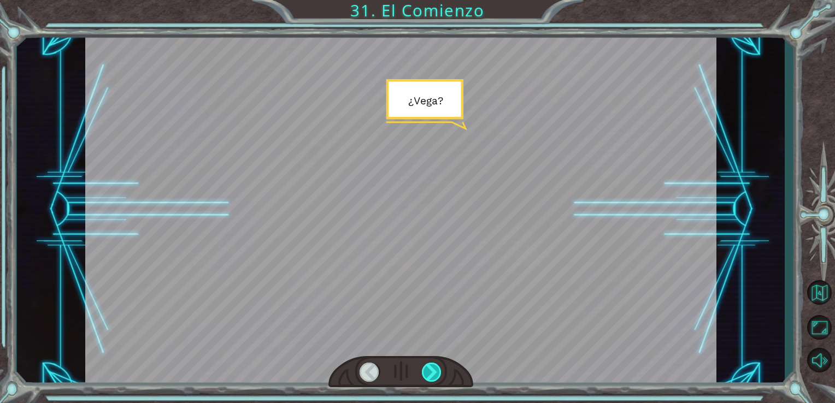
click at [425, 377] on div at bounding box center [432, 372] width 20 height 19
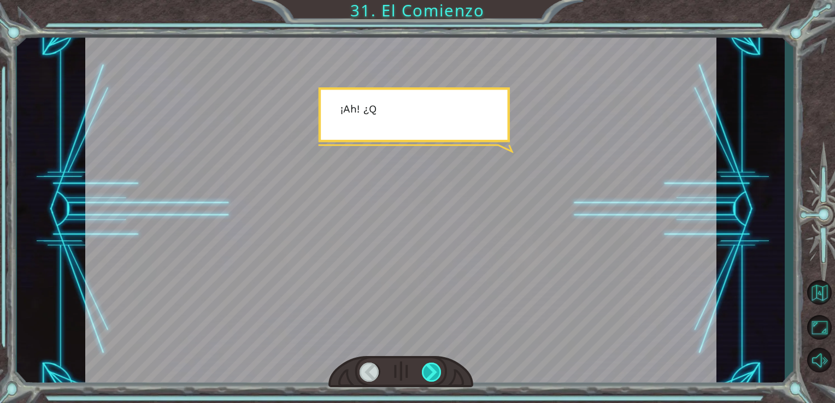
click at [425, 377] on div at bounding box center [432, 372] width 20 height 19
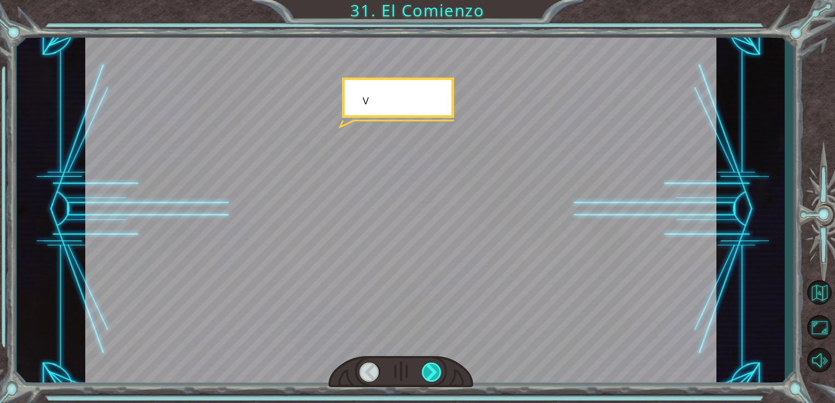
click at [425, 377] on div at bounding box center [432, 372] width 20 height 19
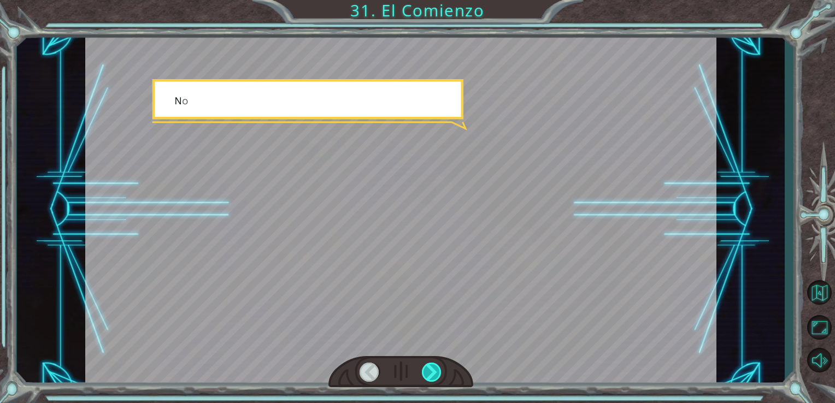
click at [425, 377] on div at bounding box center [432, 372] width 20 height 19
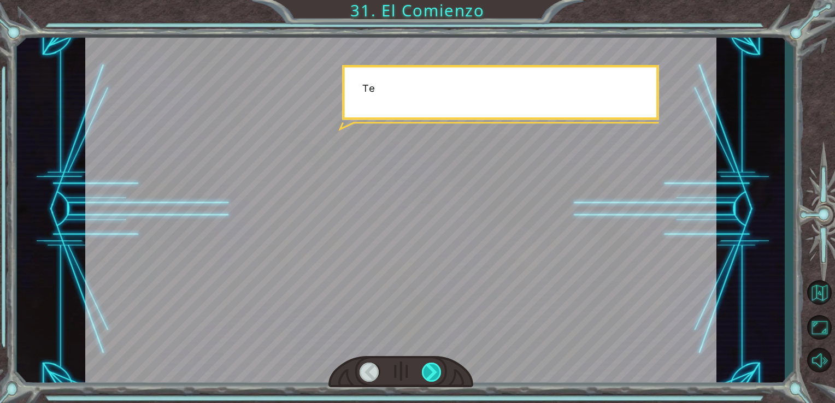
click at [425, 377] on div at bounding box center [432, 372] width 20 height 19
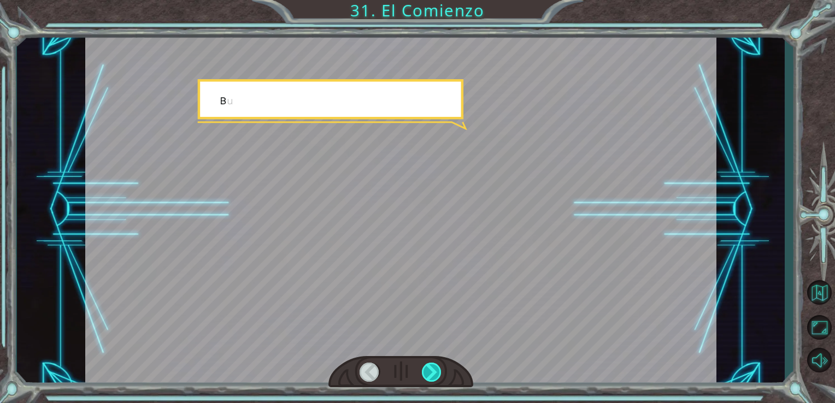
click at [425, 377] on div at bounding box center [432, 372] width 20 height 19
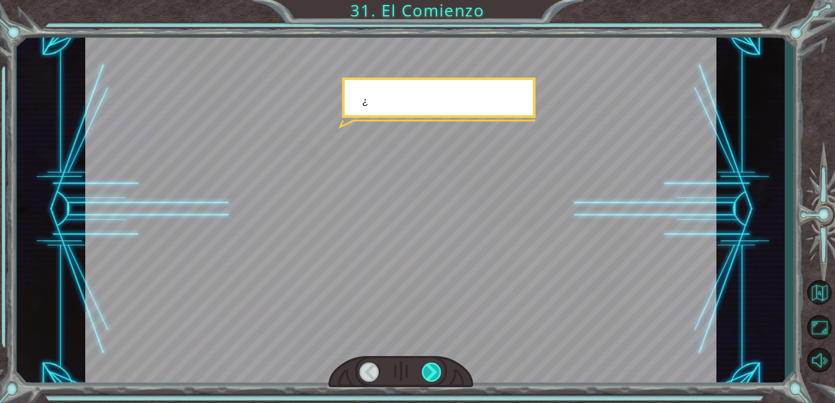
click at [425, 377] on div at bounding box center [432, 372] width 20 height 19
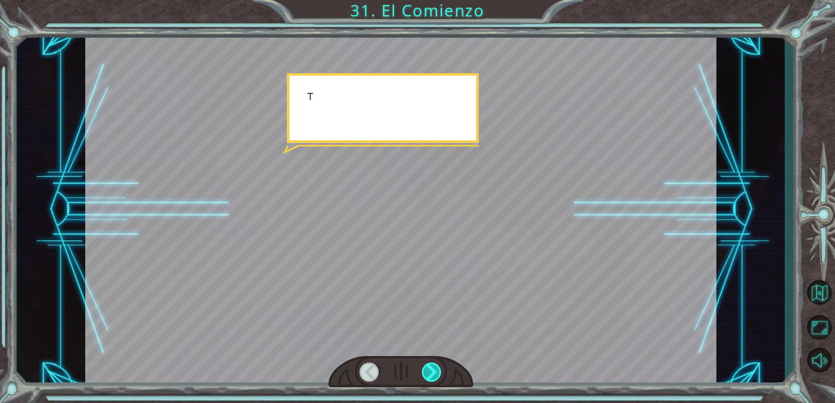
click at [425, 377] on div at bounding box center [432, 372] width 20 height 19
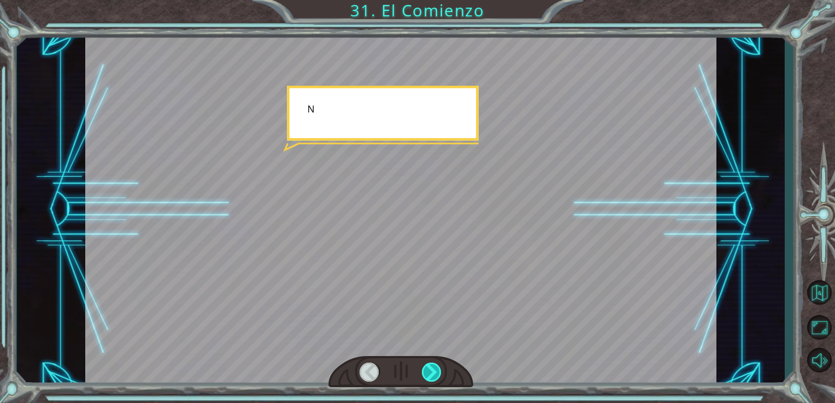
click at [425, 377] on div at bounding box center [432, 372] width 20 height 19
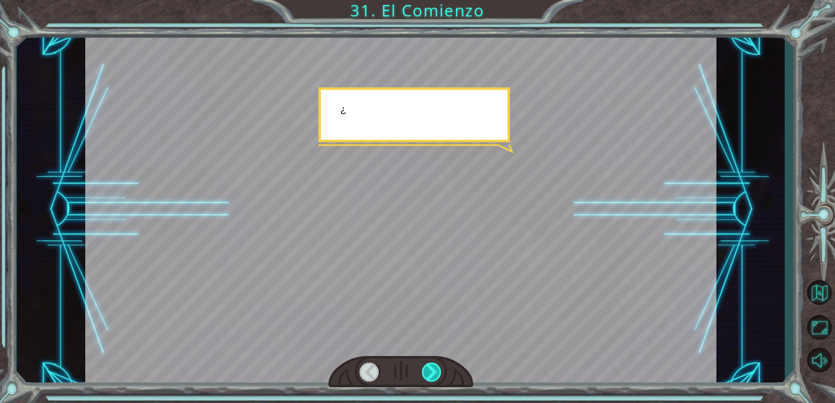
click at [425, 377] on div at bounding box center [432, 372] width 20 height 19
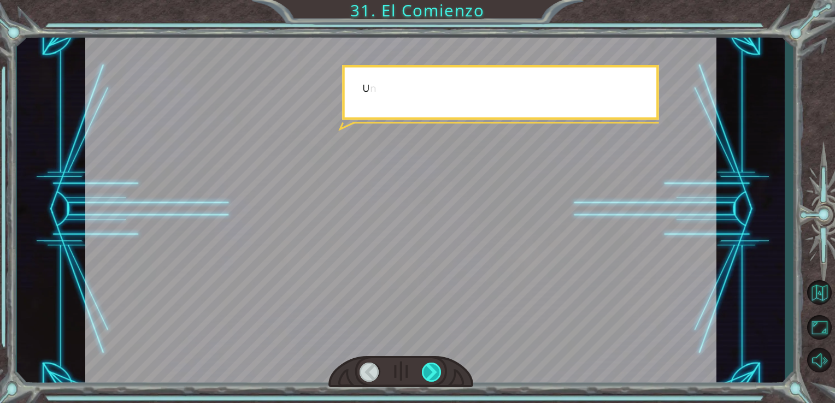
click at [425, 377] on div at bounding box center [432, 372] width 20 height 19
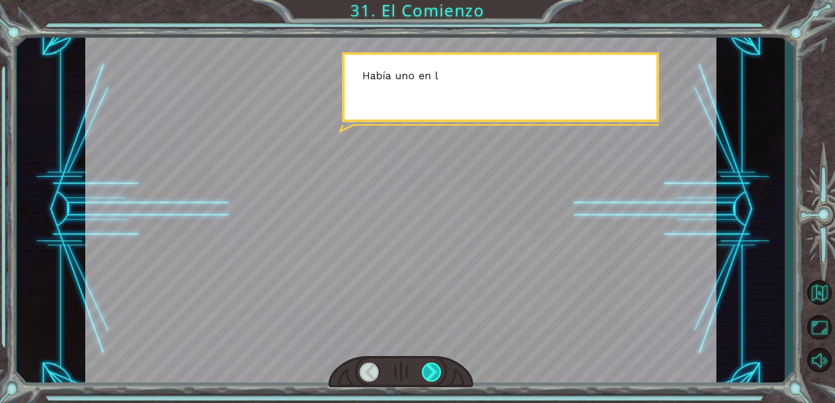
click at [425, 377] on div at bounding box center [432, 372] width 20 height 19
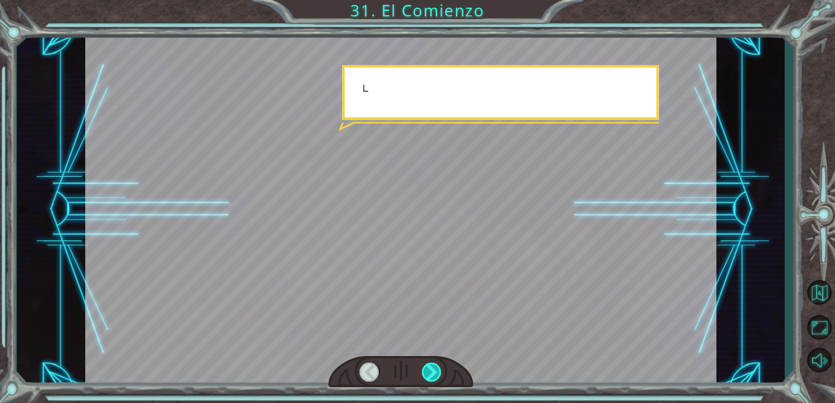
click at [425, 377] on div at bounding box center [432, 372] width 20 height 19
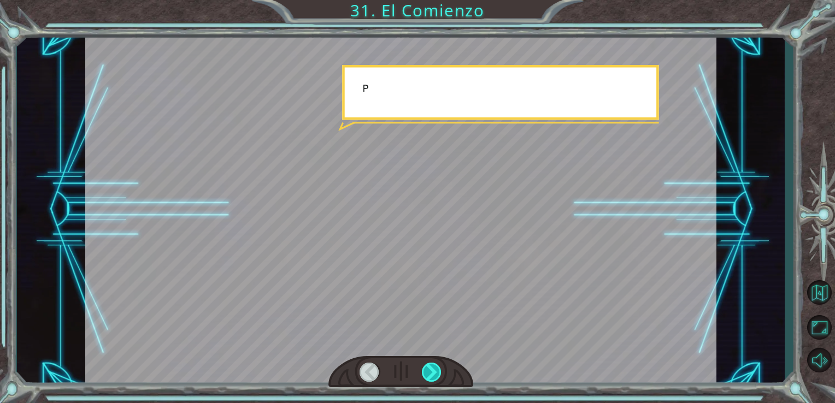
click at [425, 377] on div at bounding box center [432, 372] width 20 height 19
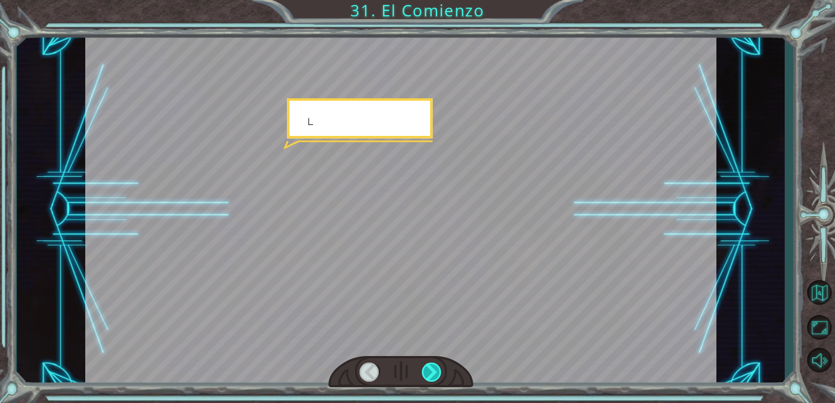
click at [425, 377] on div at bounding box center [432, 372] width 20 height 19
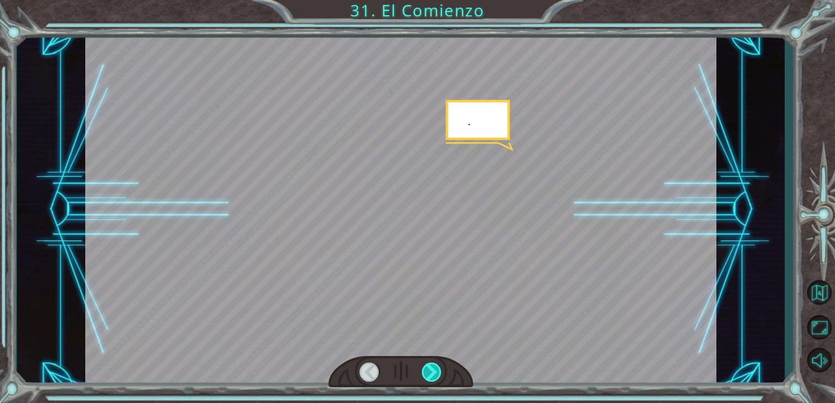
click at [425, 377] on div at bounding box center [432, 372] width 20 height 19
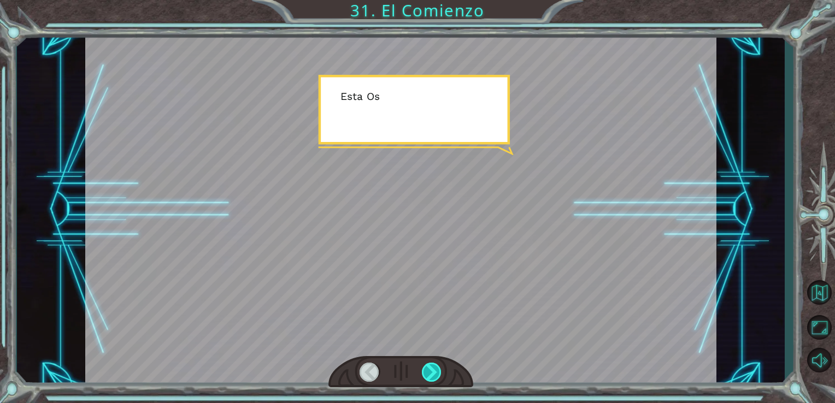
click at [425, 377] on div at bounding box center [432, 372] width 20 height 19
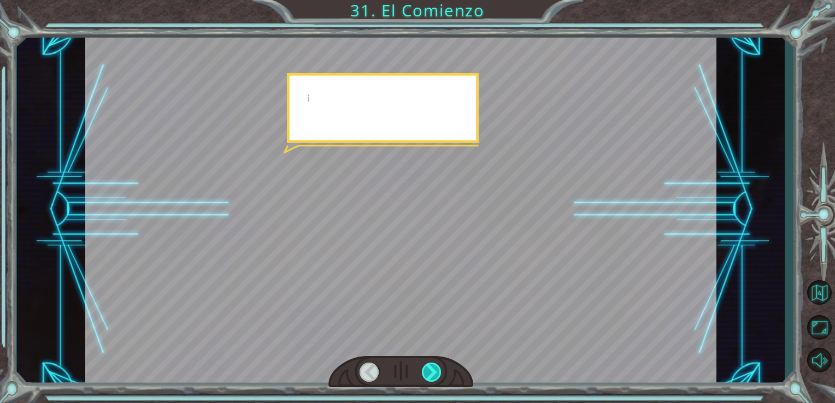
click at [425, 377] on div at bounding box center [432, 372] width 20 height 19
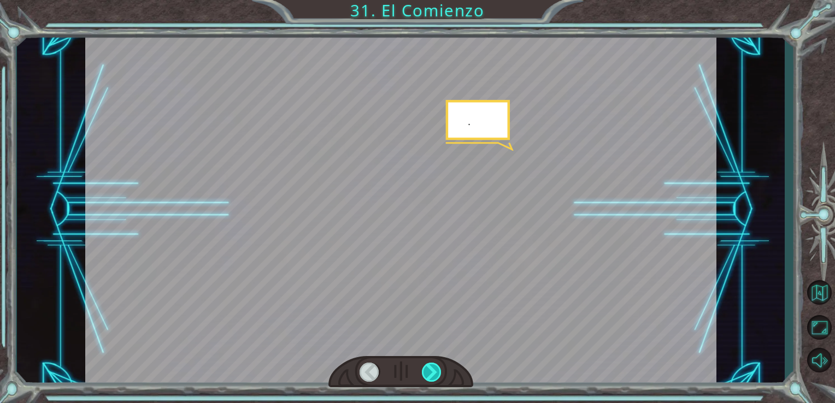
click at [425, 377] on div at bounding box center [432, 372] width 20 height 19
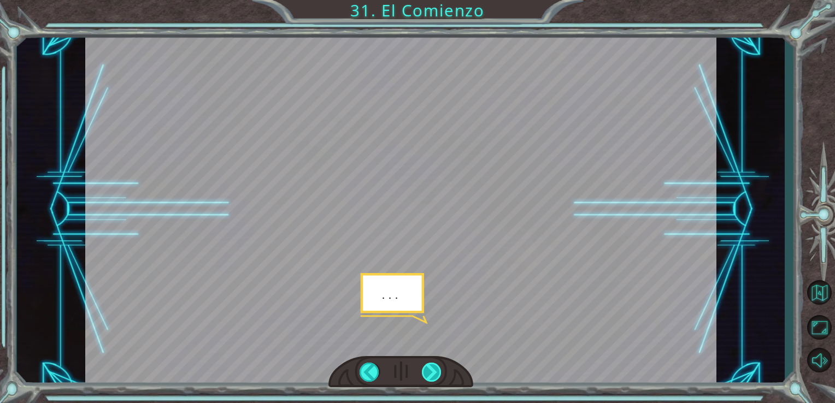
click at [425, 377] on div at bounding box center [432, 372] width 20 height 19
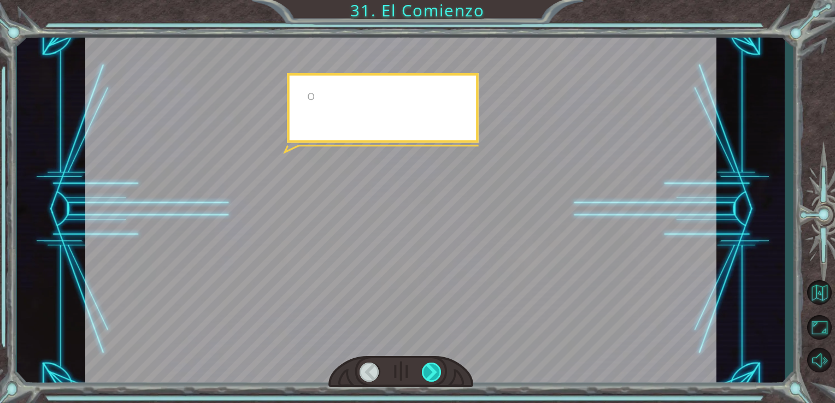
click at [425, 377] on div at bounding box center [432, 372] width 20 height 19
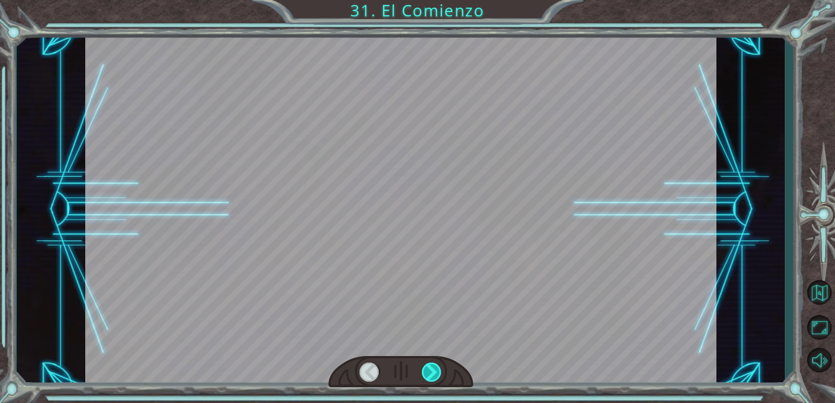
click at [425, 377] on div at bounding box center [432, 372] width 20 height 19
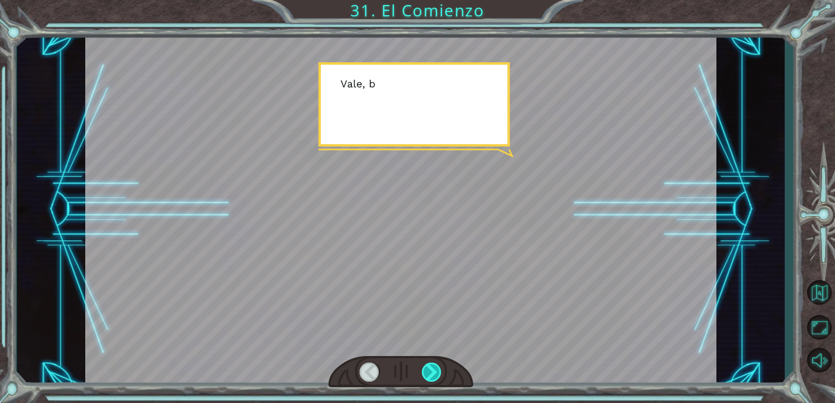
click at [425, 377] on div at bounding box center [432, 372] width 20 height 19
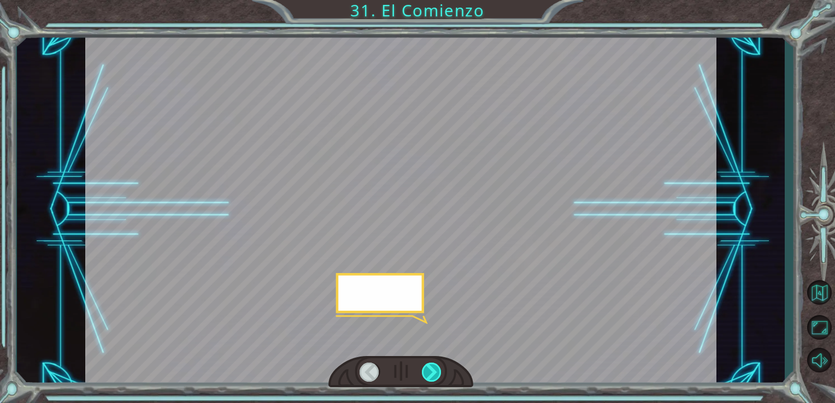
click at [425, 377] on div at bounding box center [432, 372] width 20 height 19
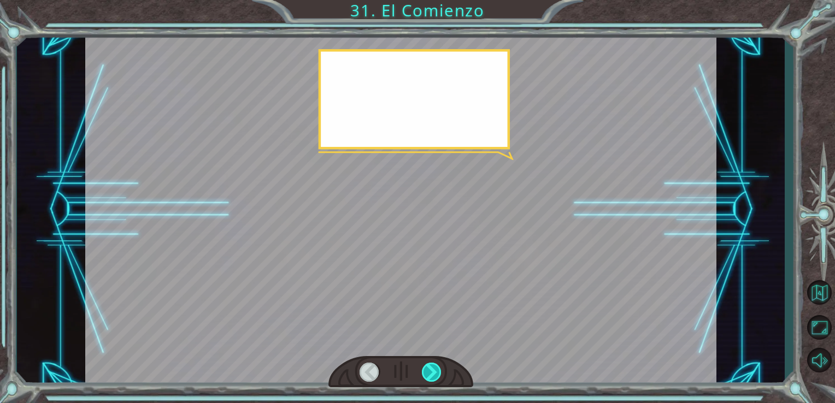
click at [425, 377] on div at bounding box center [432, 372] width 20 height 19
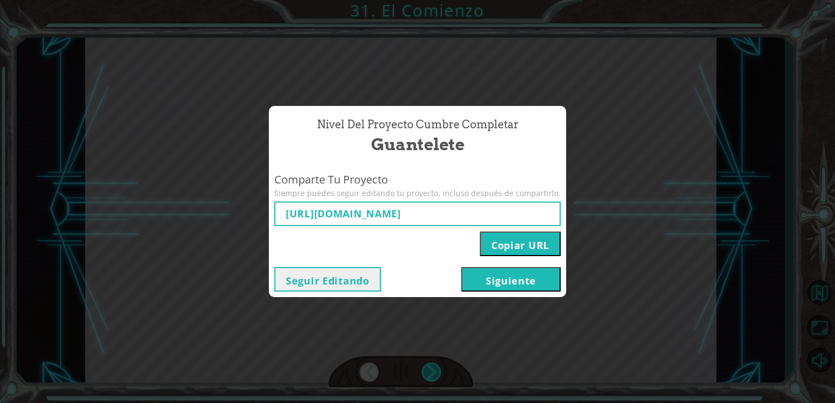
type input "[URL][DOMAIN_NAME]"
click at [514, 284] on button "Siguiente" at bounding box center [510, 279] width 99 height 25
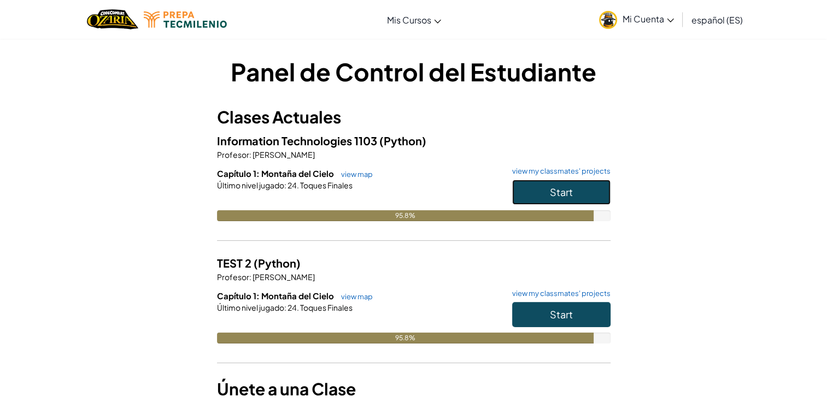
click at [546, 199] on button "Start" at bounding box center [561, 192] width 98 height 25
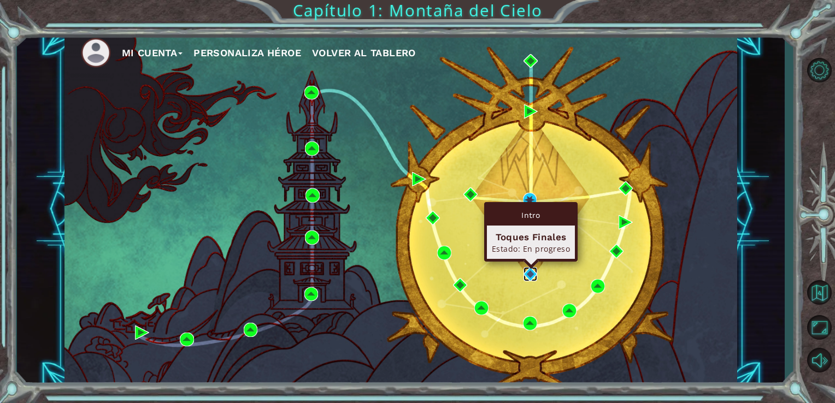
click at [527, 273] on img at bounding box center [530, 274] width 14 height 14
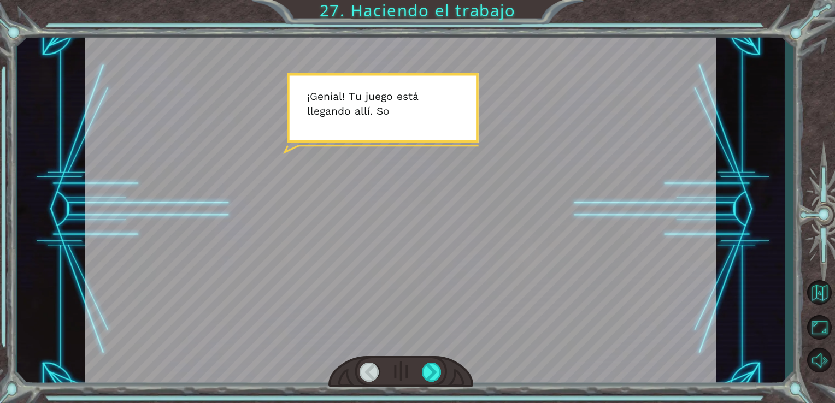
click at [435, 384] on div at bounding box center [400, 372] width 145 height 32
click at [435, 379] on div at bounding box center [432, 372] width 20 height 19
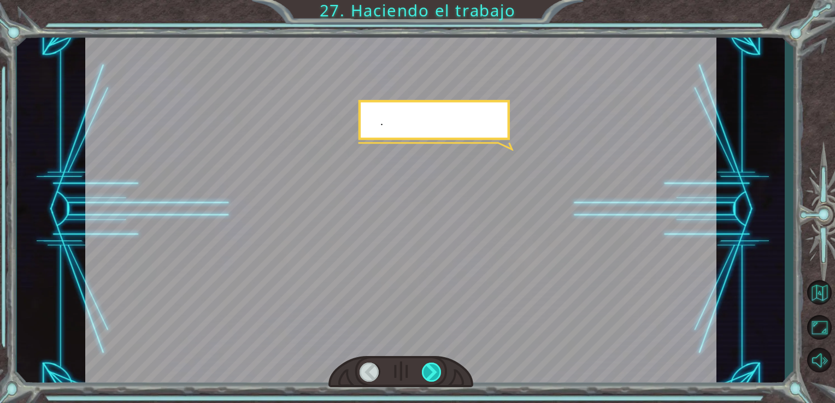
click at [435, 379] on div at bounding box center [432, 372] width 20 height 19
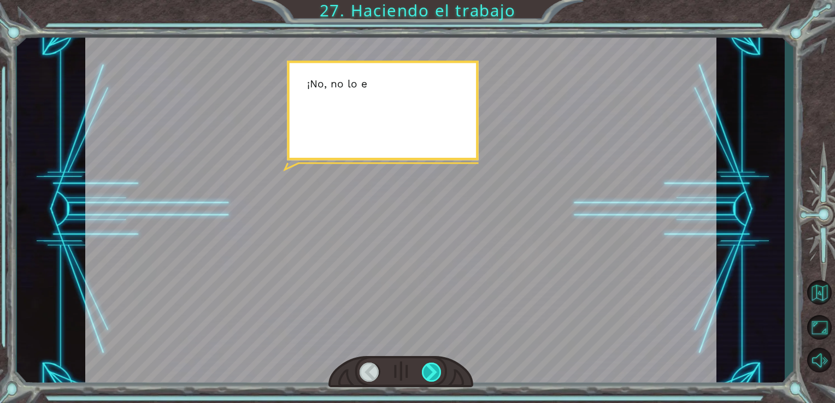
click at [435, 379] on div at bounding box center [432, 372] width 20 height 19
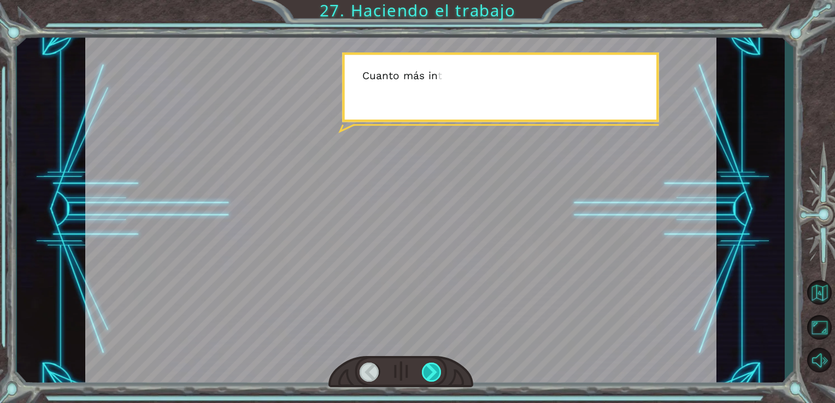
click at [435, 379] on div at bounding box center [432, 372] width 20 height 19
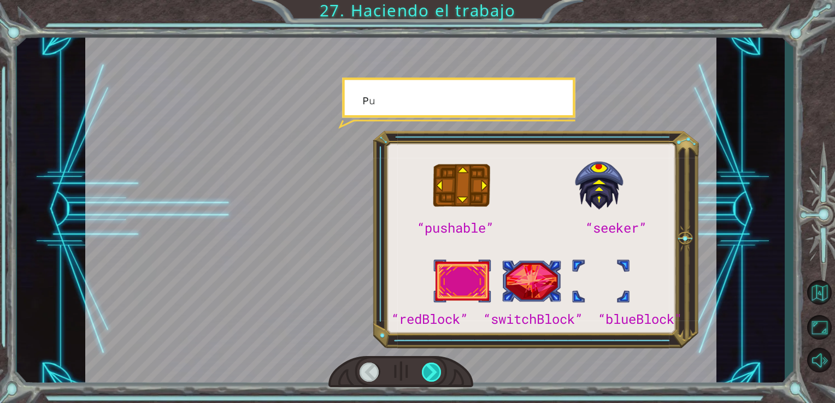
click at [435, 379] on div at bounding box center [432, 372] width 20 height 19
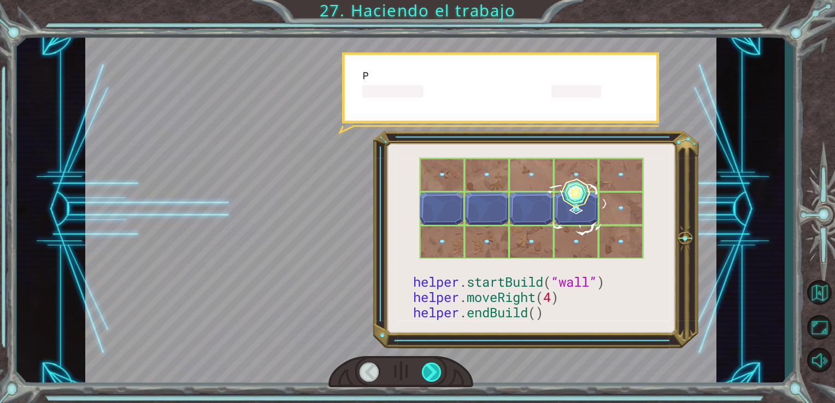
click at [435, 379] on div at bounding box center [432, 372] width 20 height 19
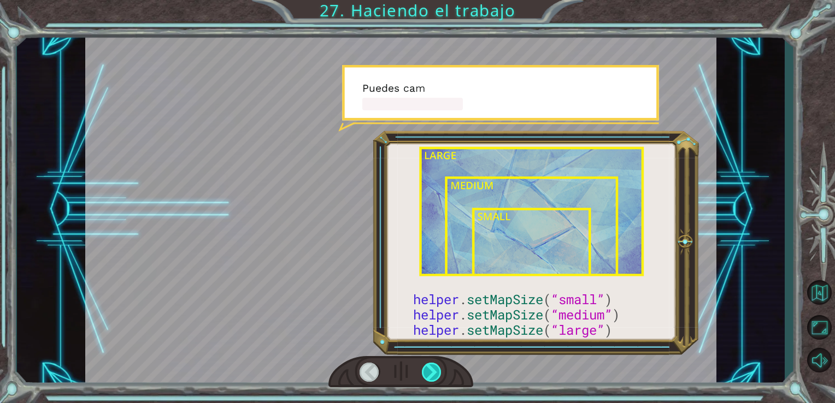
click at [435, 379] on div at bounding box center [432, 372] width 20 height 19
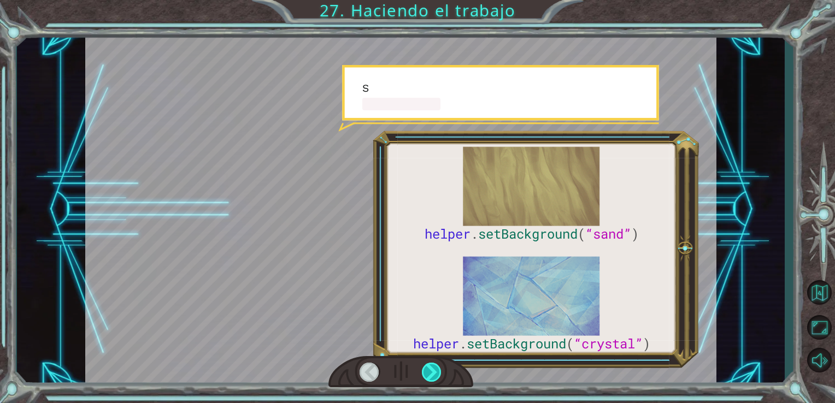
click at [435, 379] on div at bounding box center [432, 372] width 20 height 19
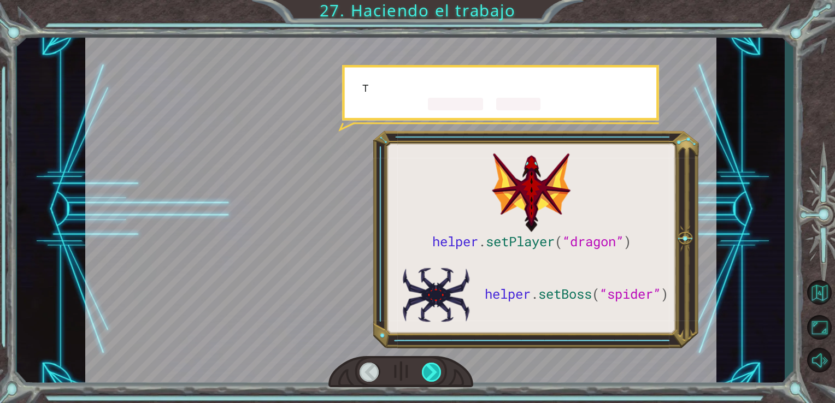
click at [435, 379] on div at bounding box center [432, 372] width 20 height 19
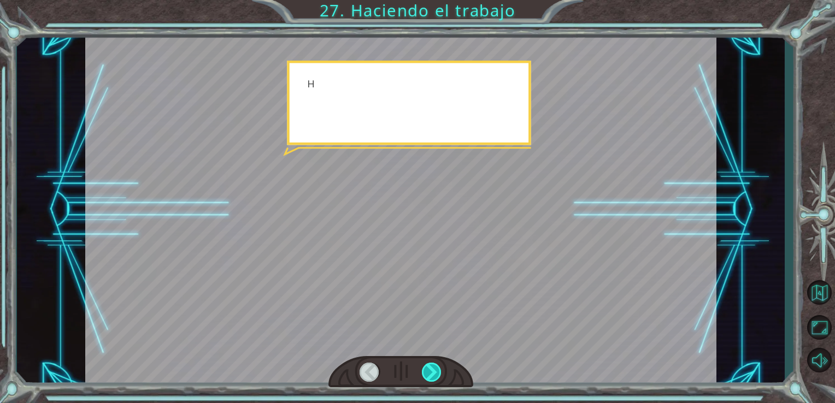
click at [435, 379] on div at bounding box center [432, 372] width 20 height 19
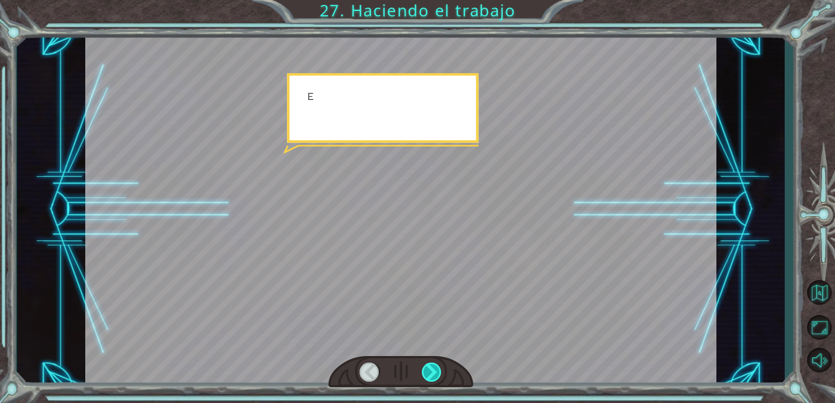
click at [435, 379] on div at bounding box center [432, 372] width 20 height 19
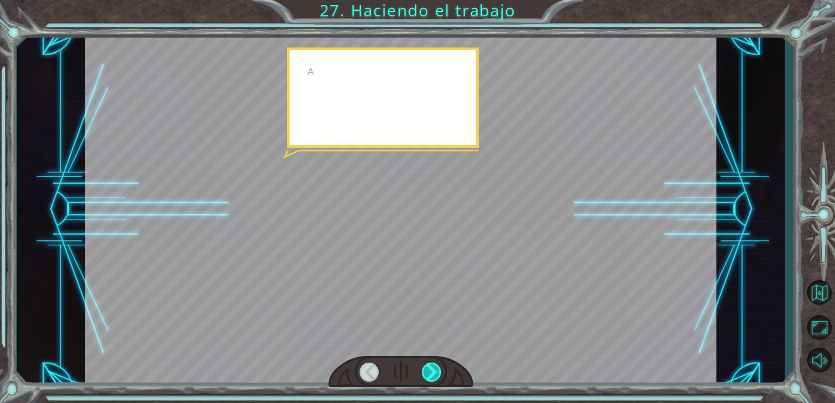
click at [435, 379] on div at bounding box center [432, 372] width 20 height 19
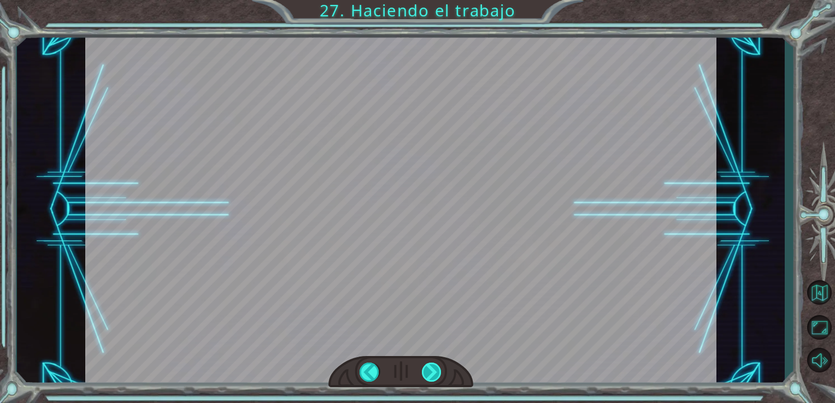
click at [435, 0] on div "helper . setPlayer ( “dragon” ) helper . setBoss ( “spider” ) ¡ G e n i a l ! T…" at bounding box center [417, 0] width 835 height 0
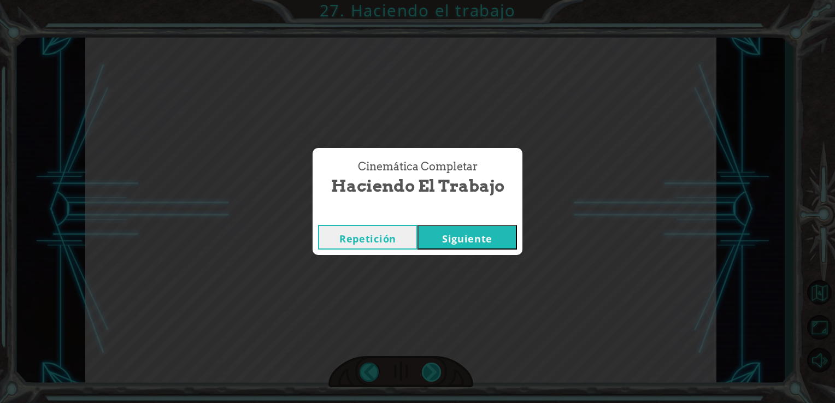
click at [435, 379] on div "Cinemática Completar Haciendo el trabajo Repetición [GEOGRAPHIC_DATA]" at bounding box center [417, 201] width 835 height 403
drag, startPoint x: 435, startPoint y: 379, endPoint x: 478, endPoint y: 239, distance: 146.8
click at [478, 239] on button "Siguiente" at bounding box center [466, 237] width 99 height 25
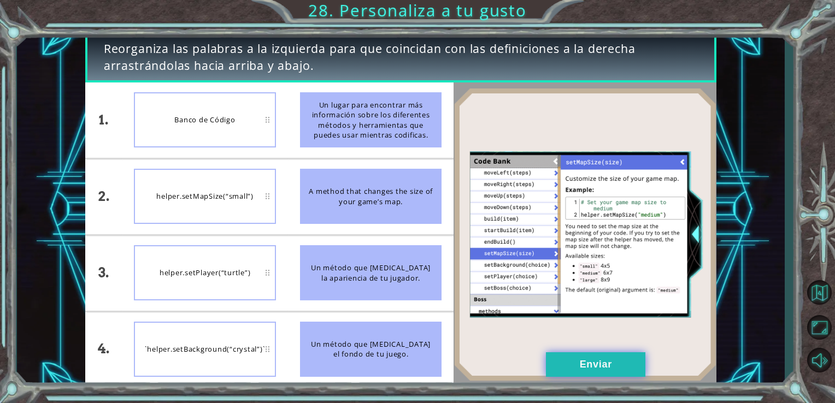
click at [589, 375] on button "Enviar" at bounding box center [595, 364] width 99 height 25
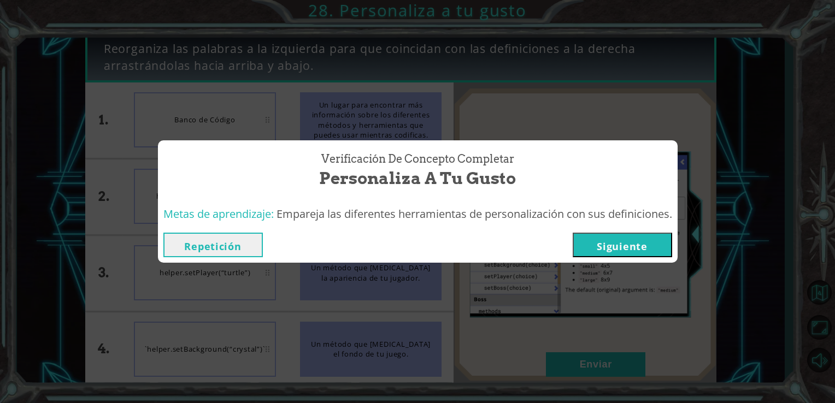
click at [619, 246] on button "Siguiente" at bounding box center [622, 245] width 99 height 25
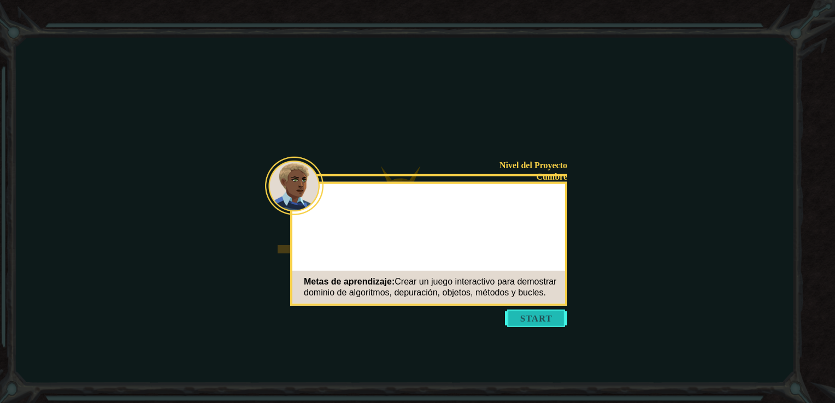
click at [522, 321] on button "Start" at bounding box center [536, 318] width 62 height 17
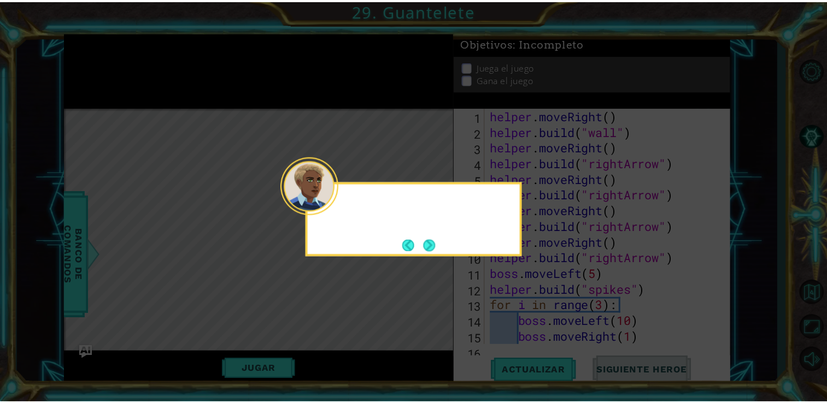
scroll to position [31, 0]
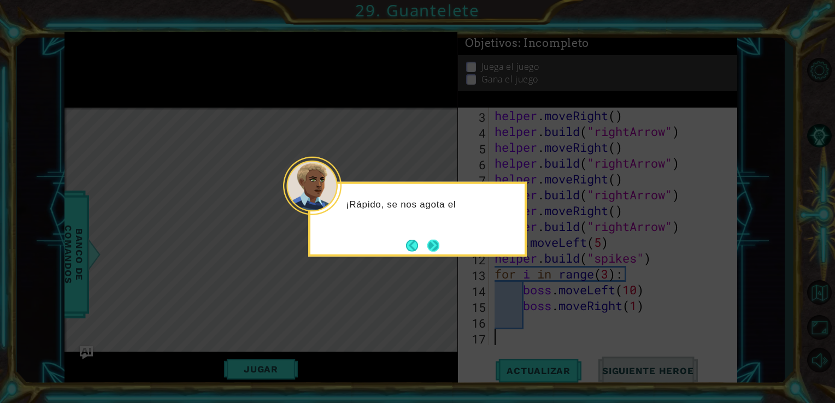
click at [438, 250] on button "Next" at bounding box center [433, 245] width 12 height 12
click at [434, 246] on button "Next" at bounding box center [433, 245] width 12 height 12
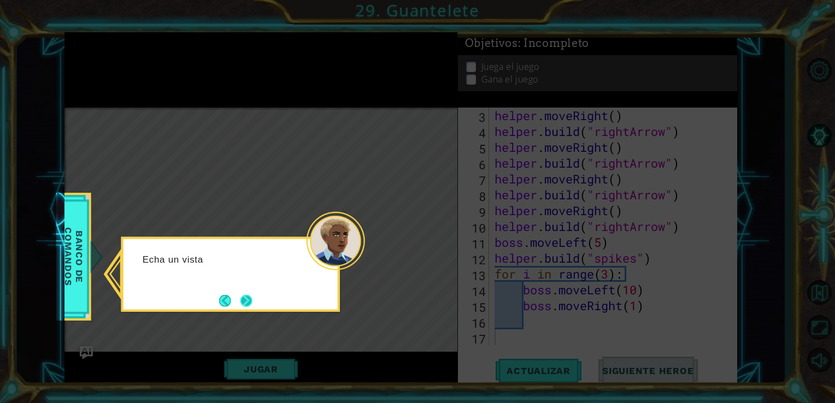
click at [240, 295] on button "Next" at bounding box center [246, 301] width 12 height 12
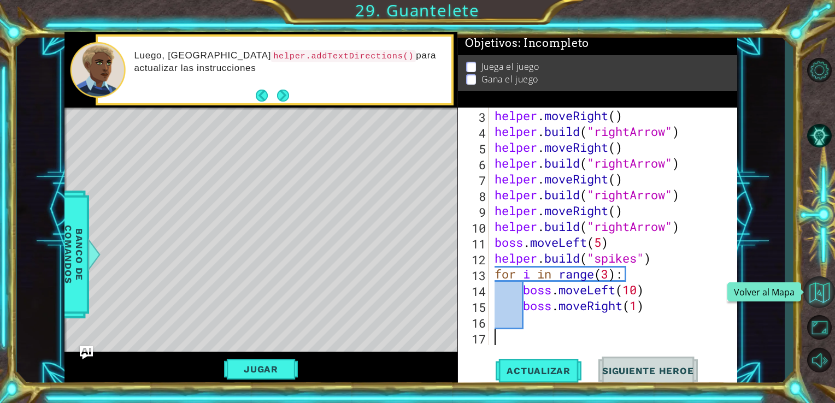
click at [810, 297] on button "Volver al Mapa" at bounding box center [819, 293] width 32 height 32
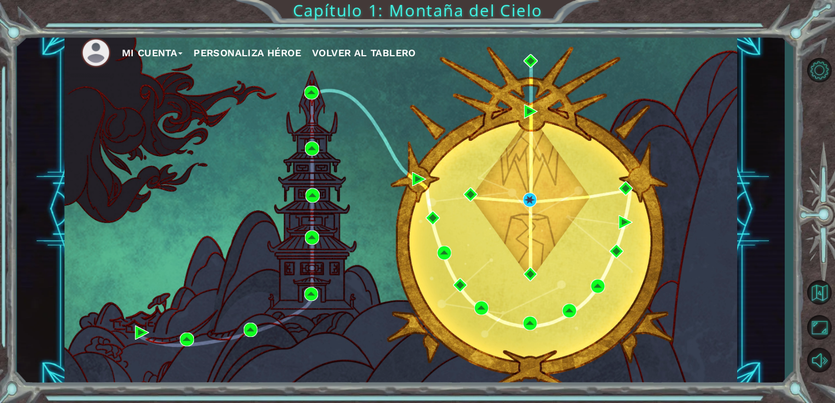
click at [411, 47] on span "Volver al Tablero" at bounding box center [364, 52] width 104 height 11
